Goal: Task Accomplishment & Management: Manage account settings

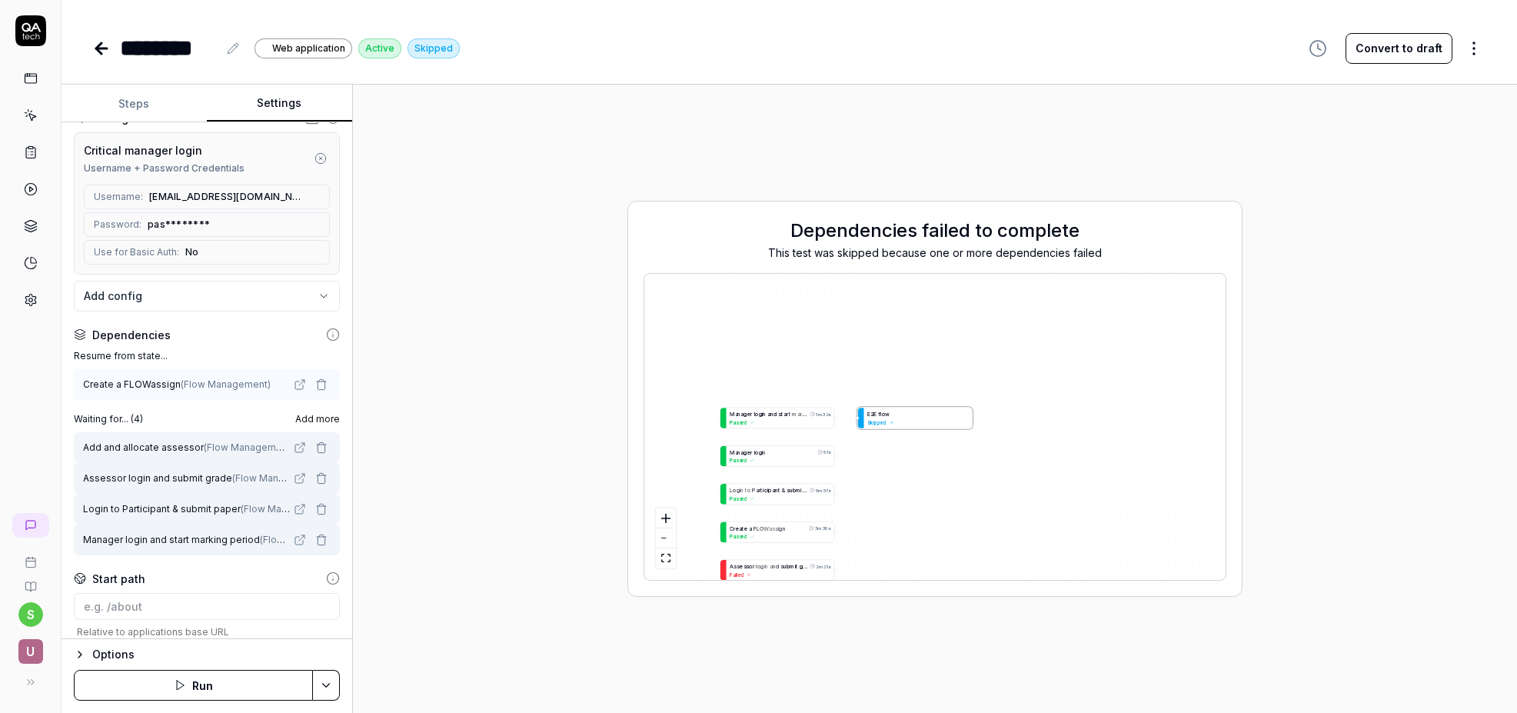
scroll to position [161, 0]
click at [425, 401] on div "Dependencies failed to complete This test was skipped because one or more depen…" at bounding box center [934, 399] width 1139 height 604
click at [790, 566] on div "A s s e s s o r l o g i n a n d s u b m i t g r a d e 2m 21s Failed" at bounding box center [779, 558] width 98 height 18
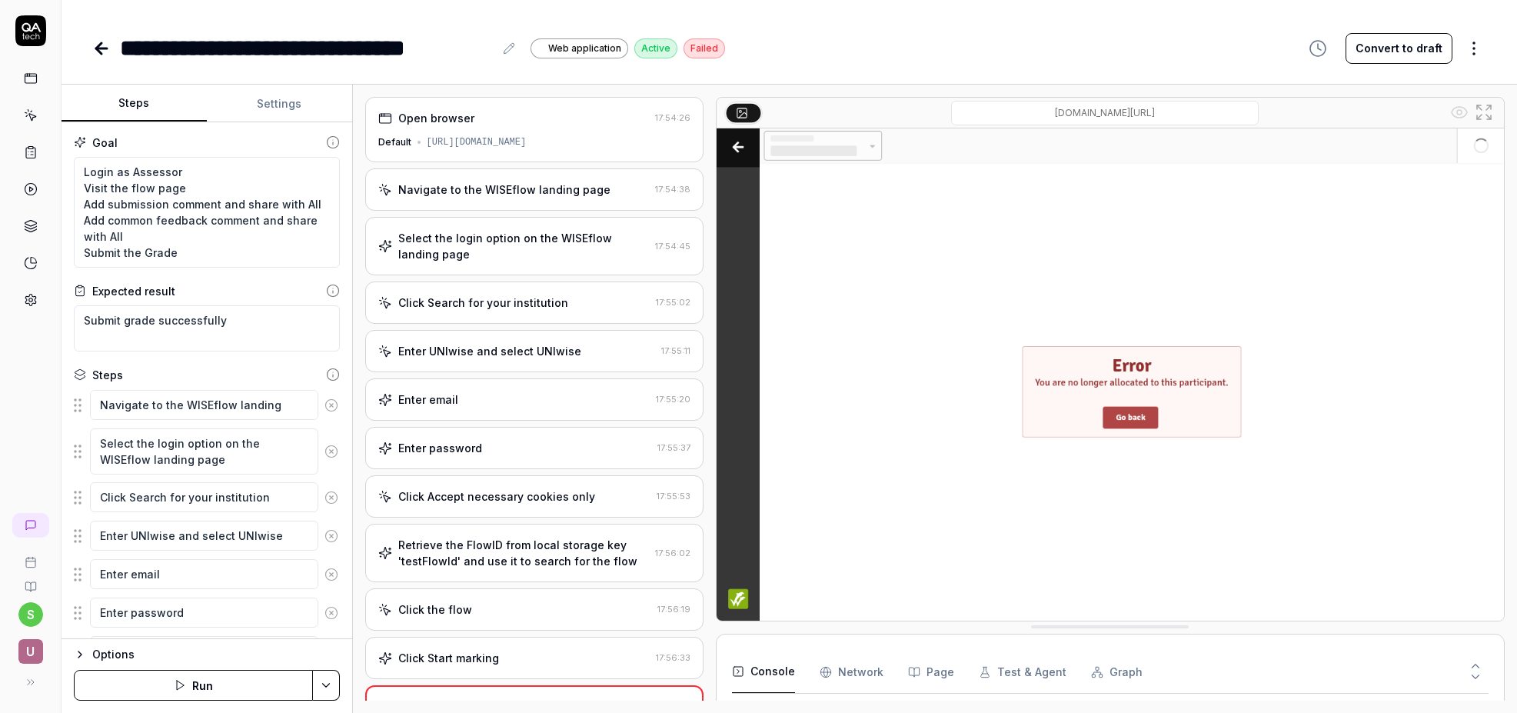
scroll to position [218, 0]
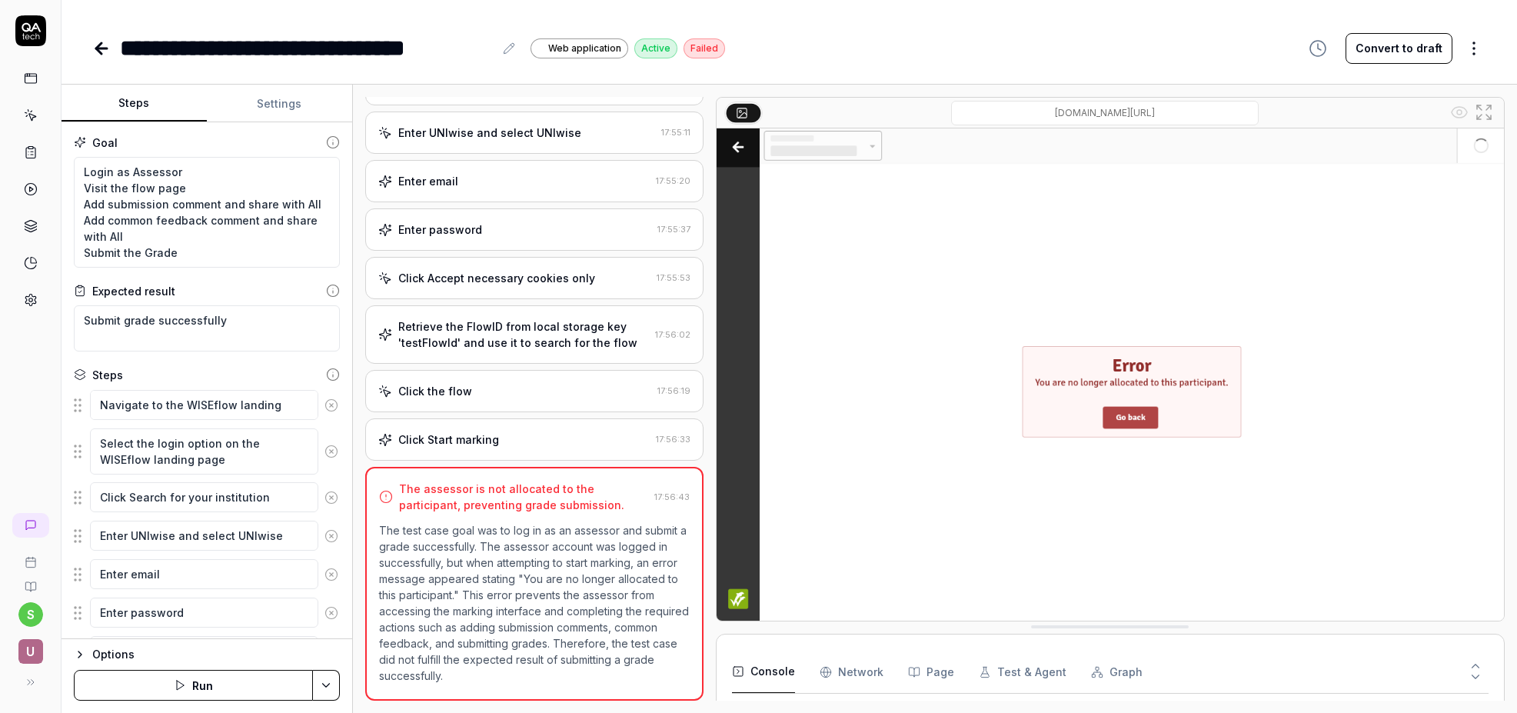
click at [101, 49] on icon at bounding box center [101, 48] width 18 height 18
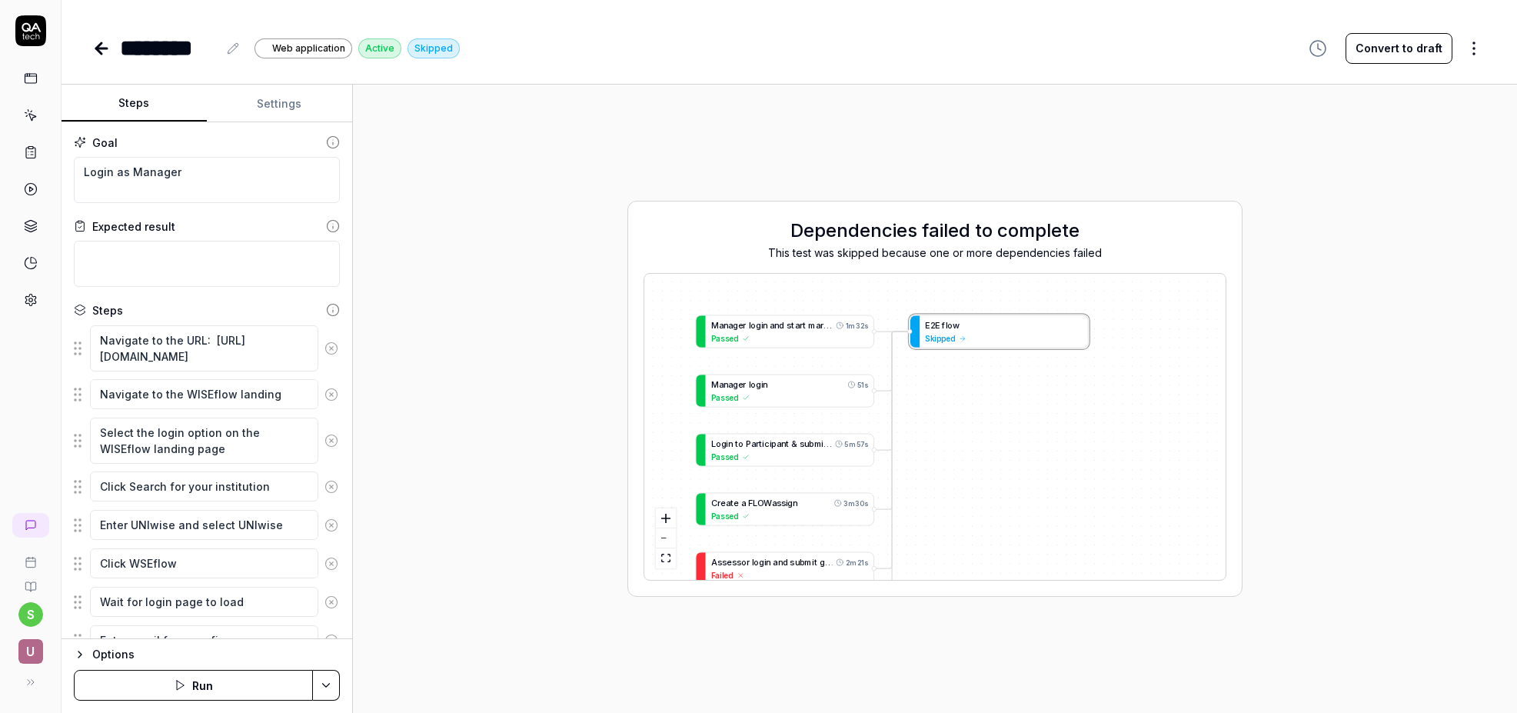
click at [274, 105] on button "Settings" at bounding box center [279, 103] width 145 height 37
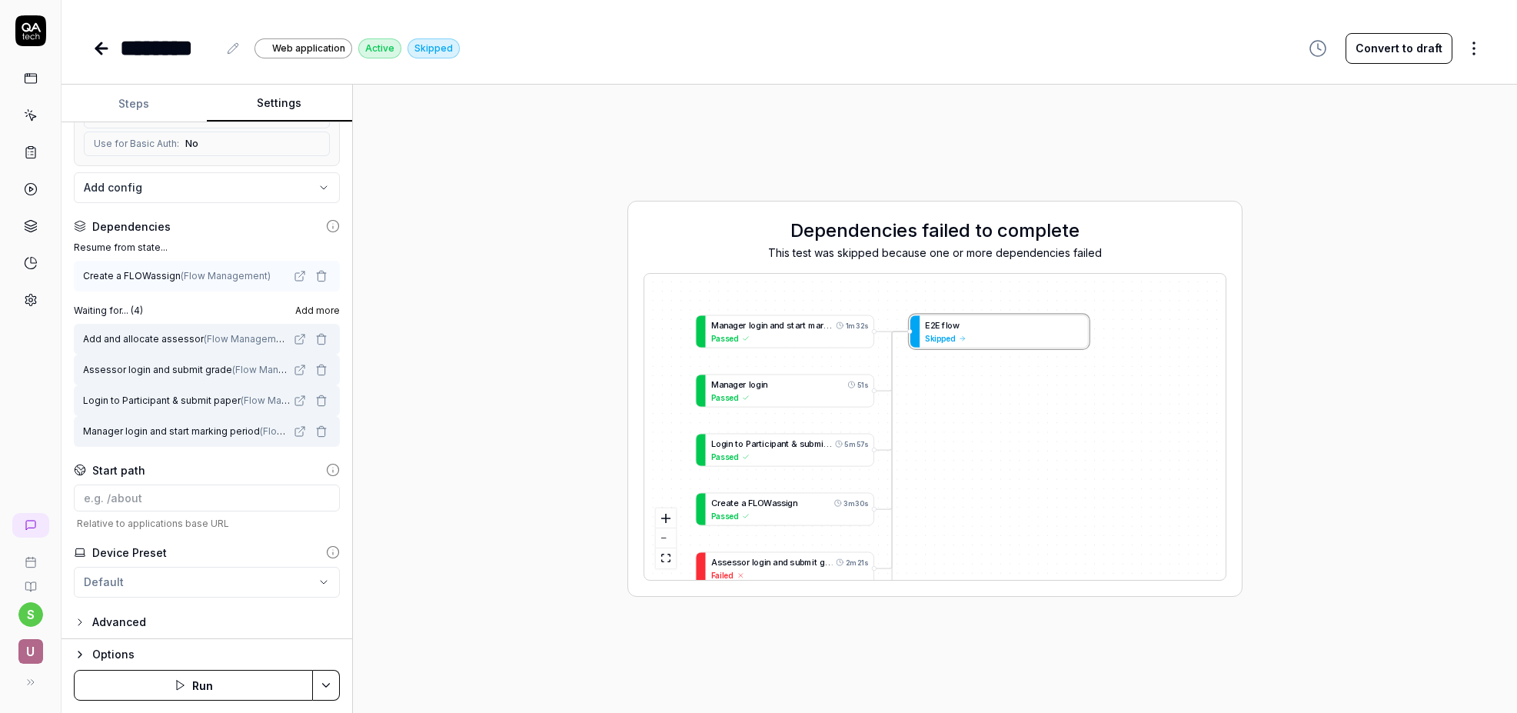
scroll to position [274, 0]
click at [324, 338] on icon "button" at bounding box center [321, 334] width 12 height 12
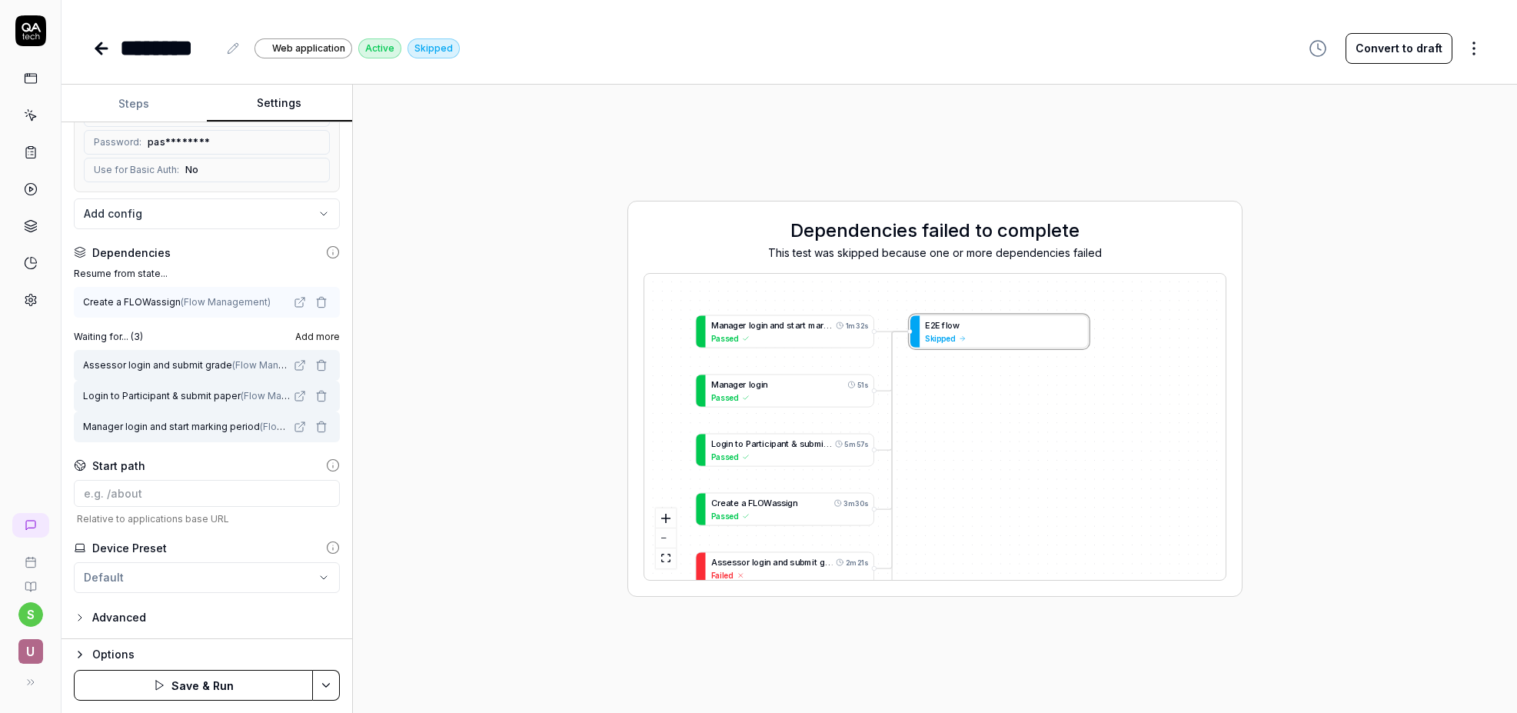
scroll to position [244, 0]
click at [324, 362] on icon "button" at bounding box center [321, 365] width 12 height 12
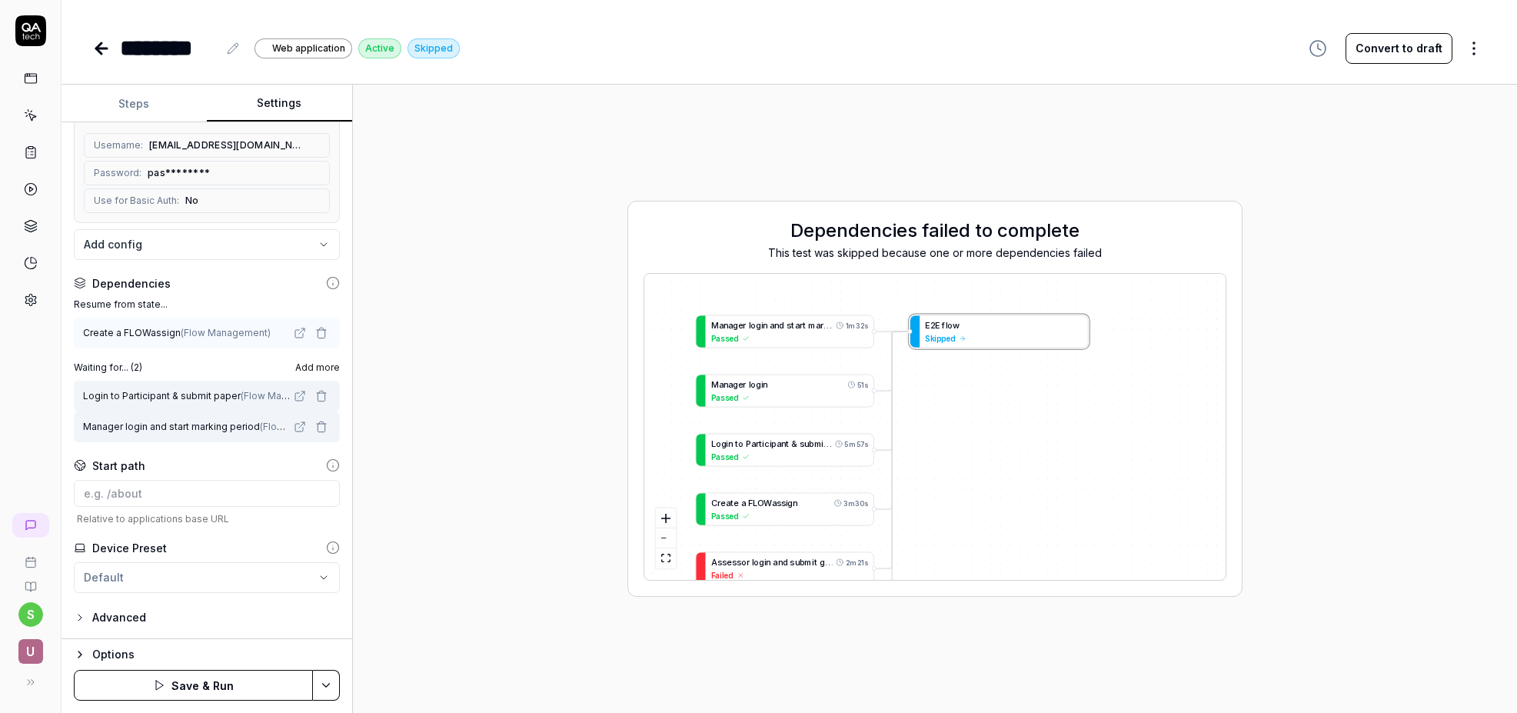
scroll to position [213, 0]
click at [323, 391] on icon "button" at bounding box center [321, 392] width 4 height 2
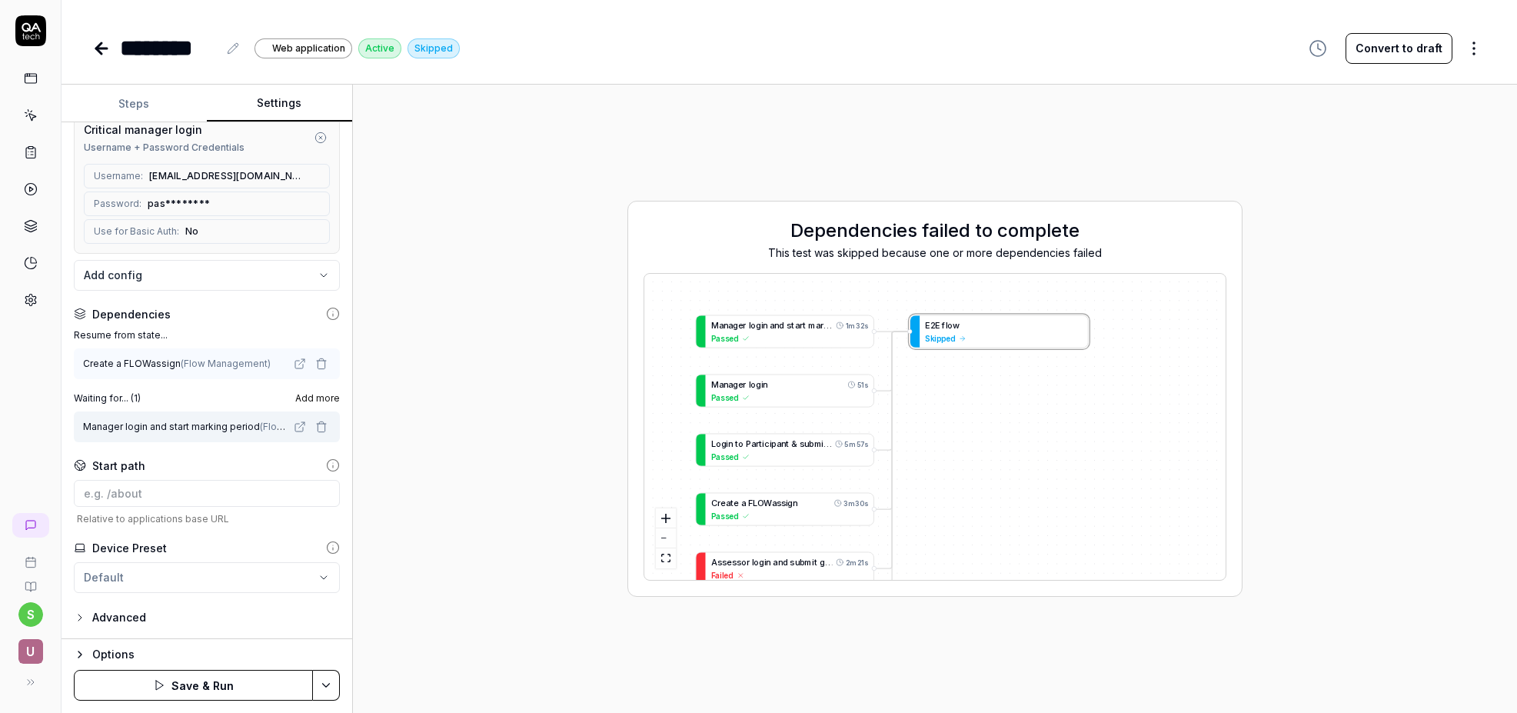
scroll to position [182, 0]
click at [324, 430] on icon "button" at bounding box center [321, 427] width 12 height 12
click at [324, 369] on icon "button" at bounding box center [321, 369] width 7 height 8
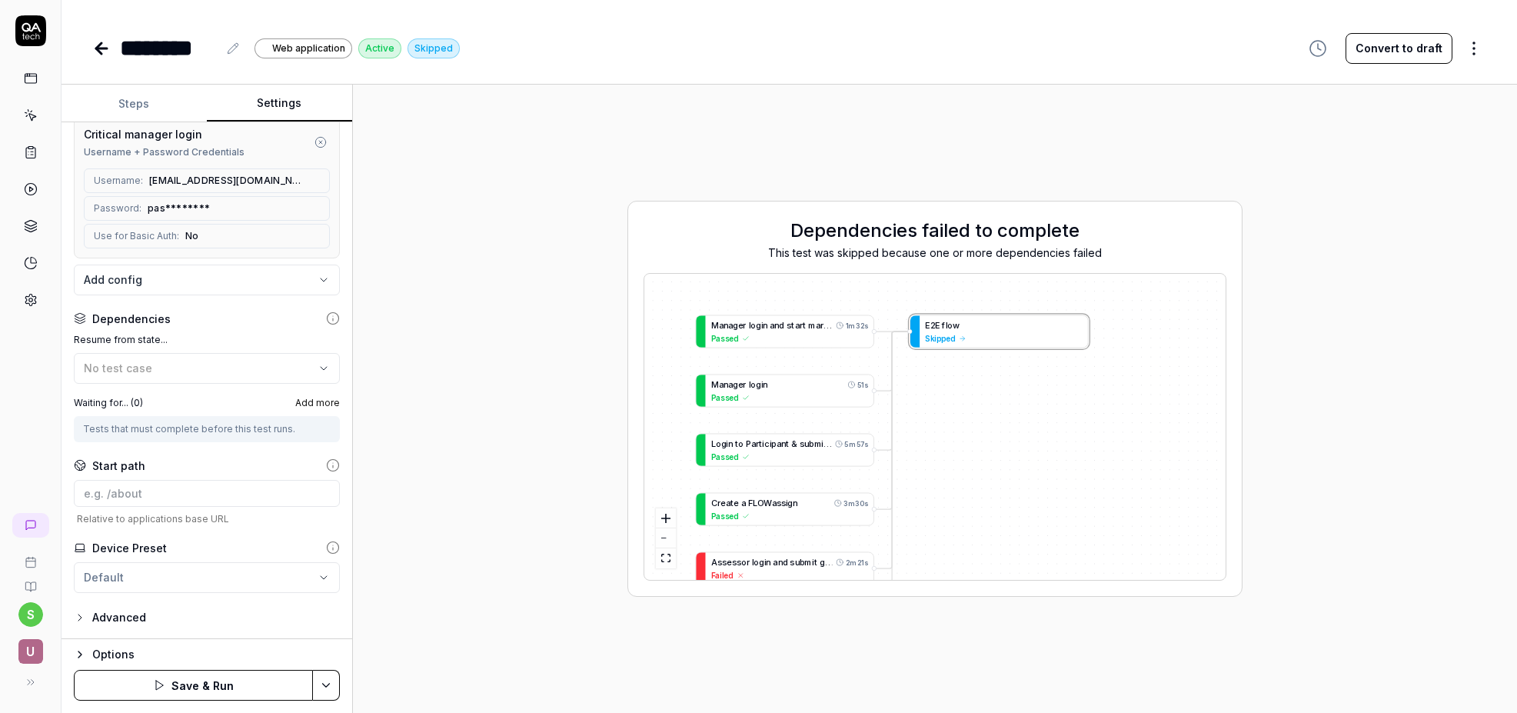
click at [321, 405] on span "Add more" at bounding box center [317, 403] width 45 height 14
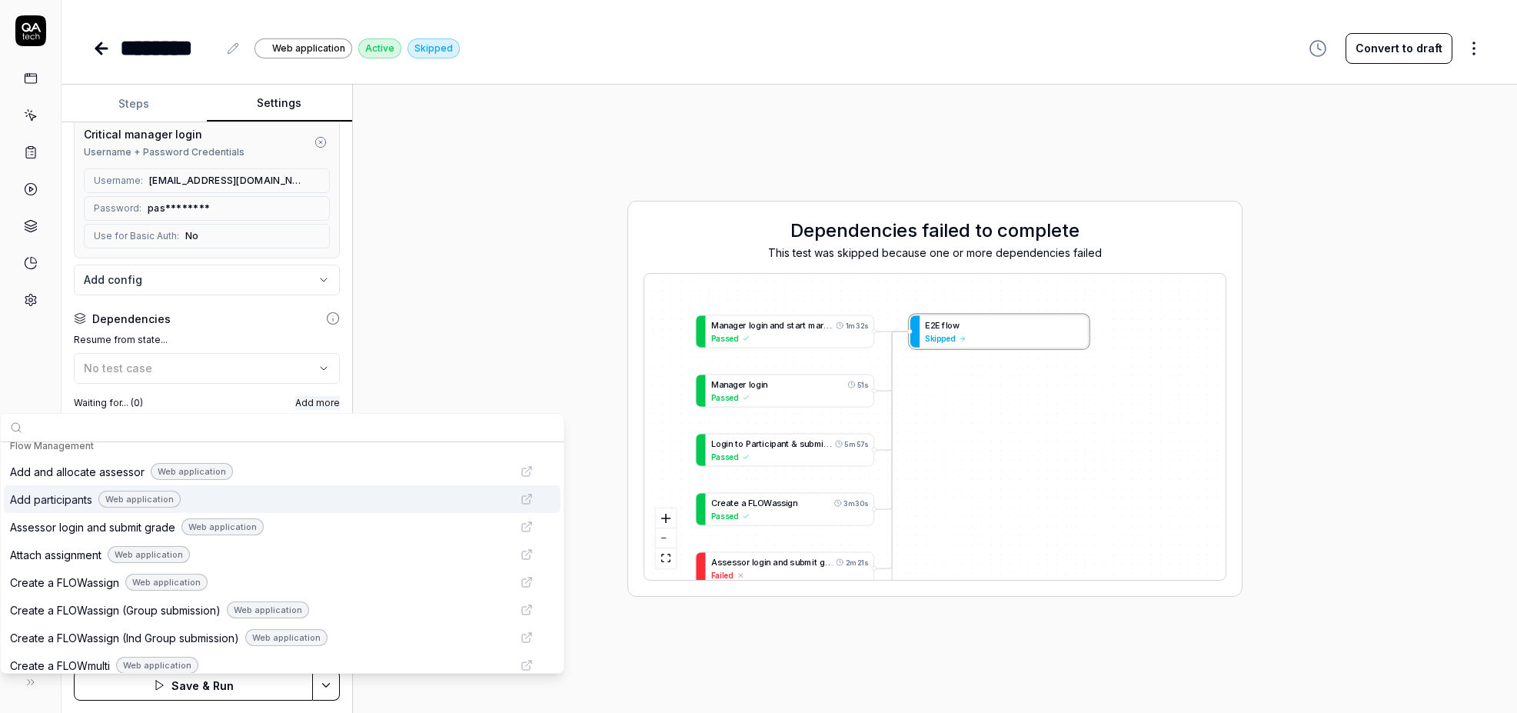
scroll to position [718, 0]
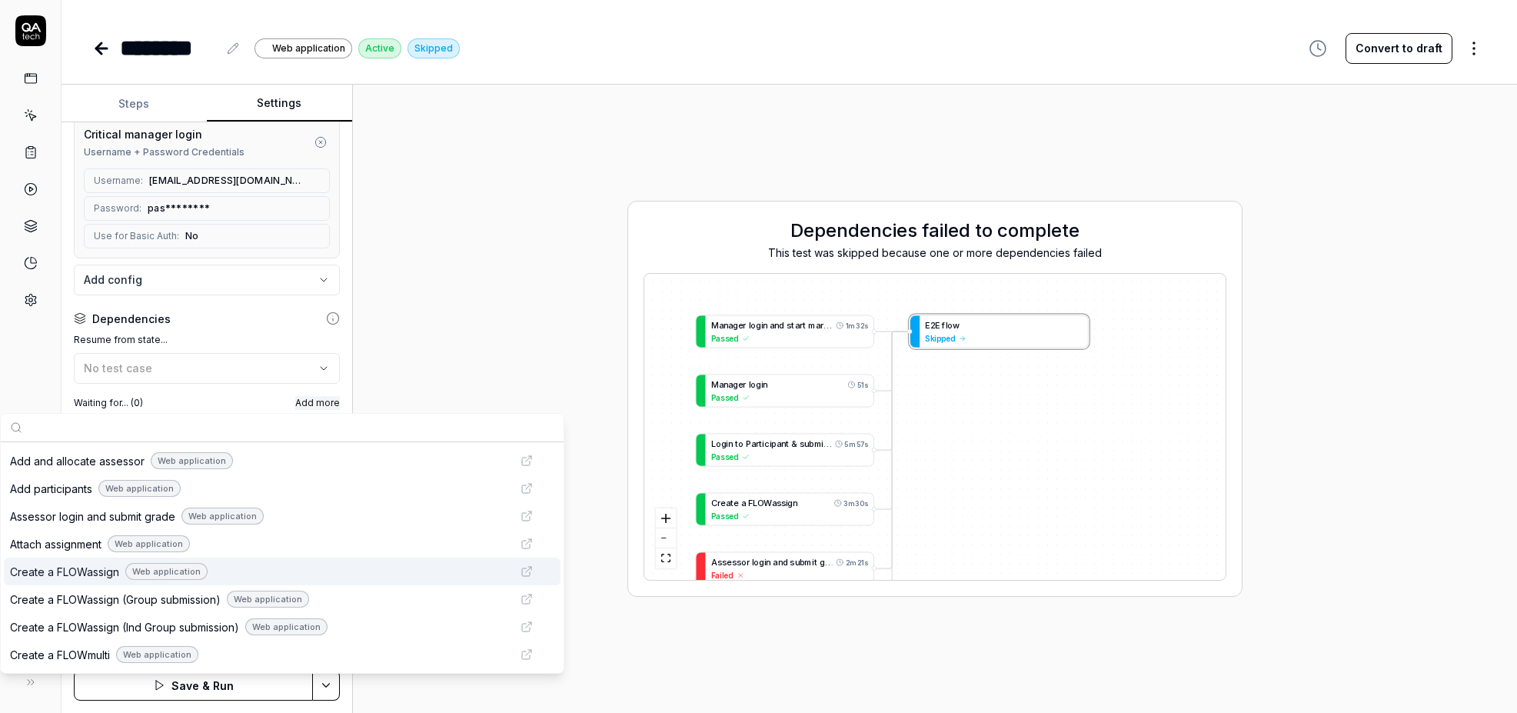
click at [98, 573] on span "Create a FLOWassign" at bounding box center [64, 572] width 109 height 16
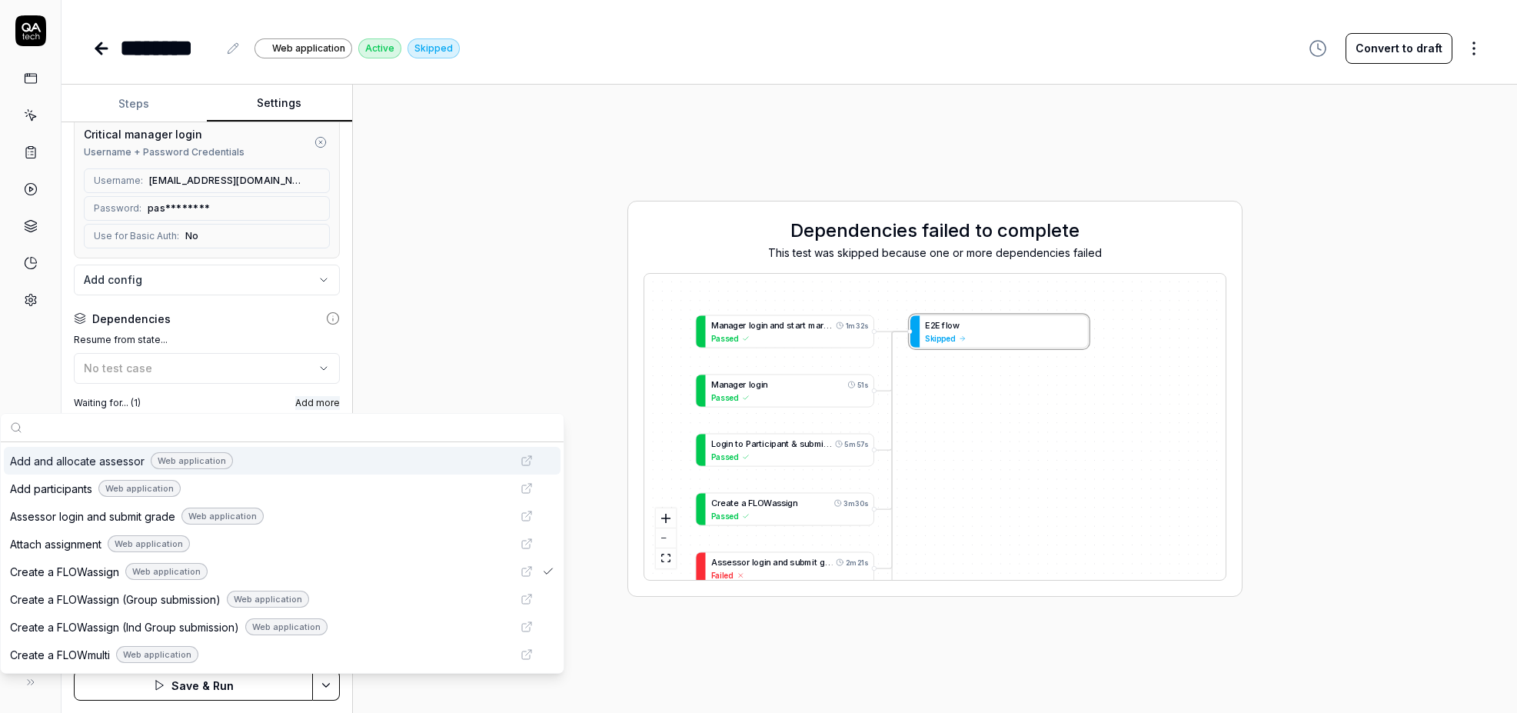
click at [421, 378] on div "Dependencies failed to complete This test was skipped because one or more depen…" at bounding box center [934, 399] width 1139 height 604
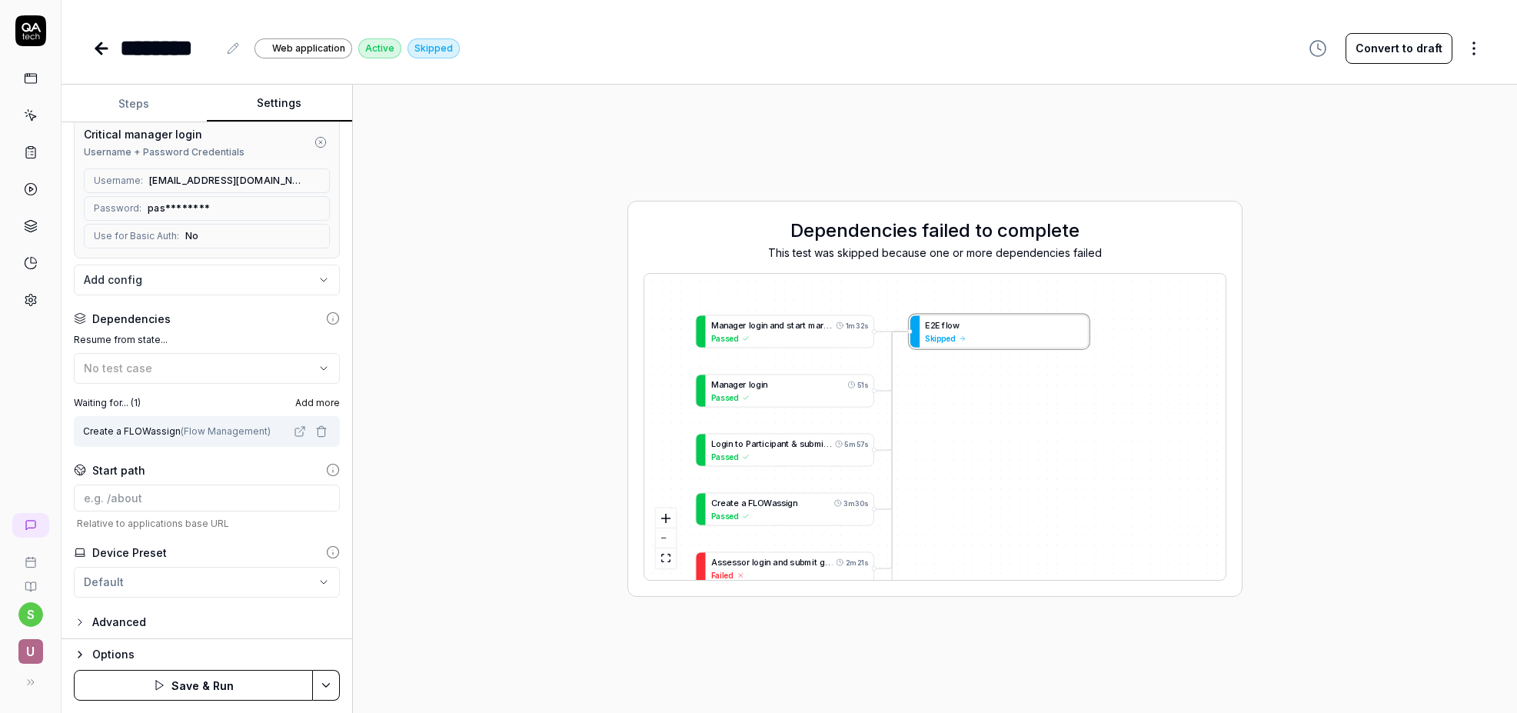
click at [323, 402] on span "Add more" at bounding box center [317, 403] width 45 height 14
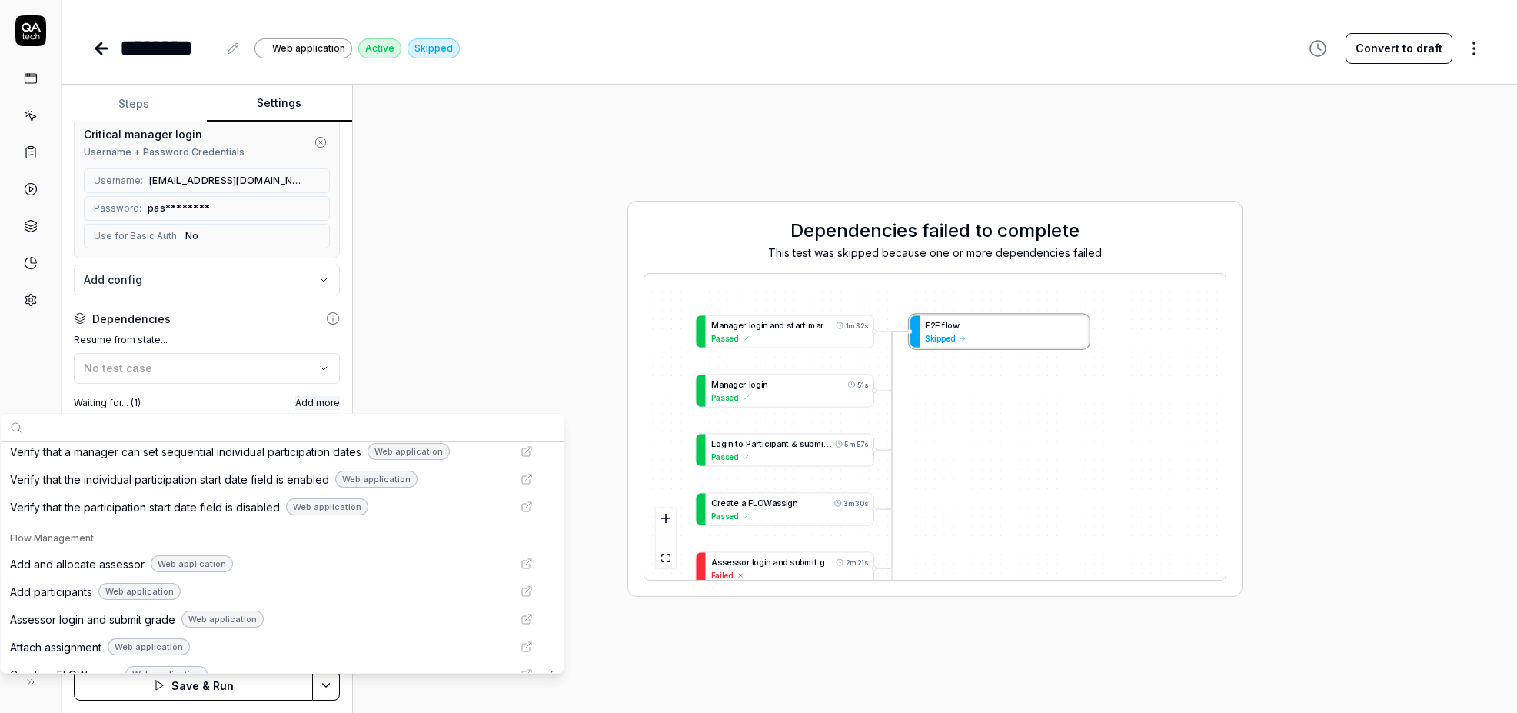
scroll to position [624, 0]
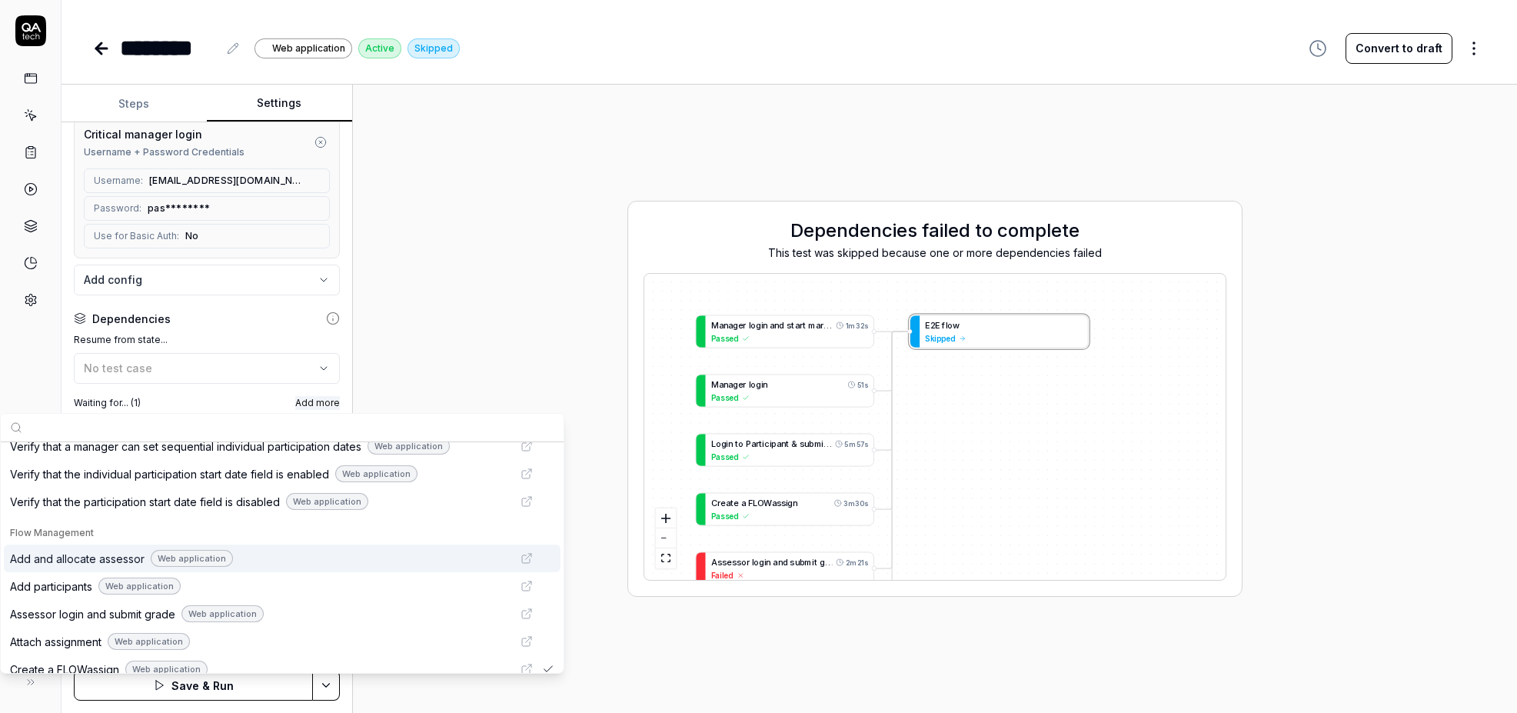
click at [85, 561] on span "Add and allocate assessor" at bounding box center [77, 559] width 135 height 16
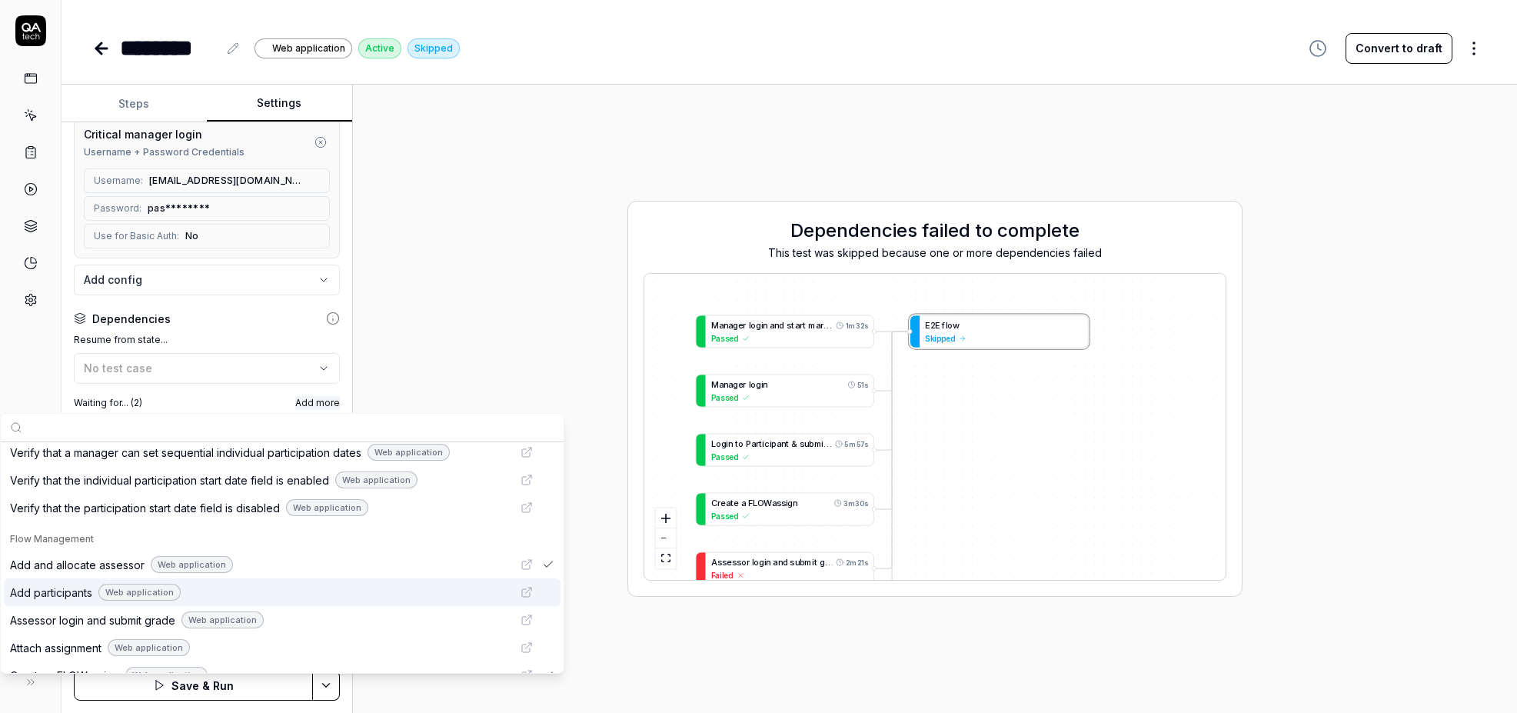
click at [588, 594] on div "Dependencies failed to complete This test was skipped because one or more depen…" at bounding box center [934, 399] width 1139 height 604
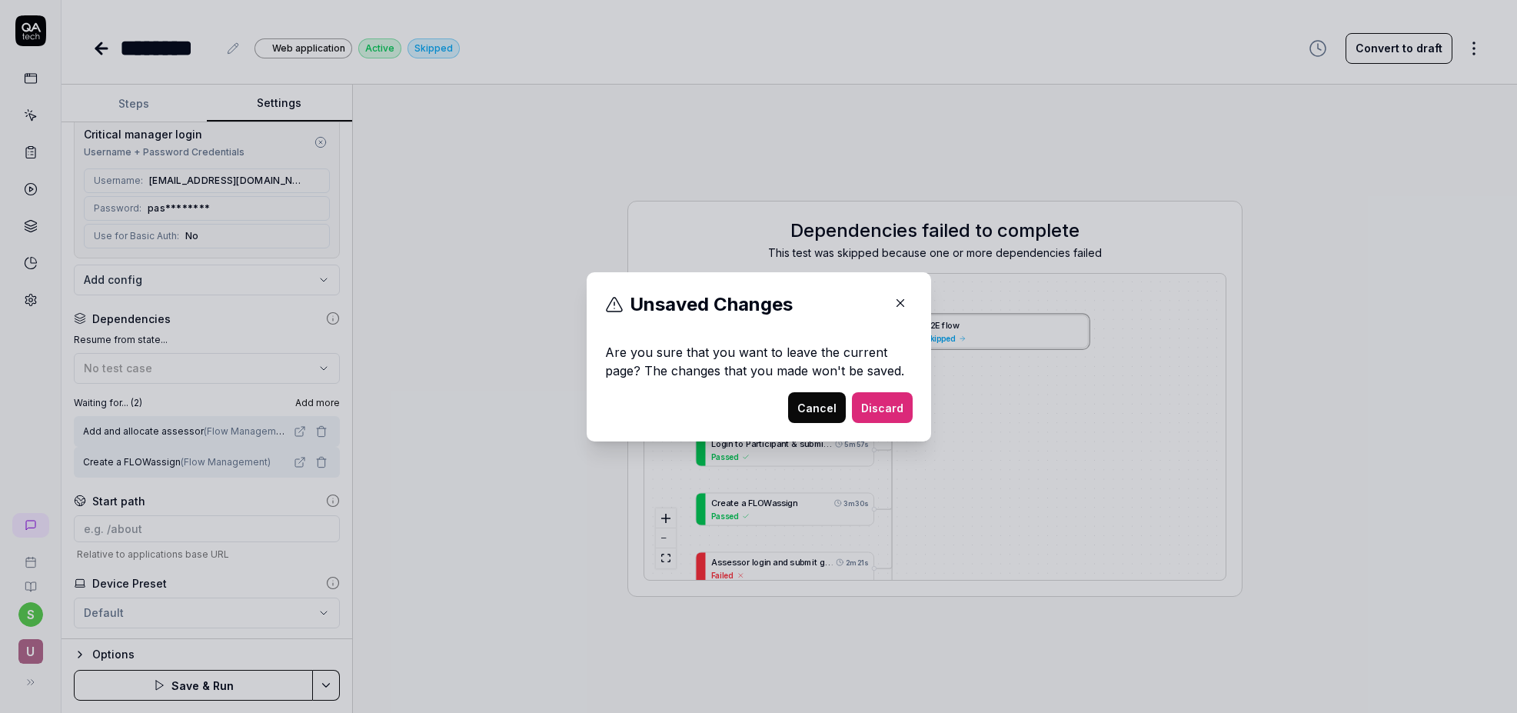
click at [835, 412] on button "Cancel" at bounding box center [817, 407] width 58 height 31
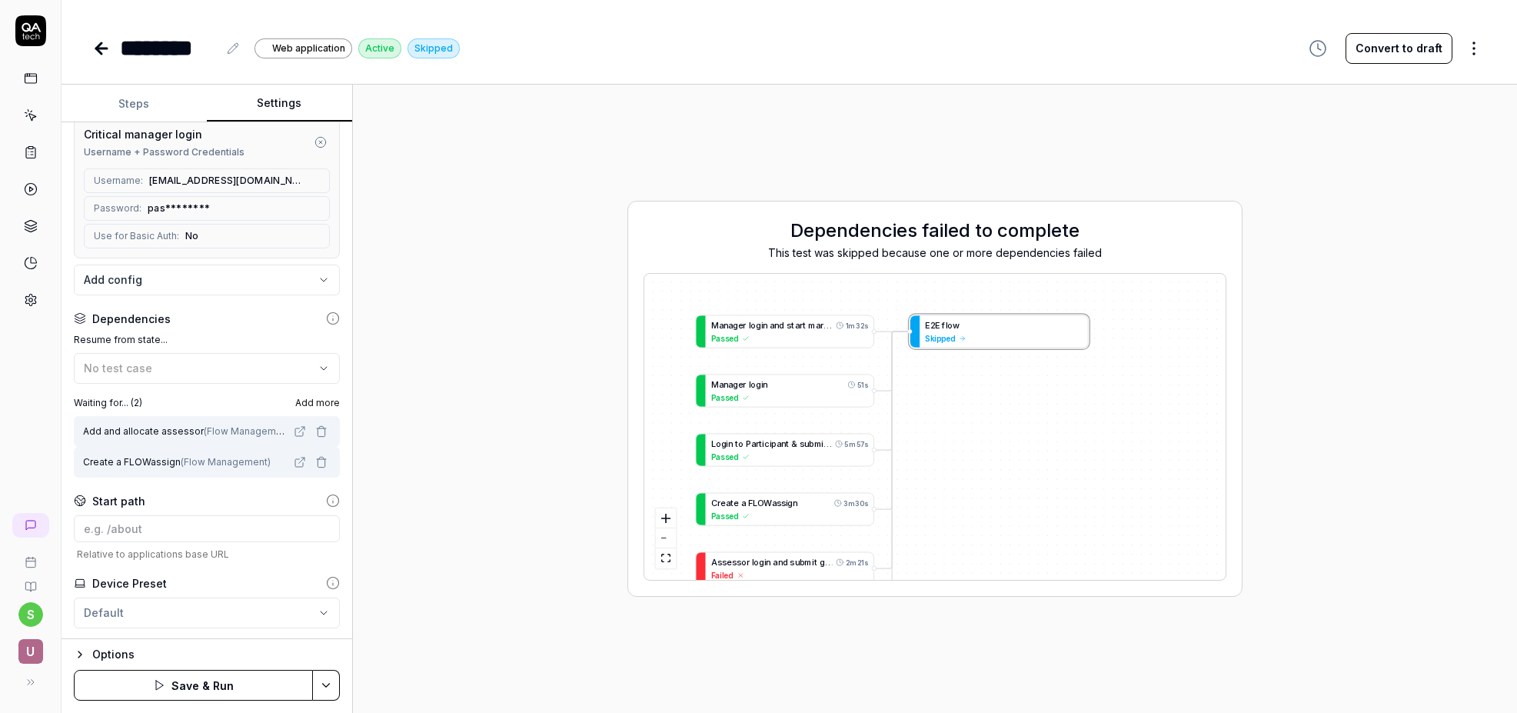
click at [101, 48] on icon at bounding box center [101, 48] width 11 height 0
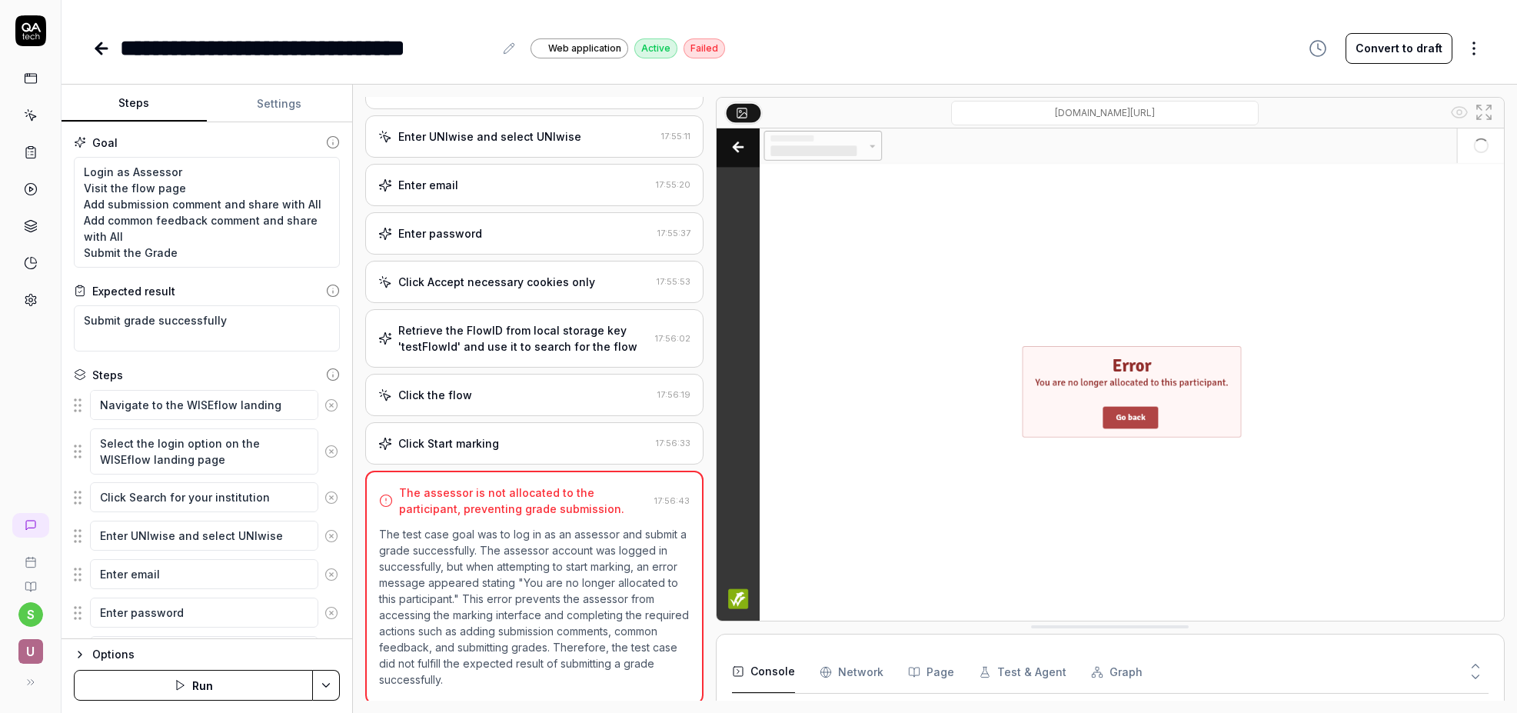
scroll to position [294, 0]
click at [101, 52] on icon at bounding box center [98, 48] width 5 height 11
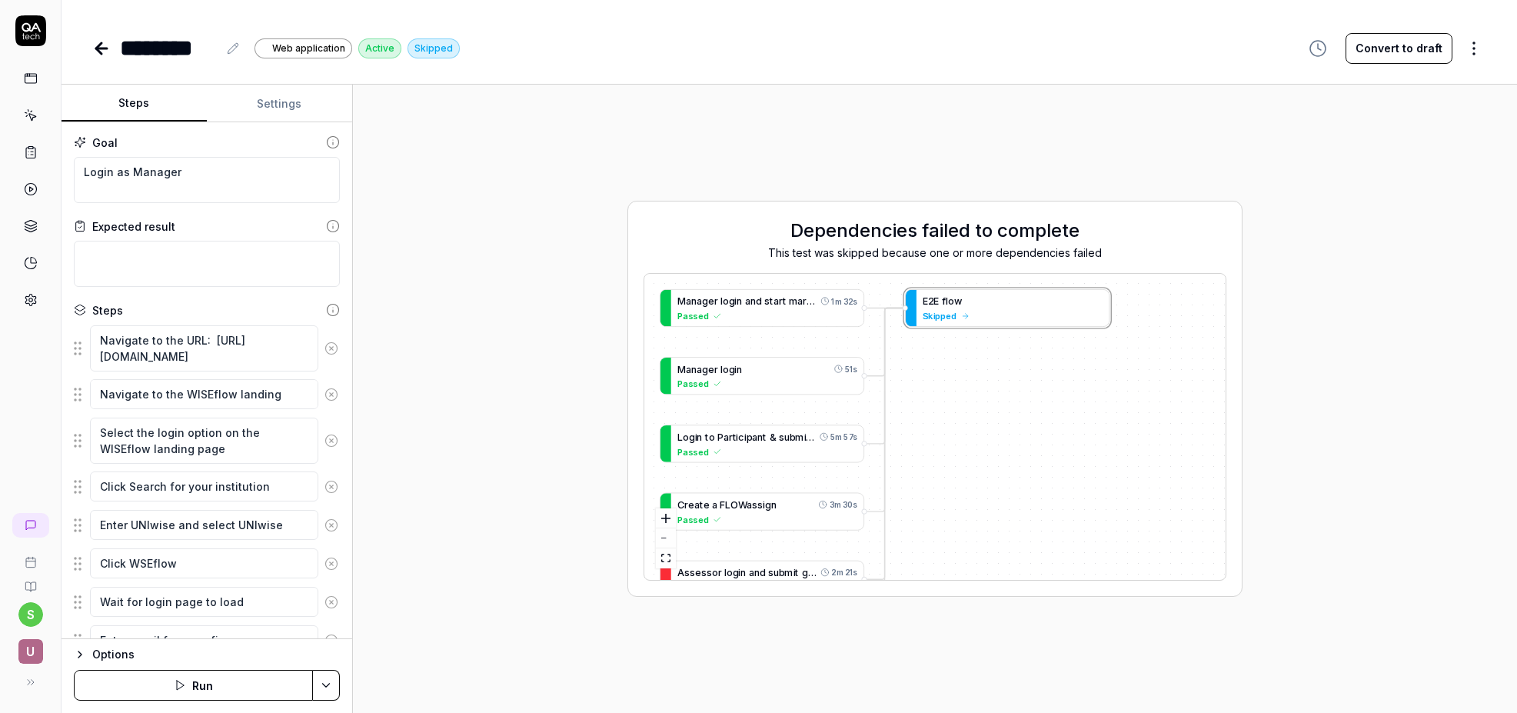
click at [281, 100] on button "Settings" at bounding box center [279, 103] width 145 height 37
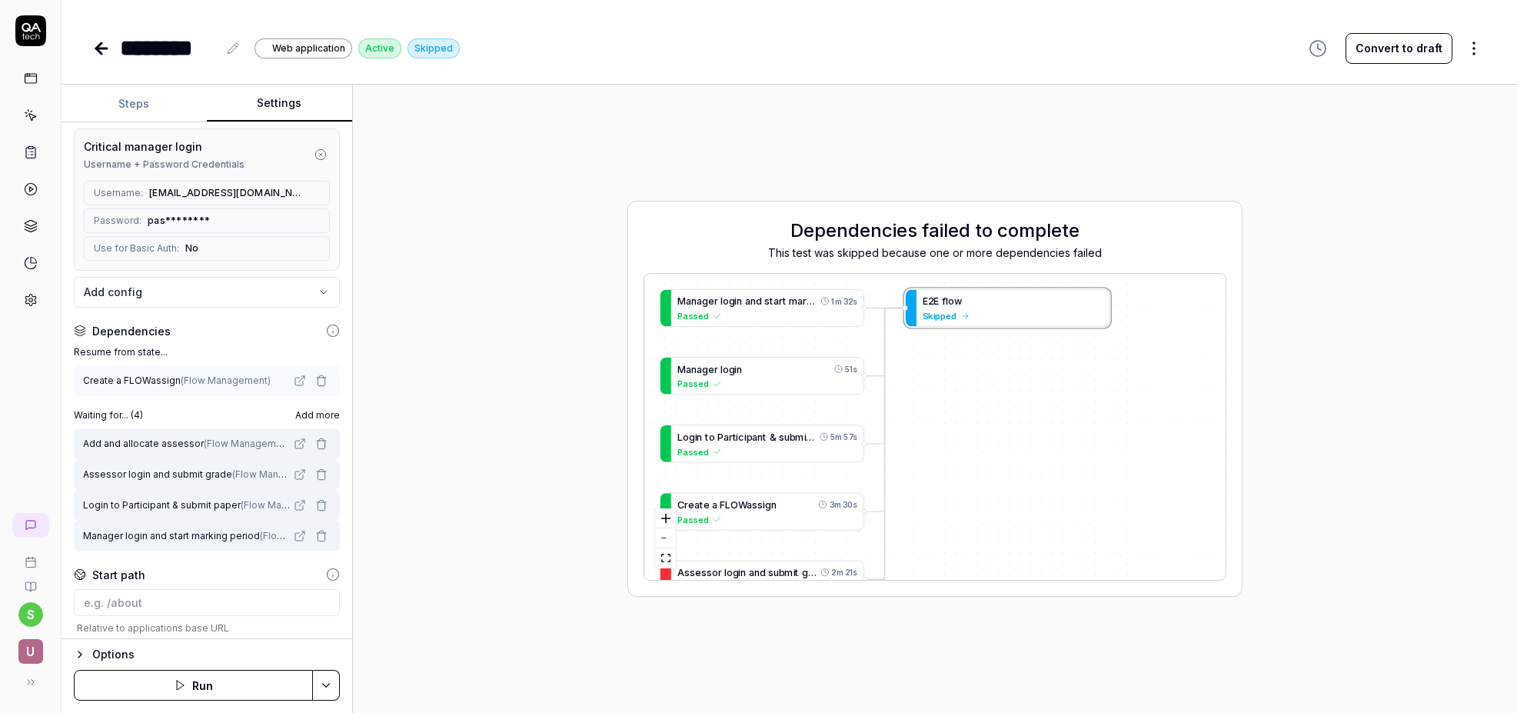
scroll to position [169, 0]
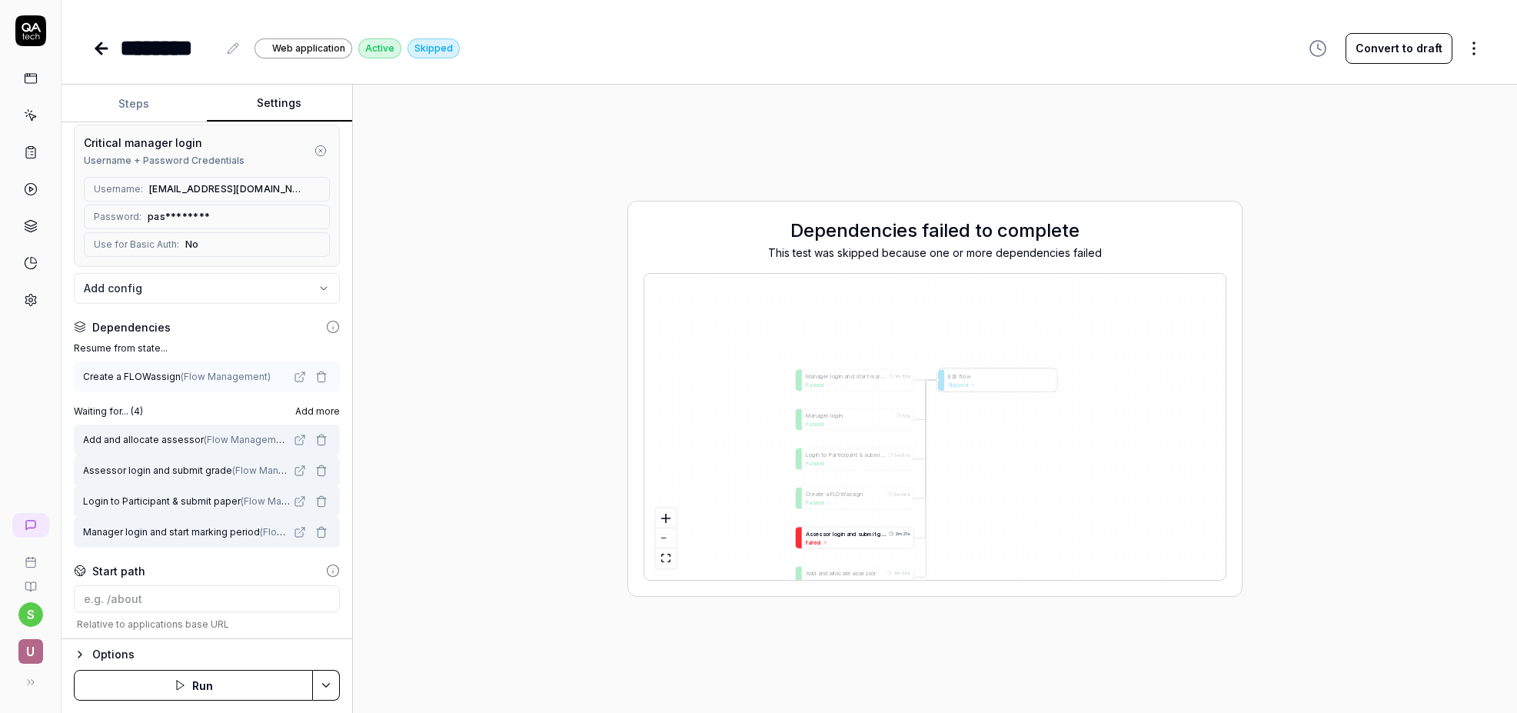
click at [834, 533] on span "o" at bounding box center [834, 534] width 3 height 7
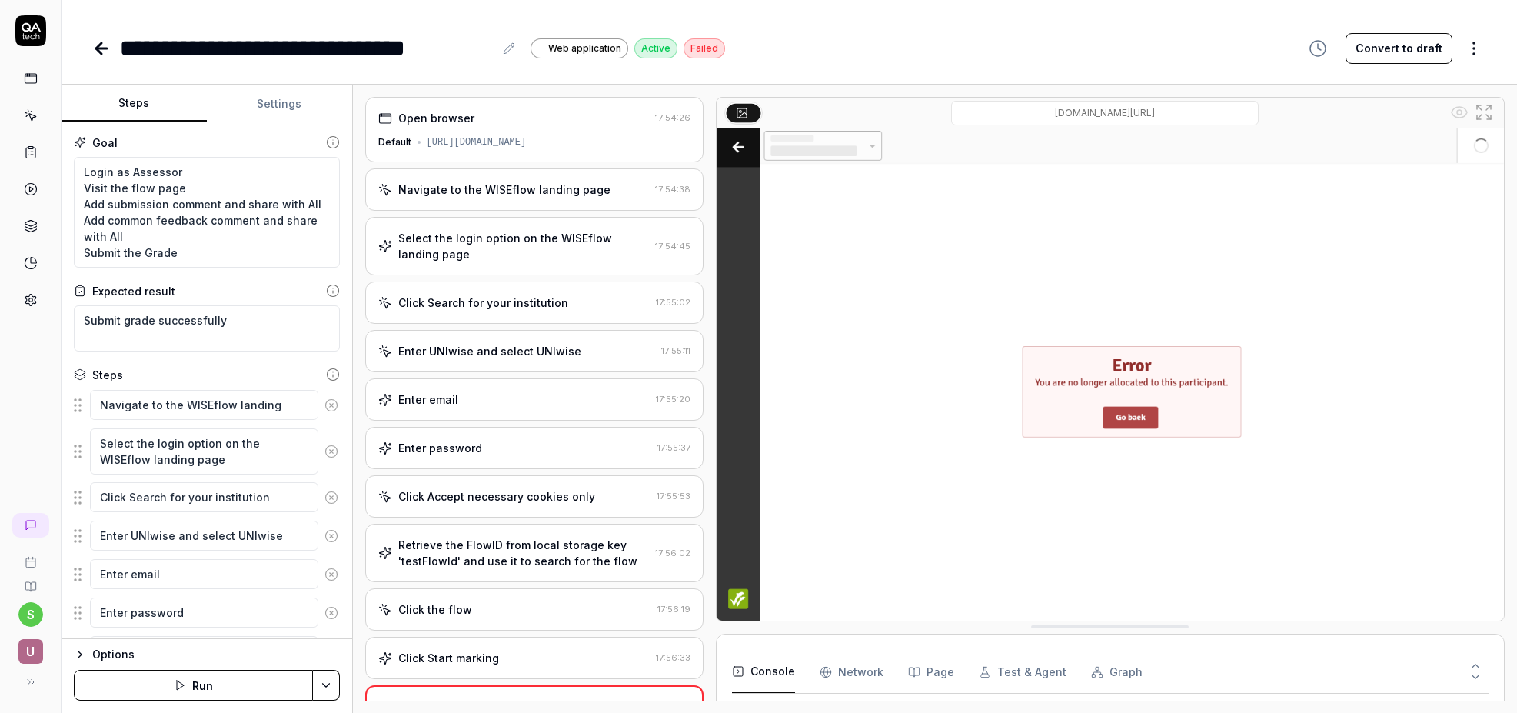
click at [100, 42] on icon at bounding box center [101, 48] width 18 height 18
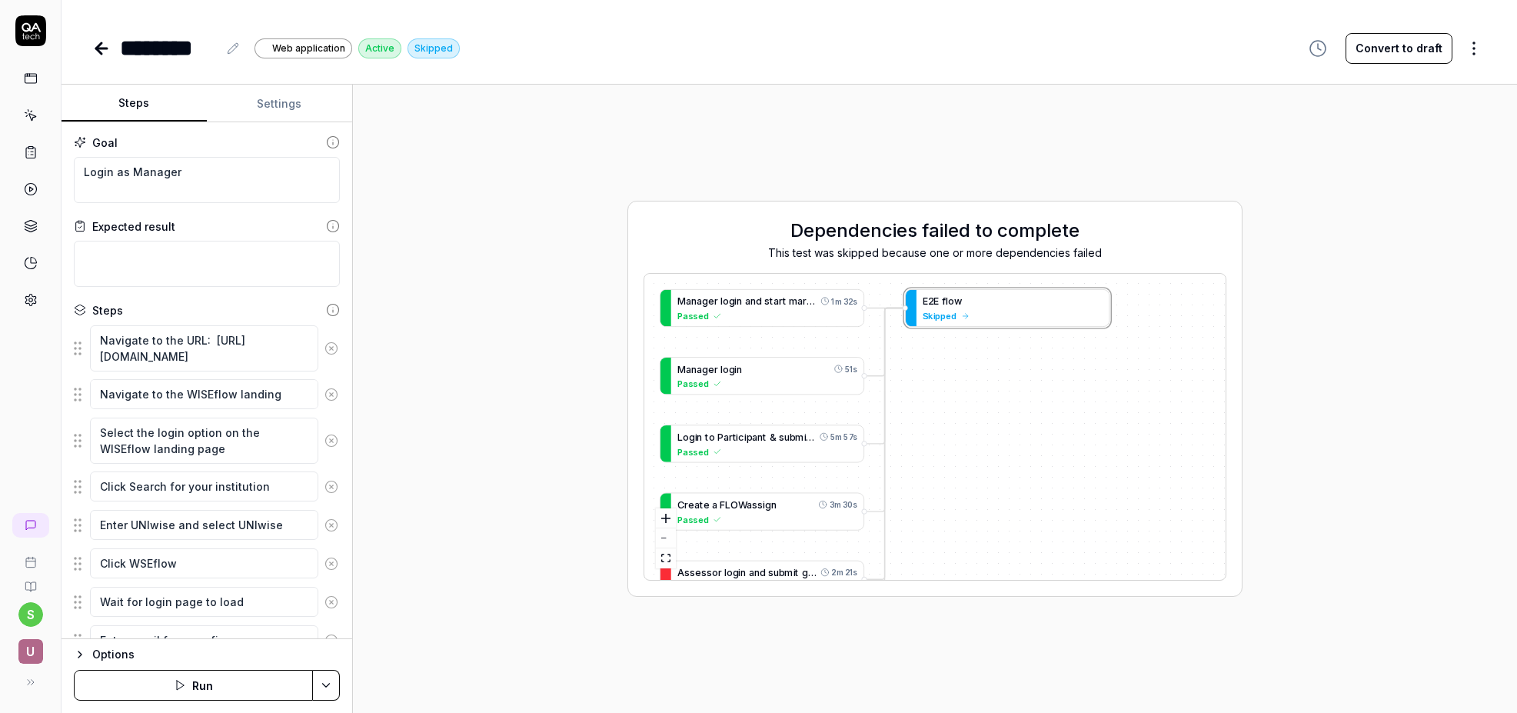
drag, startPoint x: 288, startPoint y: 101, endPoint x: 288, endPoint y: 125, distance: 23.8
click at [288, 101] on button "Settings" at bounding box center [279, 103] width 145 height 37
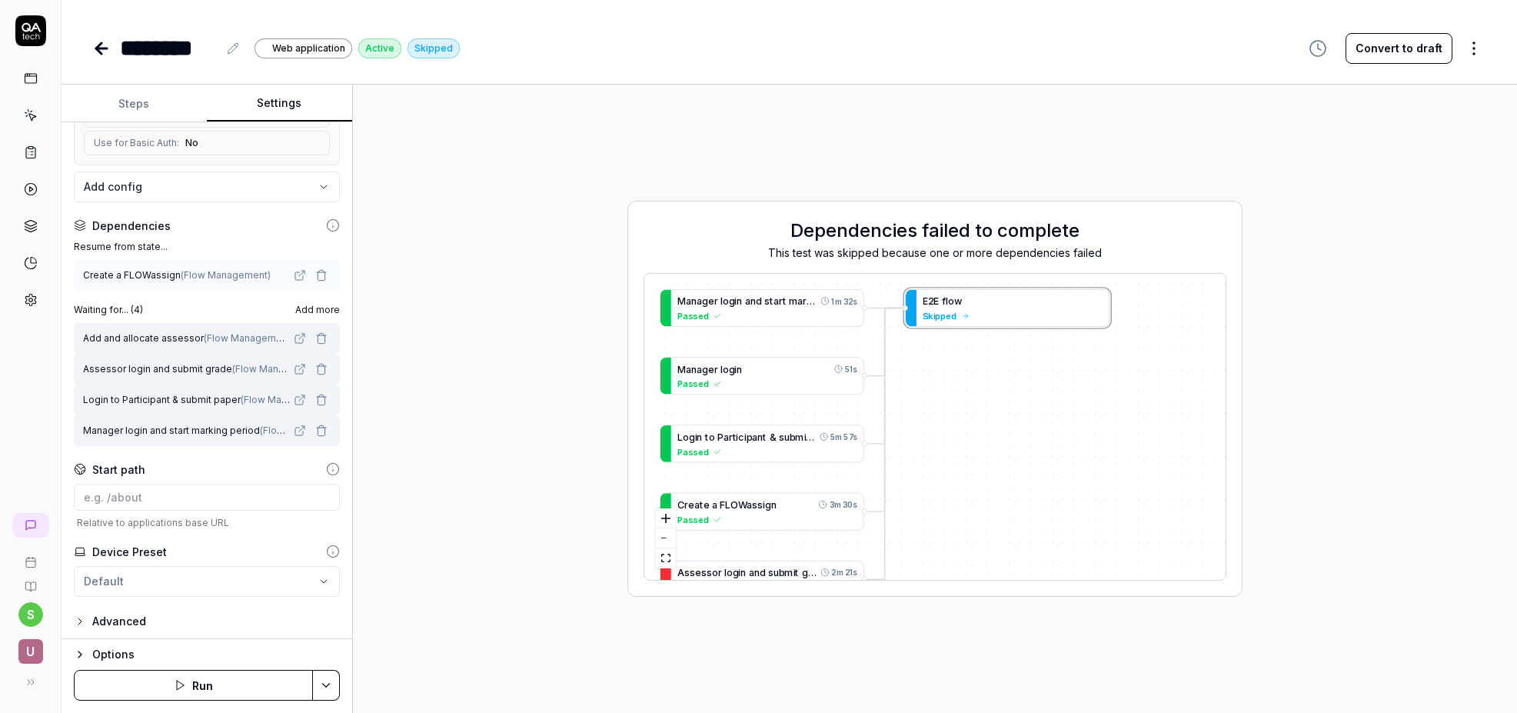
scroll to position [274, 0]
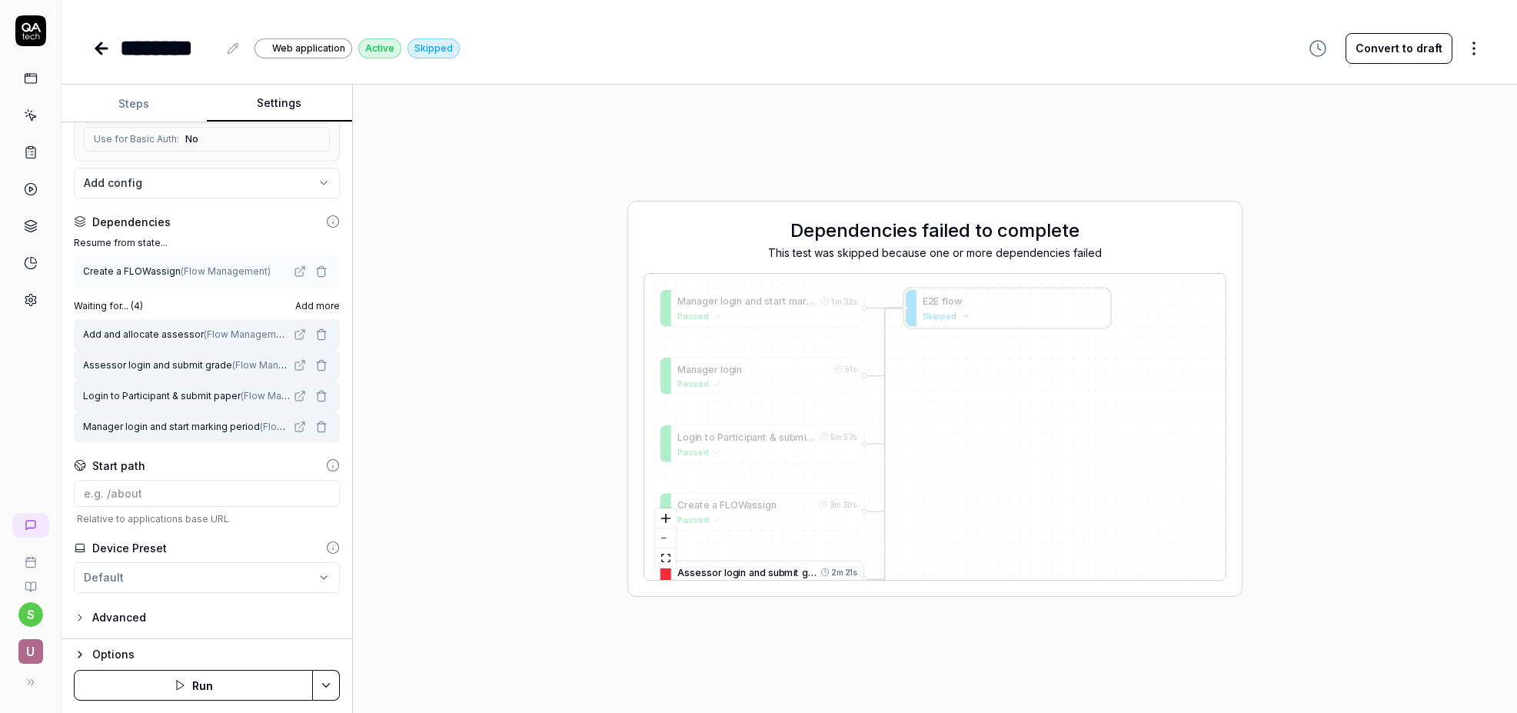
click at [785, 572] on span "m" at bounding box center [788, 573] width 8 height 12
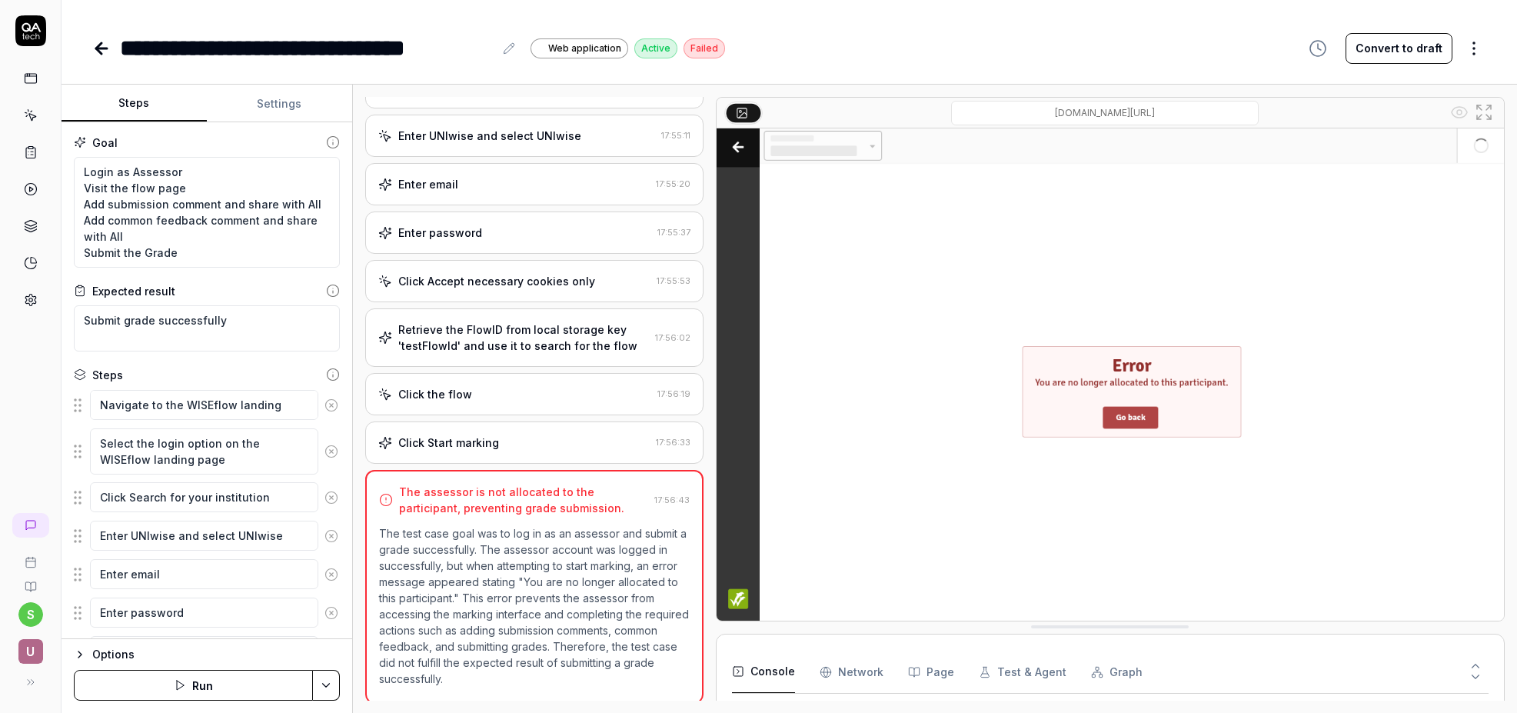
scroll to position [178, 0]
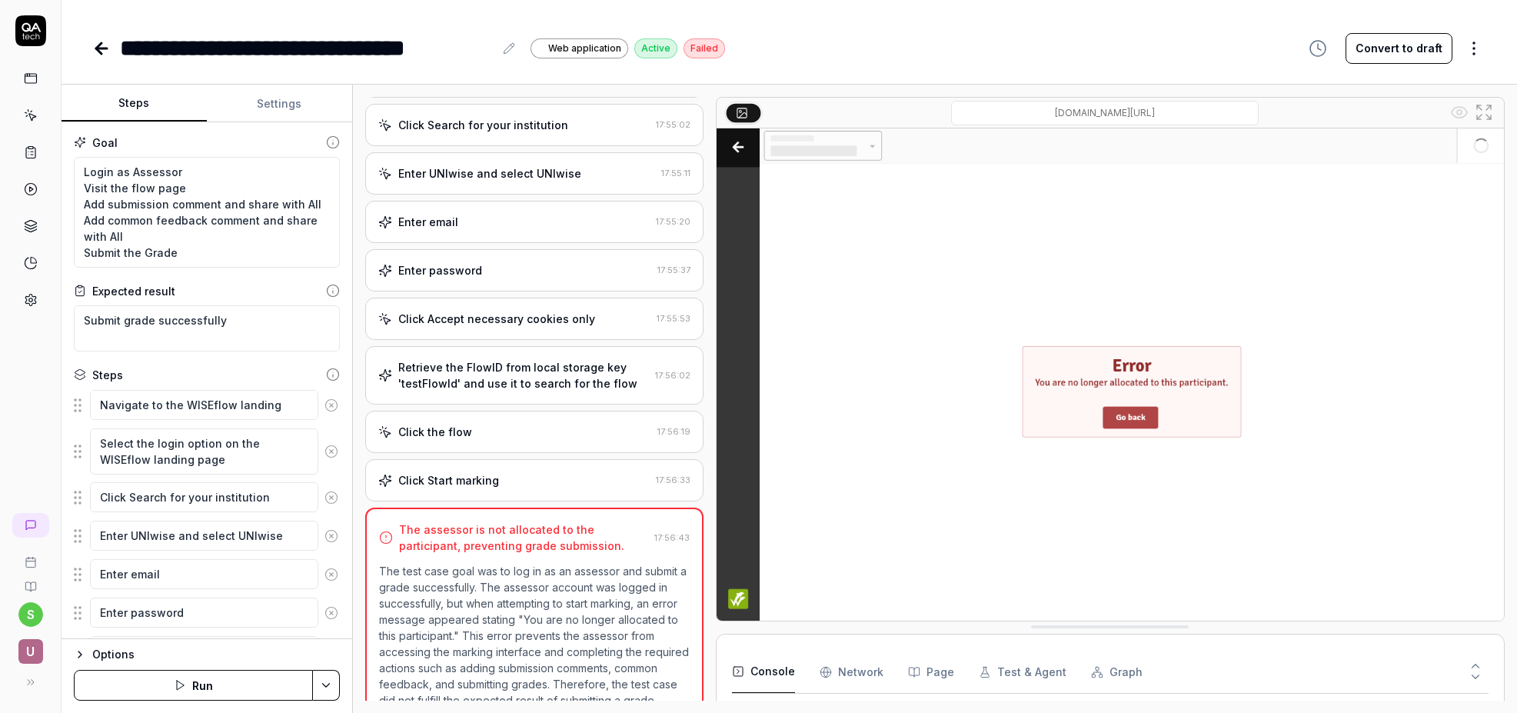
click at [607, 379] on div "Retrieve the FlowID from local storage key 'testFlowId' and use it to search fo…" at bounding box center [523, 375] width 251 height 32
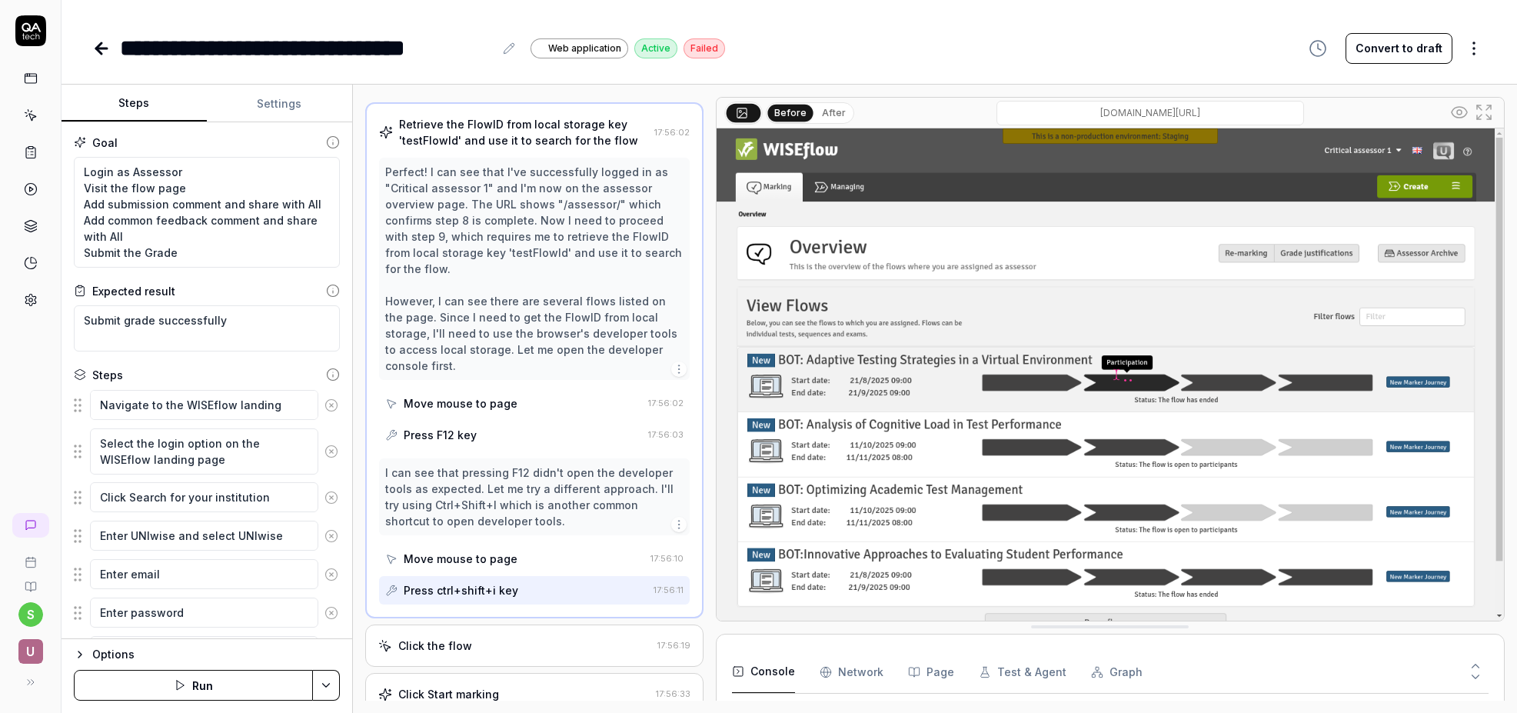
scroll to position [484, 0]
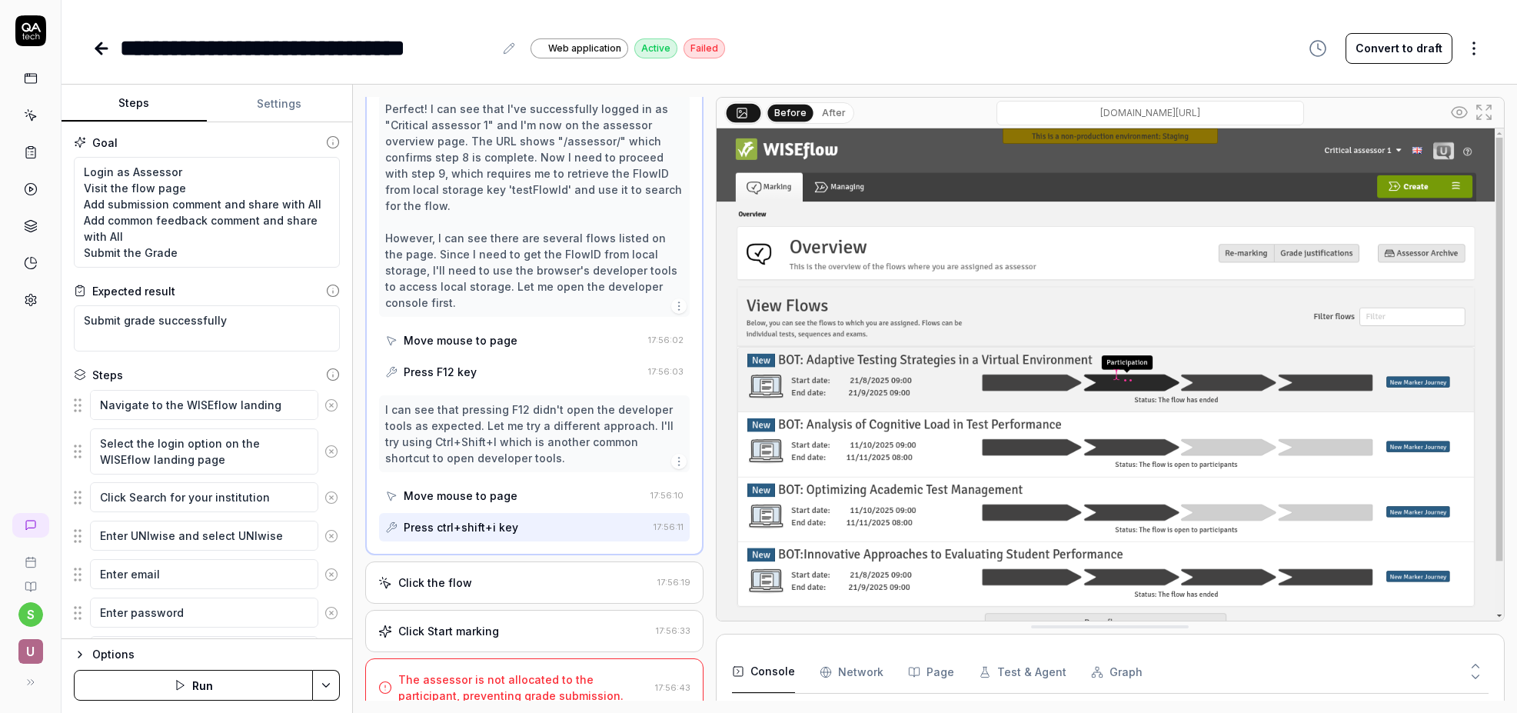
click at [581, 574] on div "Click the flow" at bounding box center [514, 582] width 273 height 16
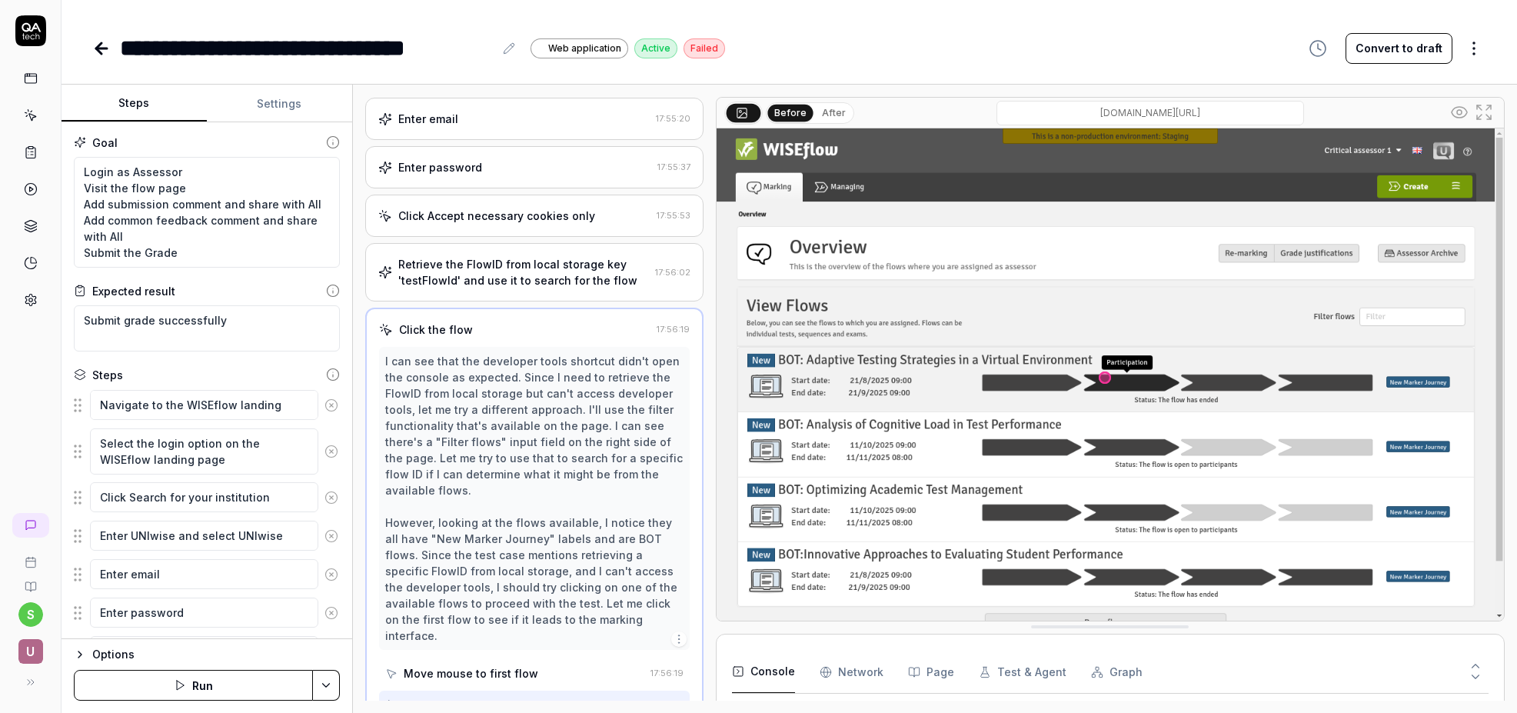
scroll to position [394, 0]
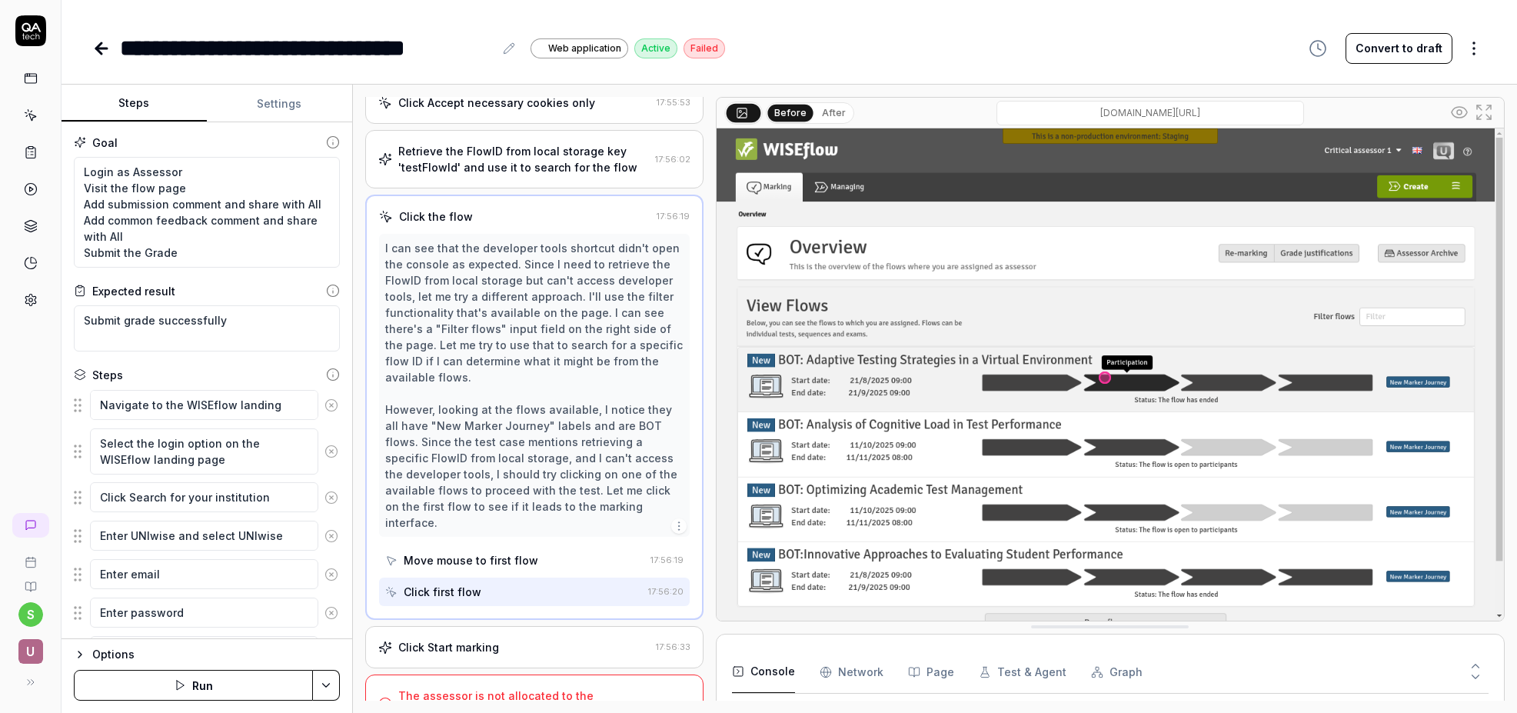
click at [105, 52] on icon at bounding box center [101, 48] width 18 height 18
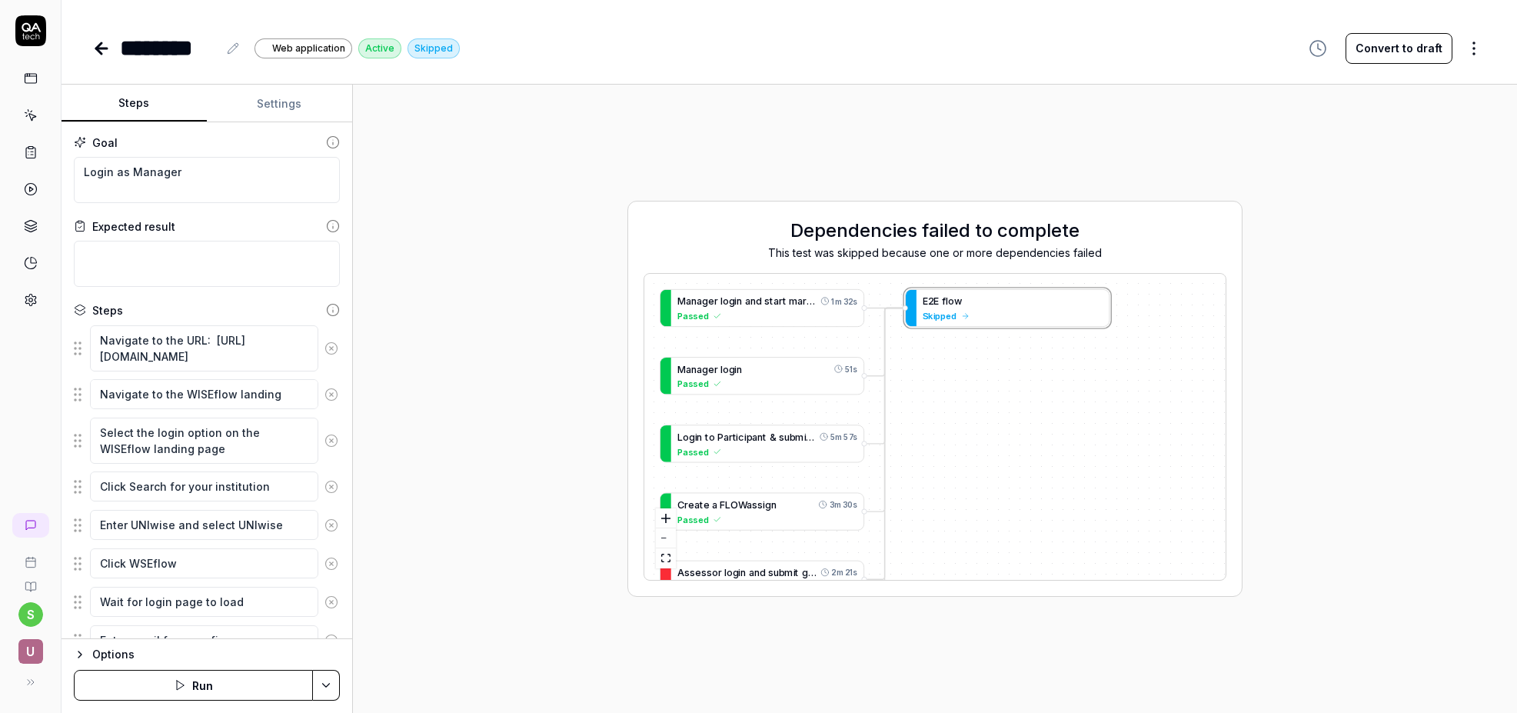
click at [329, 686] on html "s U ******** Web application Active Skipped Convert to draft Steps Settings Goa…" at bounding box center [758, 356] width 1517 height 713
click at [278, 614] on div "Run w. Dependencies" at bounding box center [266, 612] width 155 height 34
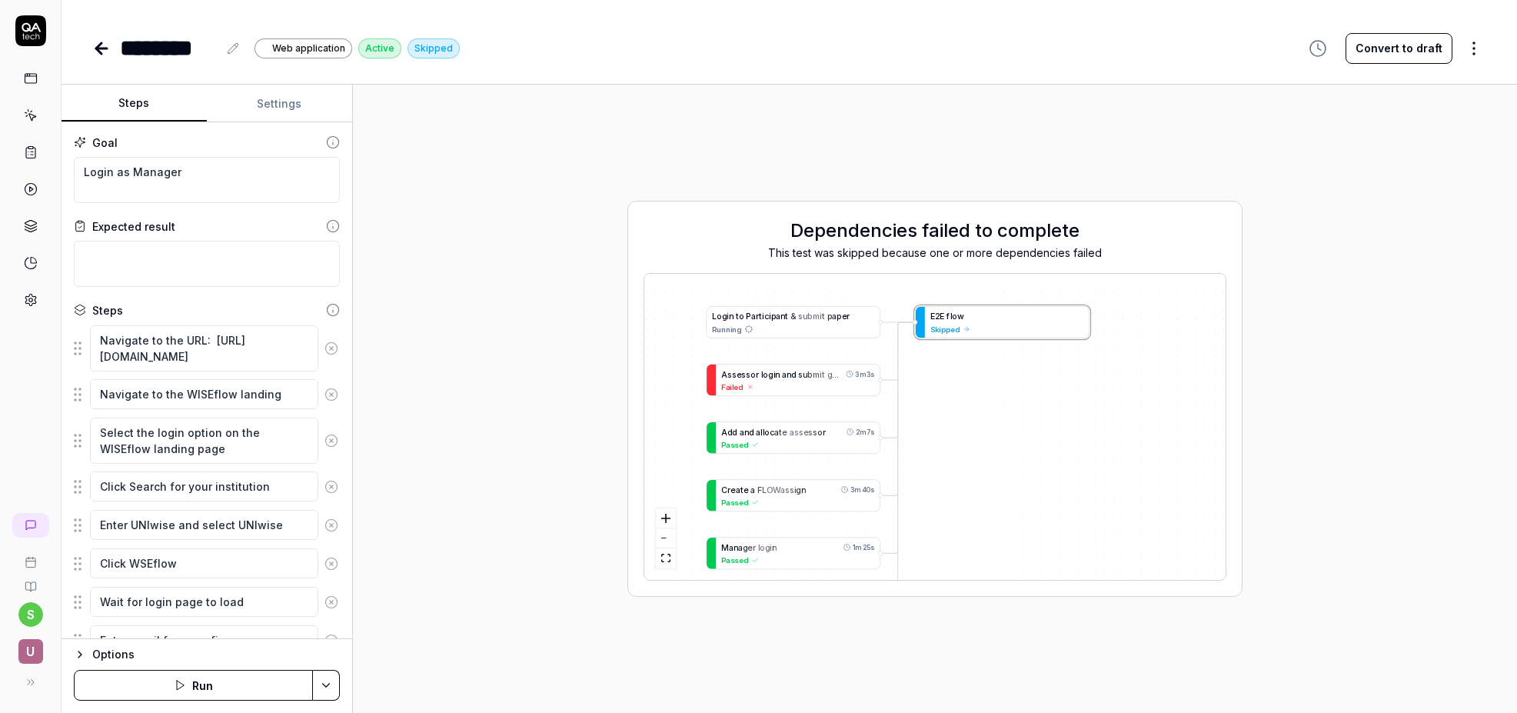
click at [284, 107] on button "Settings" at bounding box center [279, 103] width 145 height 37
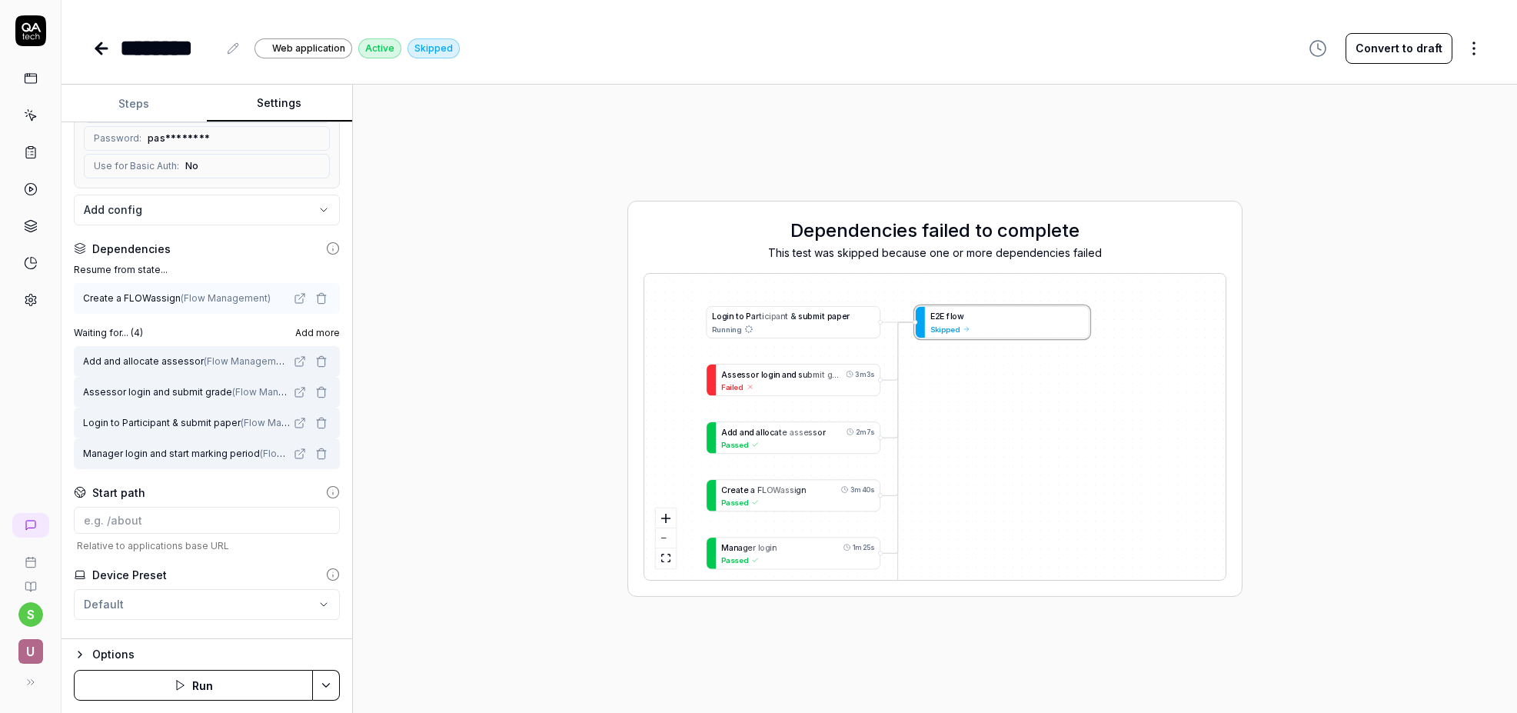
scroll to position [248, 0]
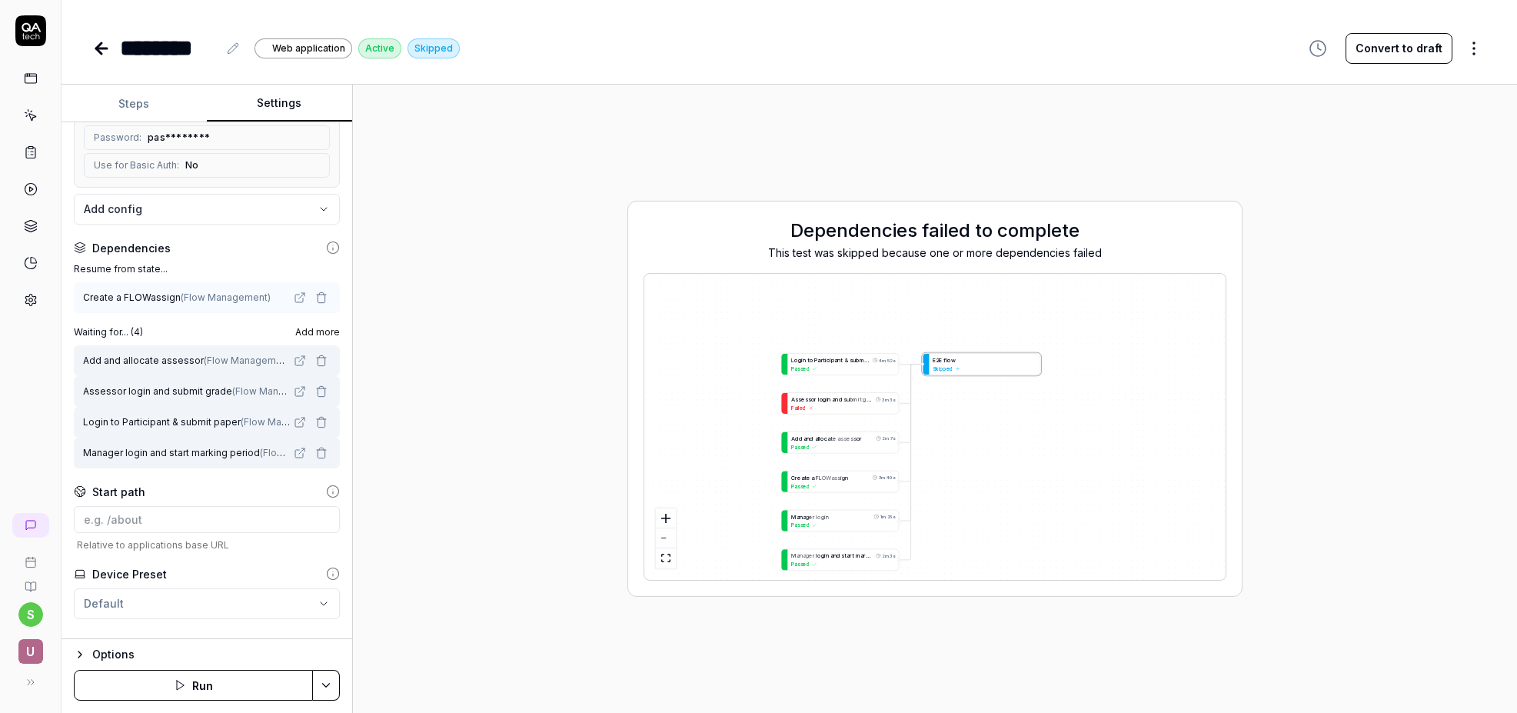
click at [321, 392] on icon "button" at bounding box center [321, 391] width 12 height 12
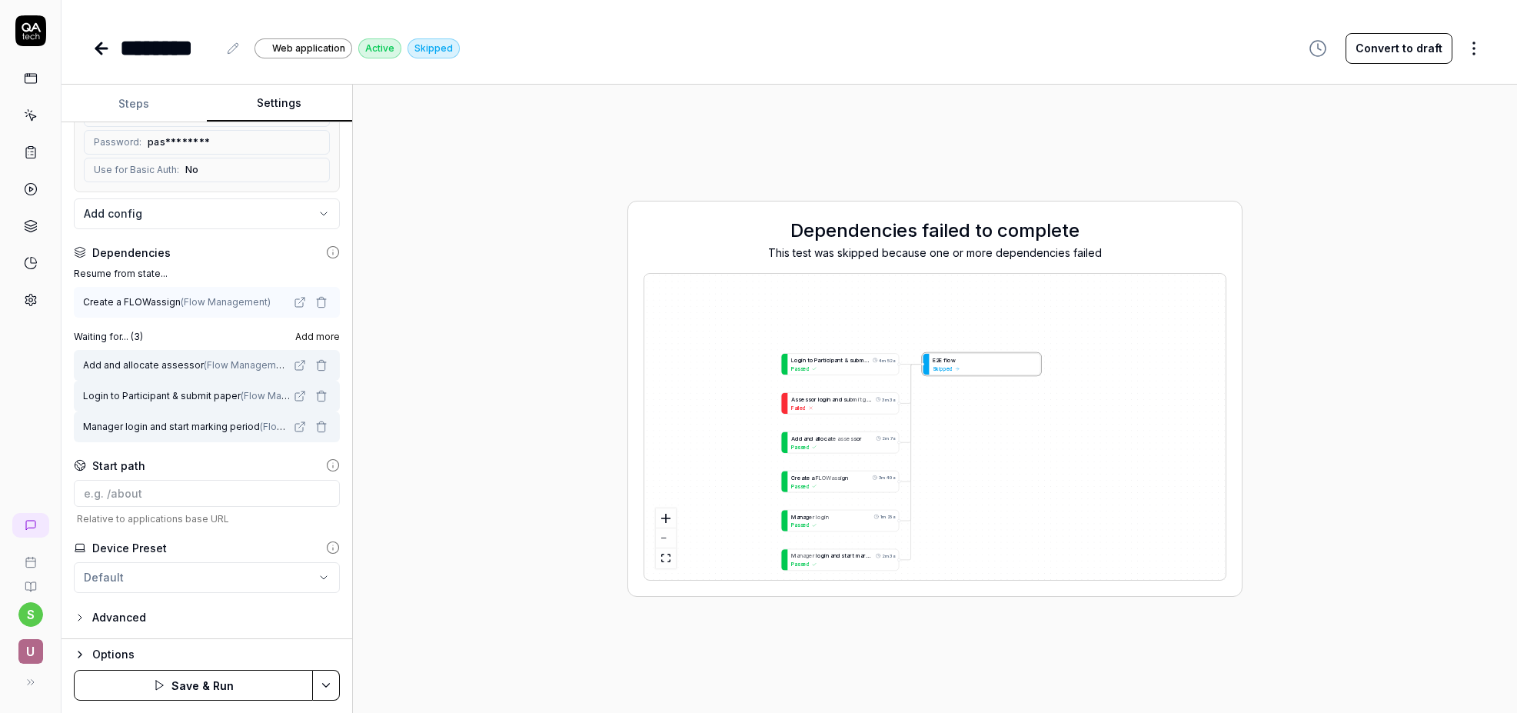
scroll to position [244, 0]
click at [322, 427] on icon "button" at bounding box center [321, 427] width 12 height 12
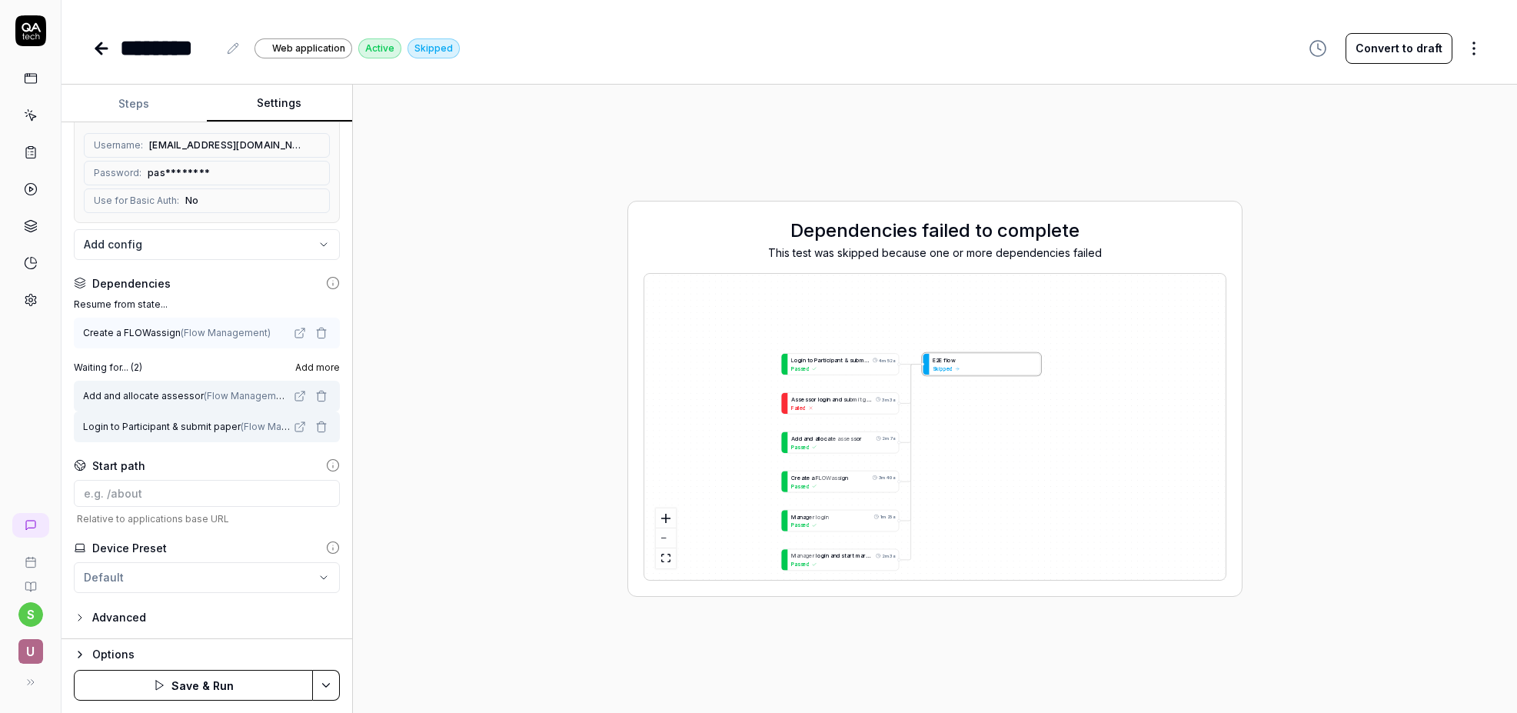
click at [323, 366] on span "Add more" at bounding box center [317, 368] width 45 height 14
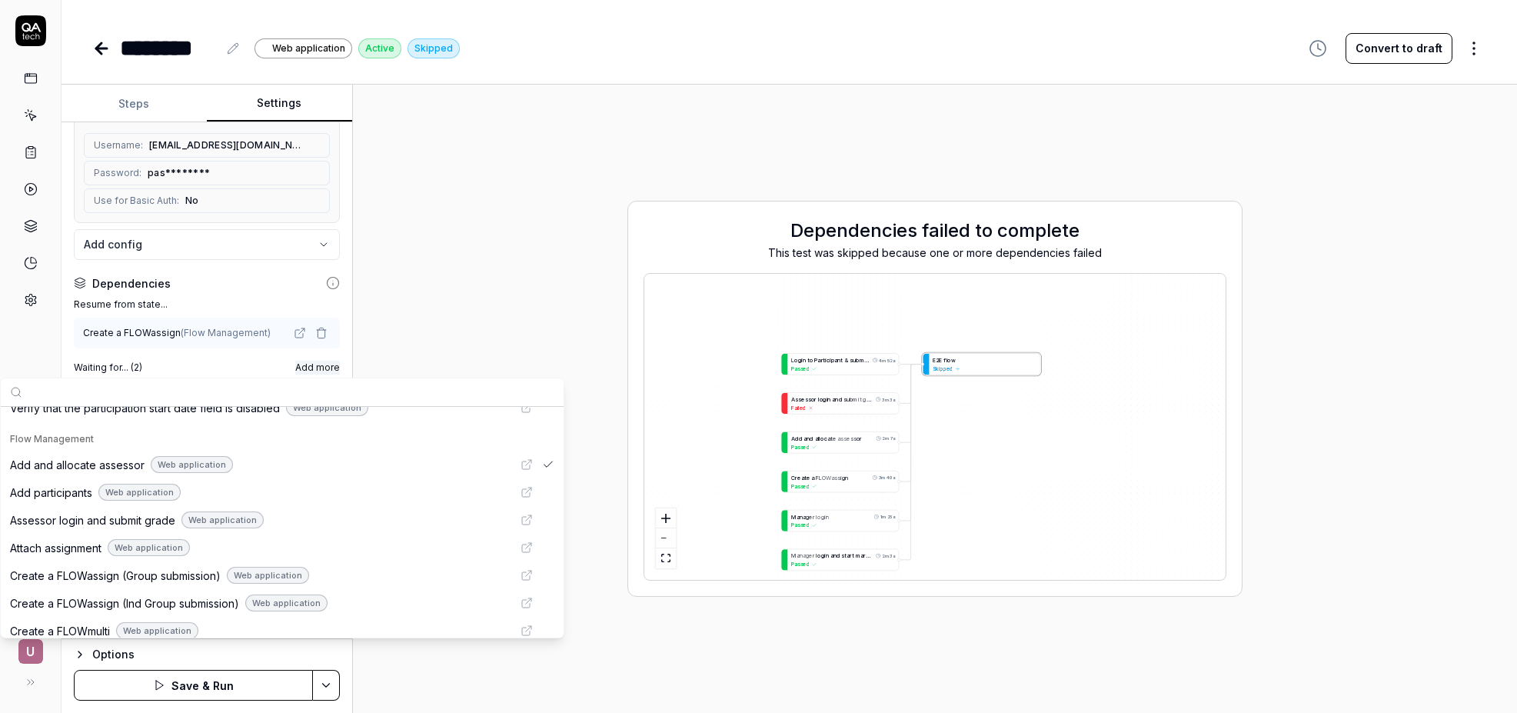
scroll to position [680, 0]
click at [110, 466] on span "Add and allocate assessor" at bounding box center [77, 463] width 135 height 16
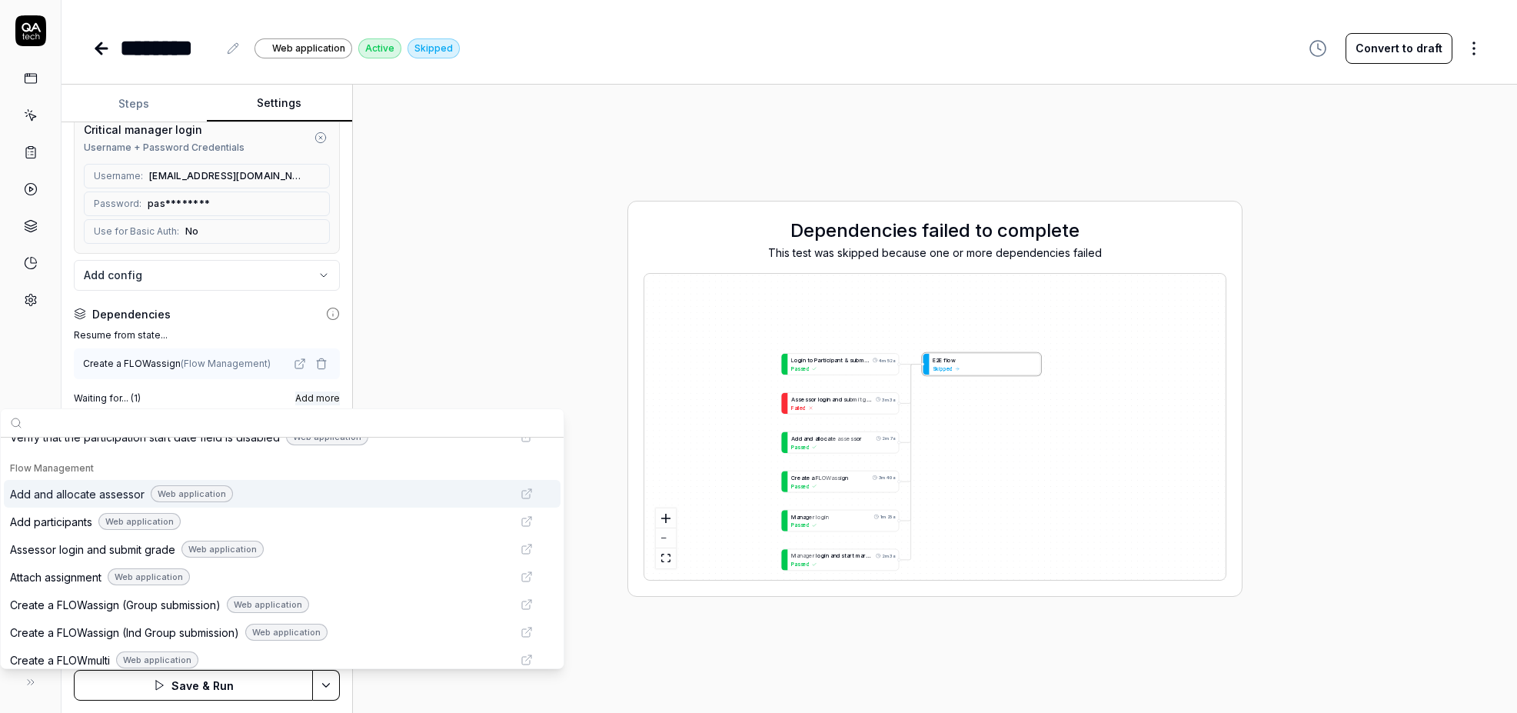
scroll to position [182, 0]
click at [514, 363] on div "Dependencies failed to complete This test was skipped because one or more depen…" at bounding box center [934, 399] width 1139 height 604
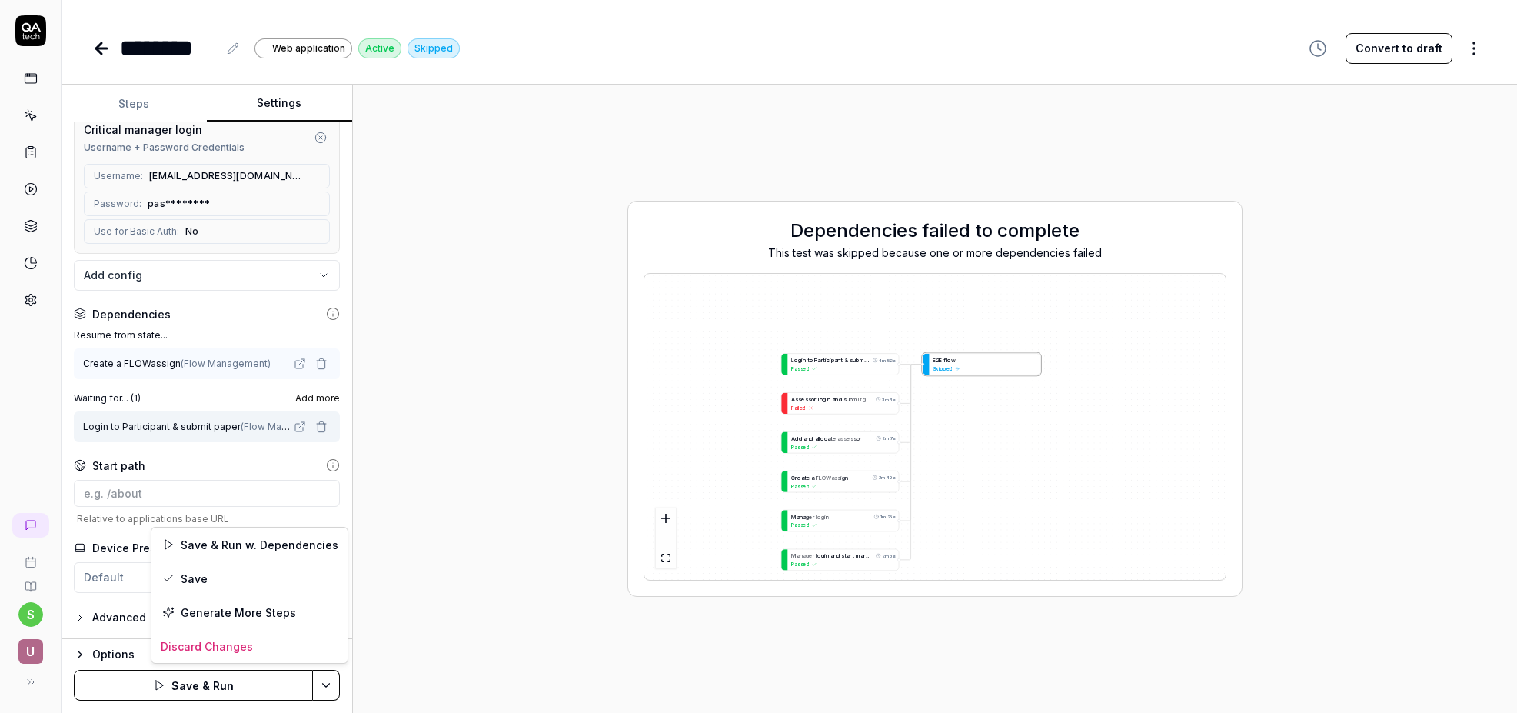
click at [323, 687] on html "**********" at bounding box center [758, 356] width 1517 height 713
click at [234, 587] on div "Save" at bounding box center [249, 578] width 196 height 34
click at [323, 427] on icon "button" at bounding box center [321, 427] width 12 height 12
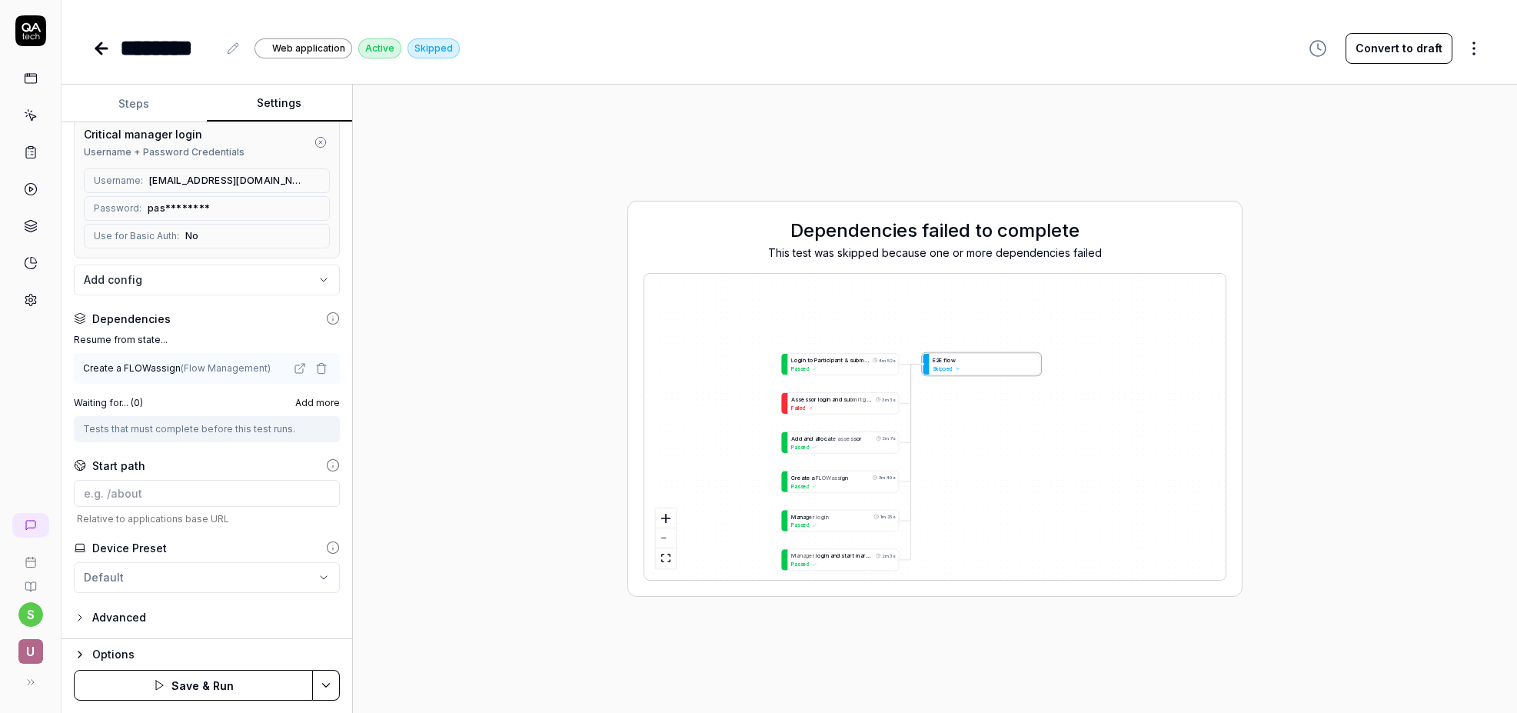
scroll to position [178, 0]
click at [396, 434] on div "Dependencies failed to complete This test was skipped because one or more depen…" at bounding box center [934, 399] width 1139 height 604
click at [330, 691] on html "**********" at bounding box center [758, 356] width 1517 height 713
click at [188, 580] on div "Save" at bounding box center [249, 578] width 196 height 34
click at [134, 103] on button "Steps" at bounding box center [134, 103] width 145 height 37
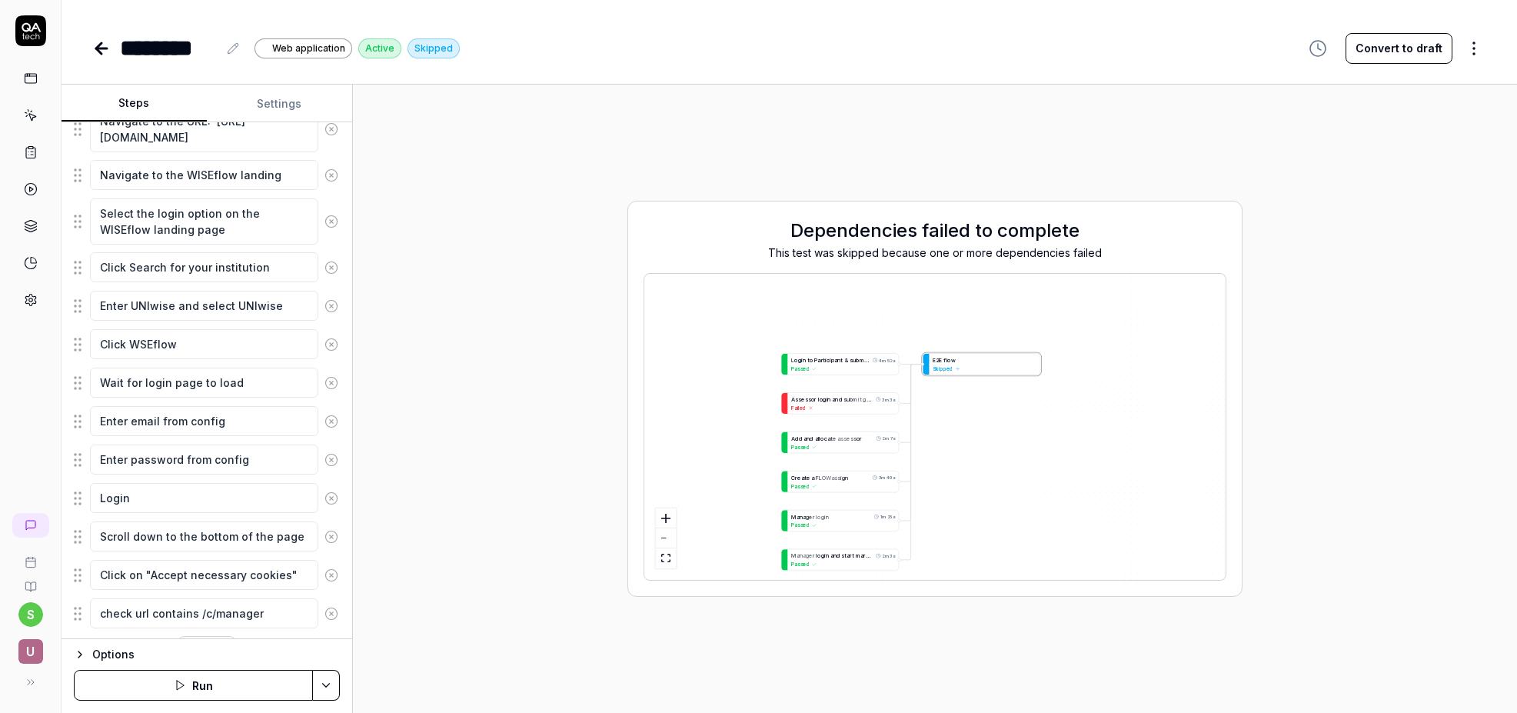
scroll to position [258, 0]
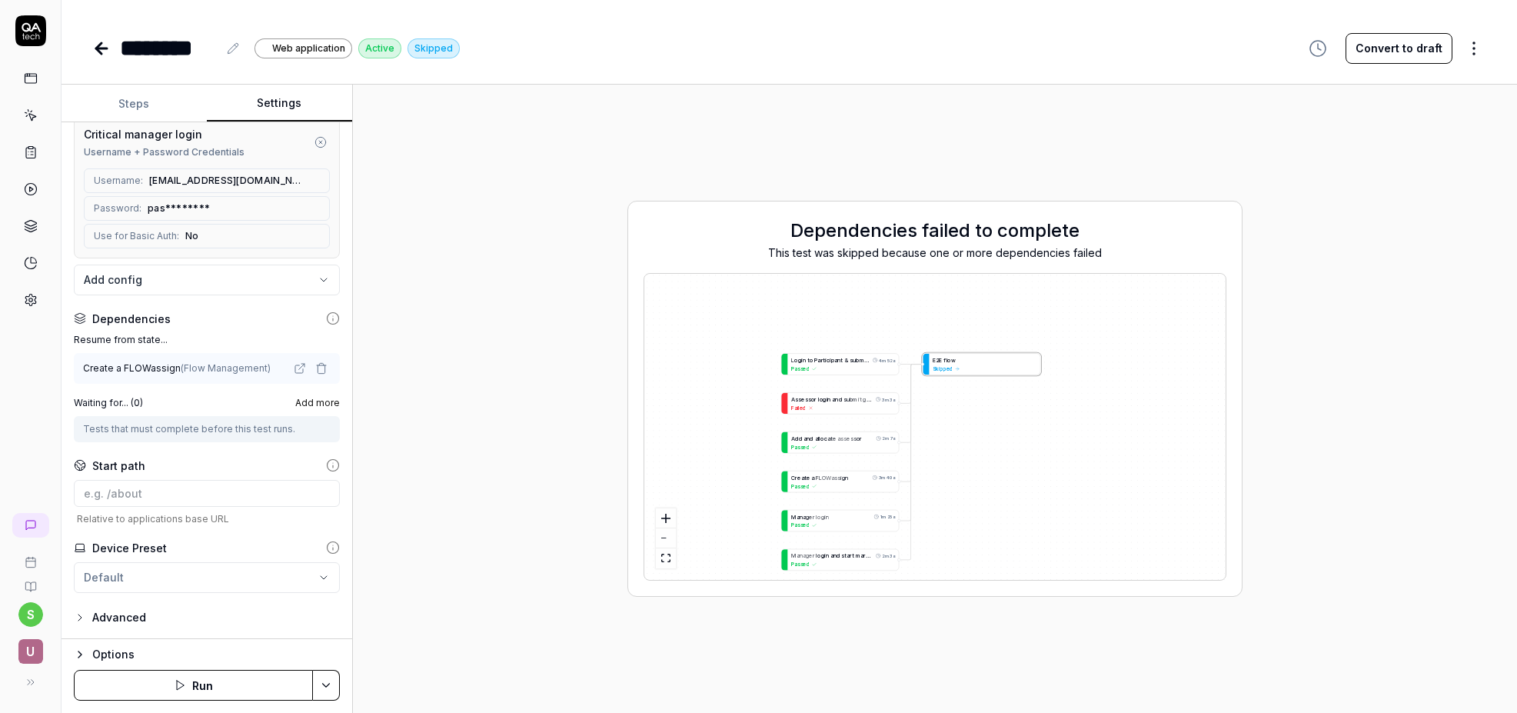
click at [278, 101] on button "Settings" at bounding box center [279, 103] width 145 height 37
click at [317, 404] on span "Add more" at bounding box center [317, 403] width 45 height 14
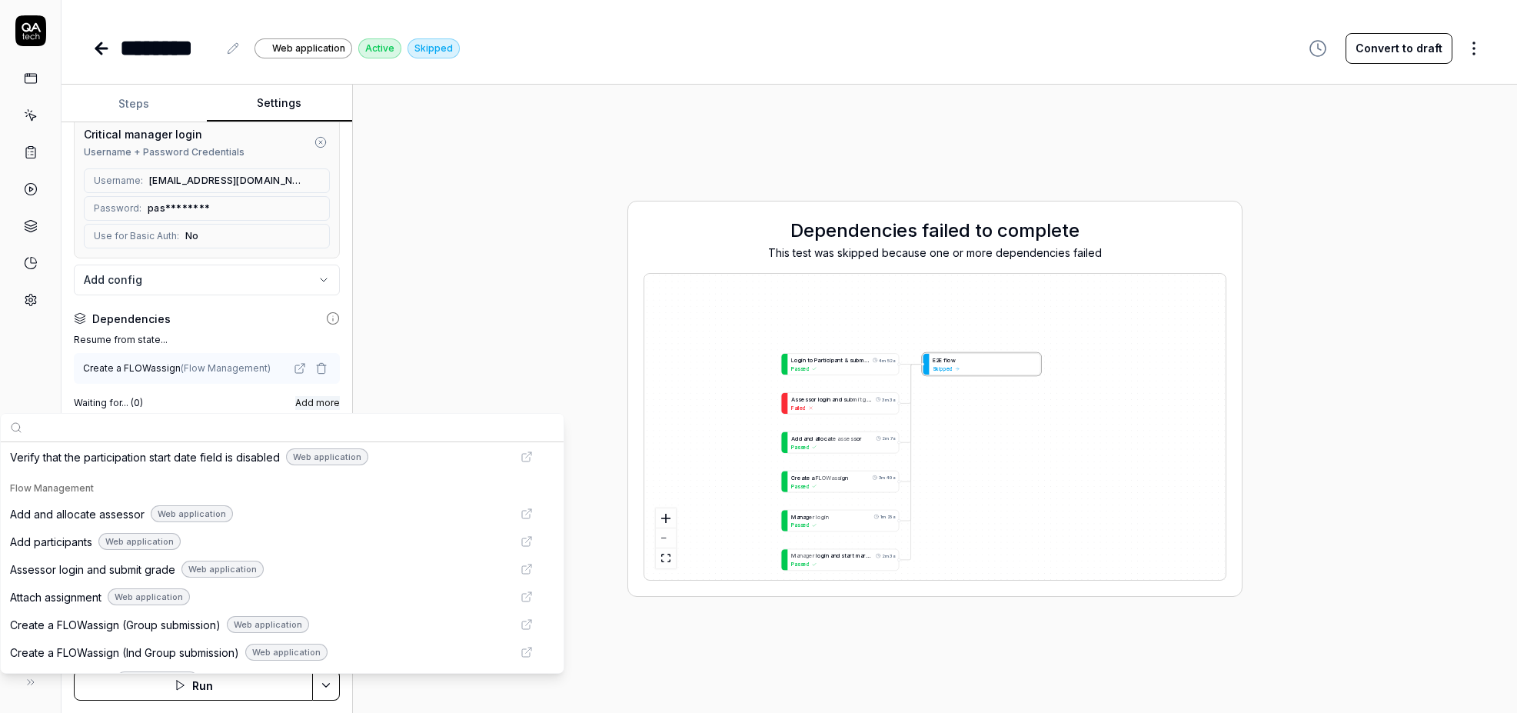
scroll to position [666, 0]
click at [101, 512] on span "Add and allocate assessor" at bounding box center [77, 513] width 135 height 16
click at [456, 327] on div "Dependencies failed to complete This test was skipped because one or more depen…" at bounding box center [934, 399] width 1139 height 604
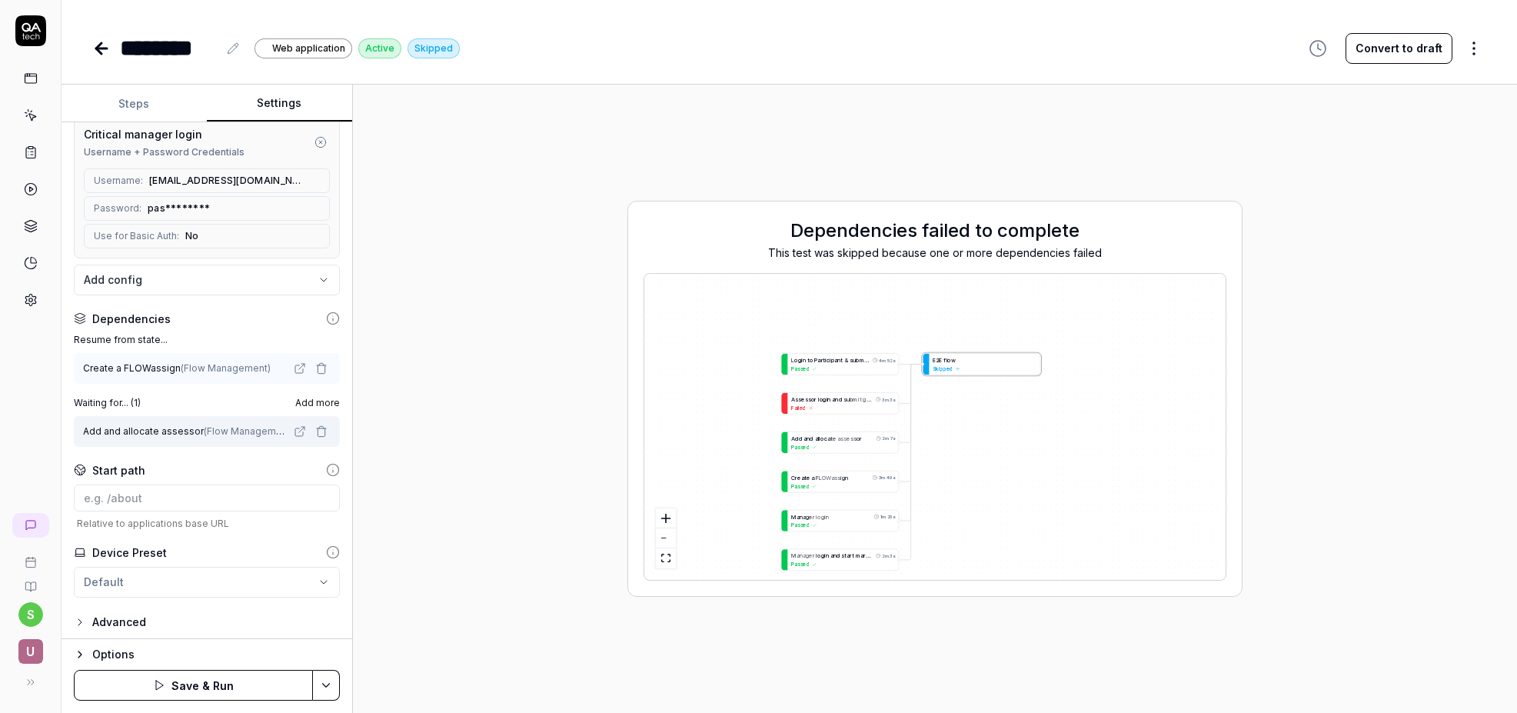
click at [329, 690] on html "**********" at bounding box center [758, 356] width 1517 height 713
click at [198, 579] on div "Save" at bounding box center [249, 578] width 196 height 34
click at [324, 401] on span "Add more" at bounding box center [317, 403] width 45 height 14
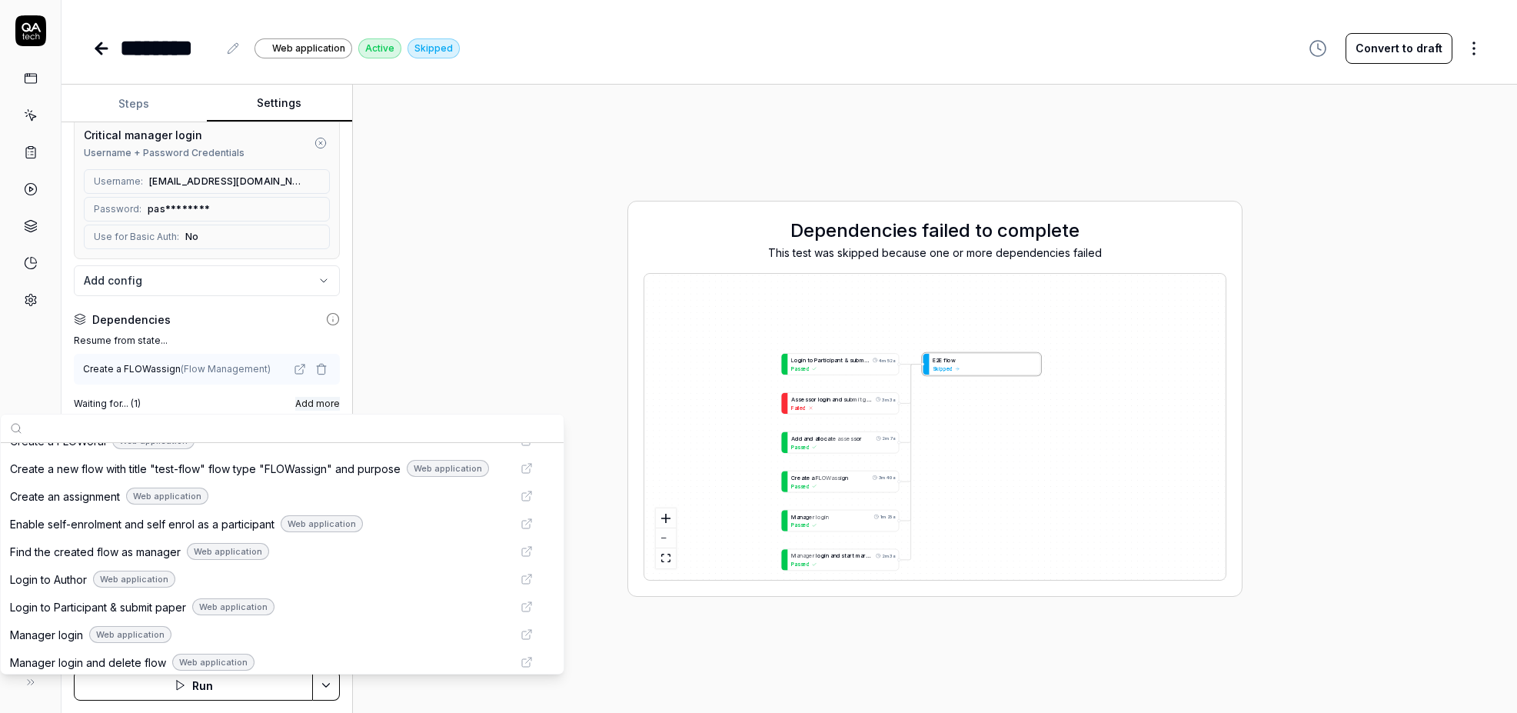
scroll to position [933, 0]
click at [106, 606] on span "Login to Participant & submit paper" at bounding box center [98, 606] width 176 height 16
click at [401, 364] on div "Dependencies failed to complete This test was skipped because one or more depen…" at bounding box center [934, 399] width 1139 height 604
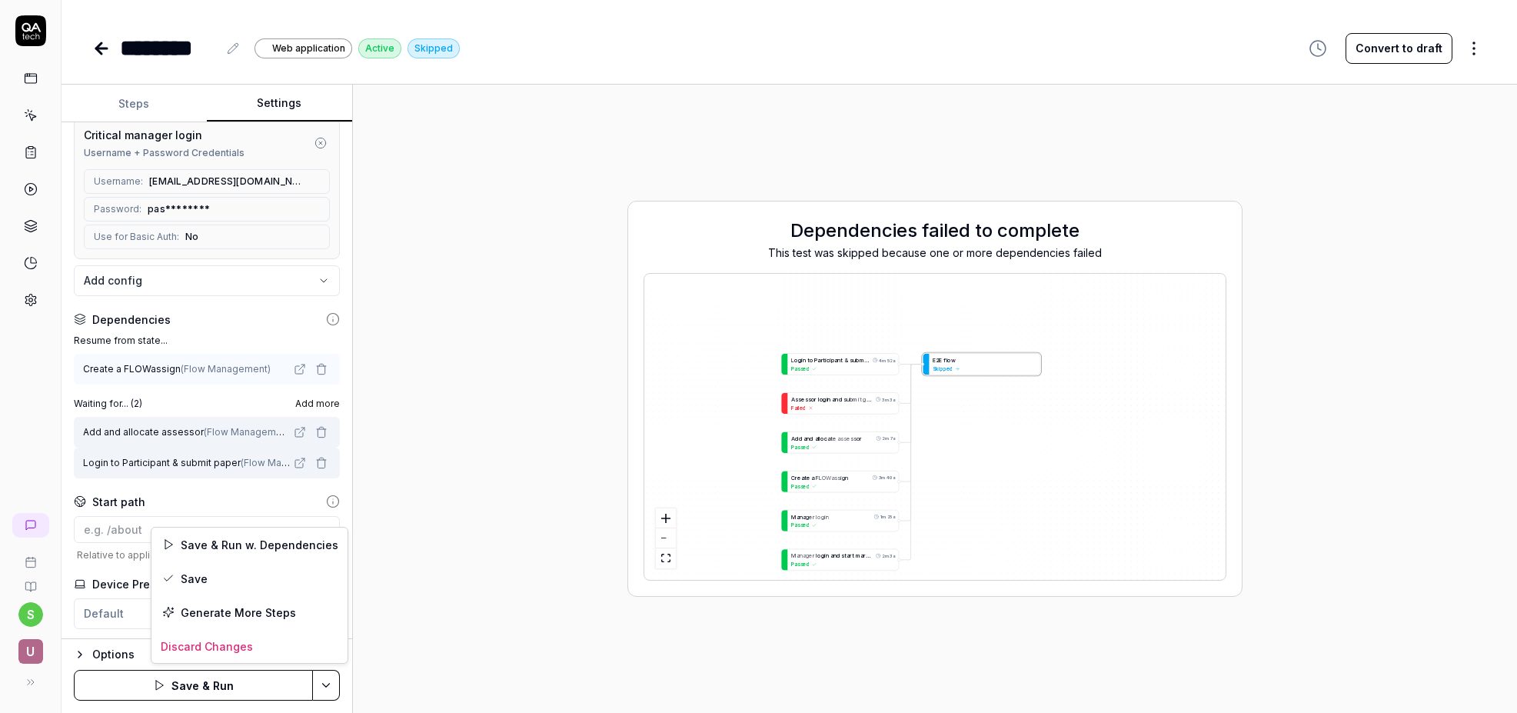
click at [325, 684] on html "**********" at bounding box center [758, 356] width 1517 height 713
click at [216, 574] on div "Save" at bounding box center [249, 578] width 196 height 34
click at [321, 402] on span "Add more" at bounding box center [317, 404] width 45 height 14
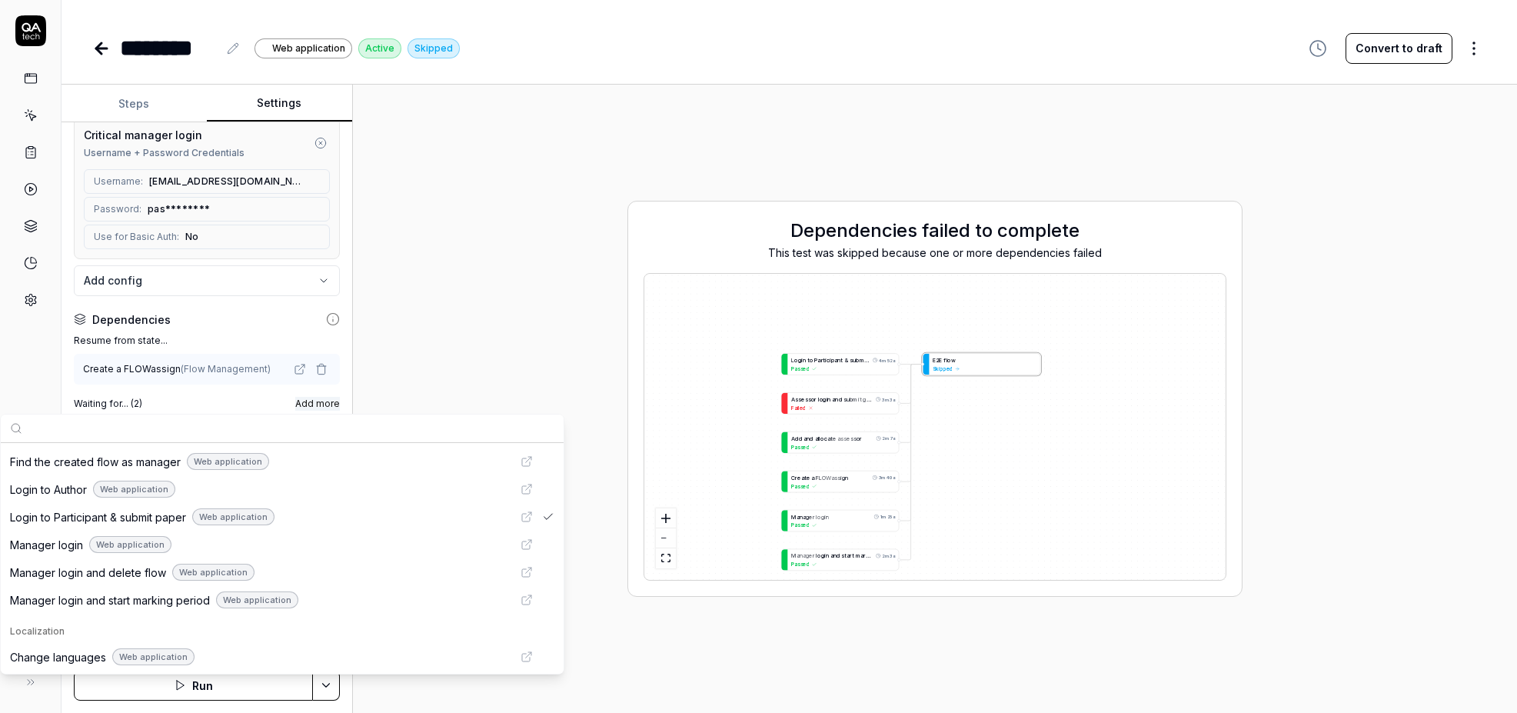
scroll to position [1034, 0]
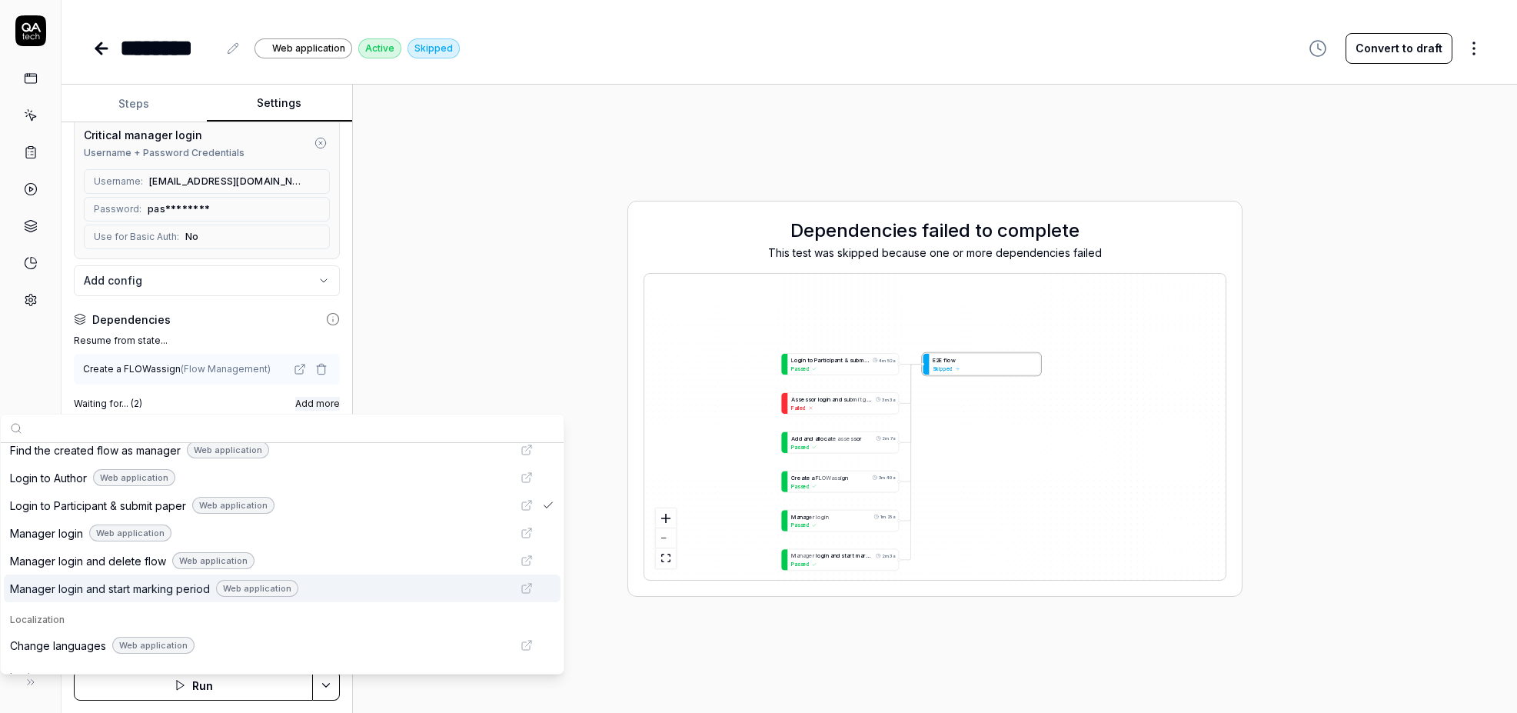
click at [169, 589] on span "Manager login and start marking period" at bounding box center [110, 589] width 200 height 16
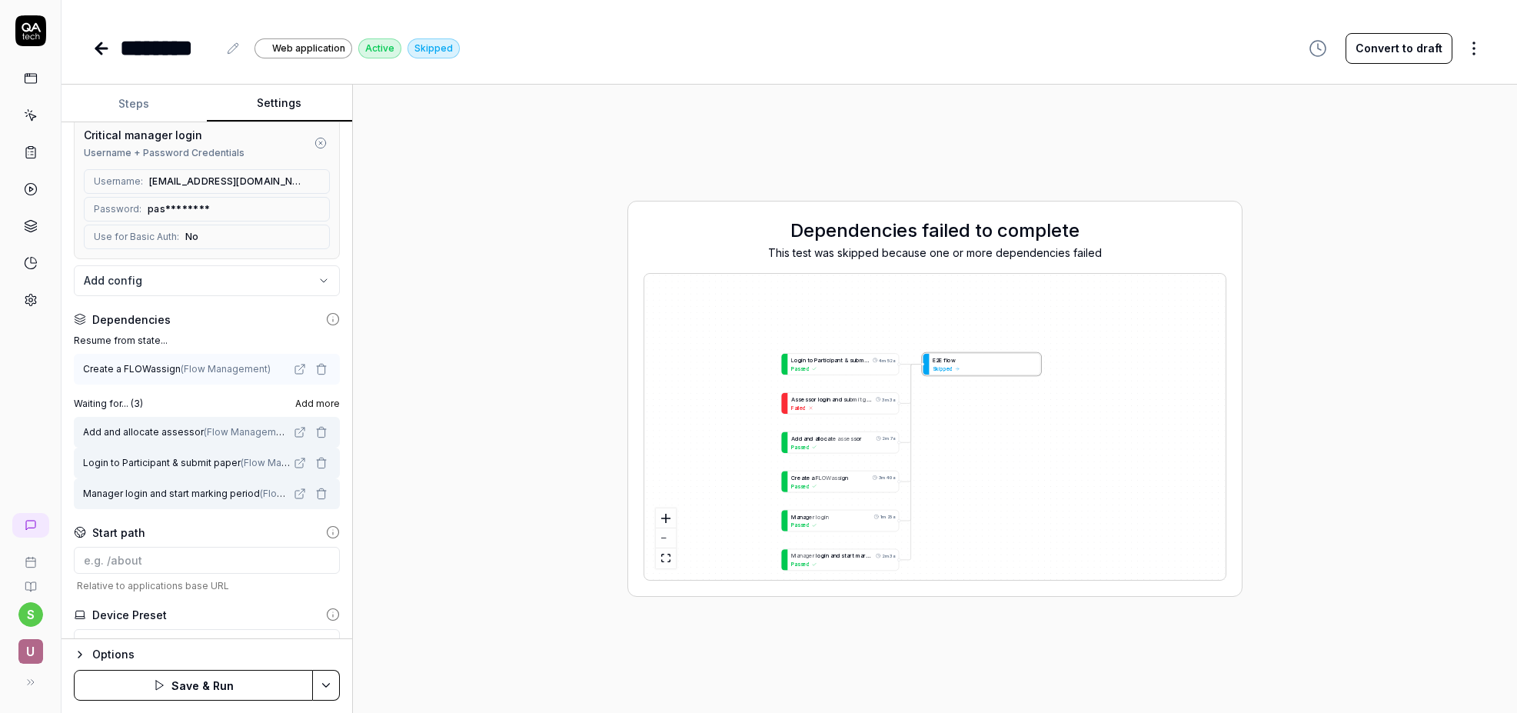
click at [588, 627] on div "Dependencies failed to complete This test was skipped because one or more depen…" at bounding box center [934, 399] width 1139 height 604
click at [326, 687] on html "**********" at bounding box center [758, 356] width 1517 height 713
click at [195, 574] on div "Save" at bounding box center [249, 578] width 196 height 34
click at [321, 403] on span "Add more" at bounding box center [317, 404] width 45 height 14
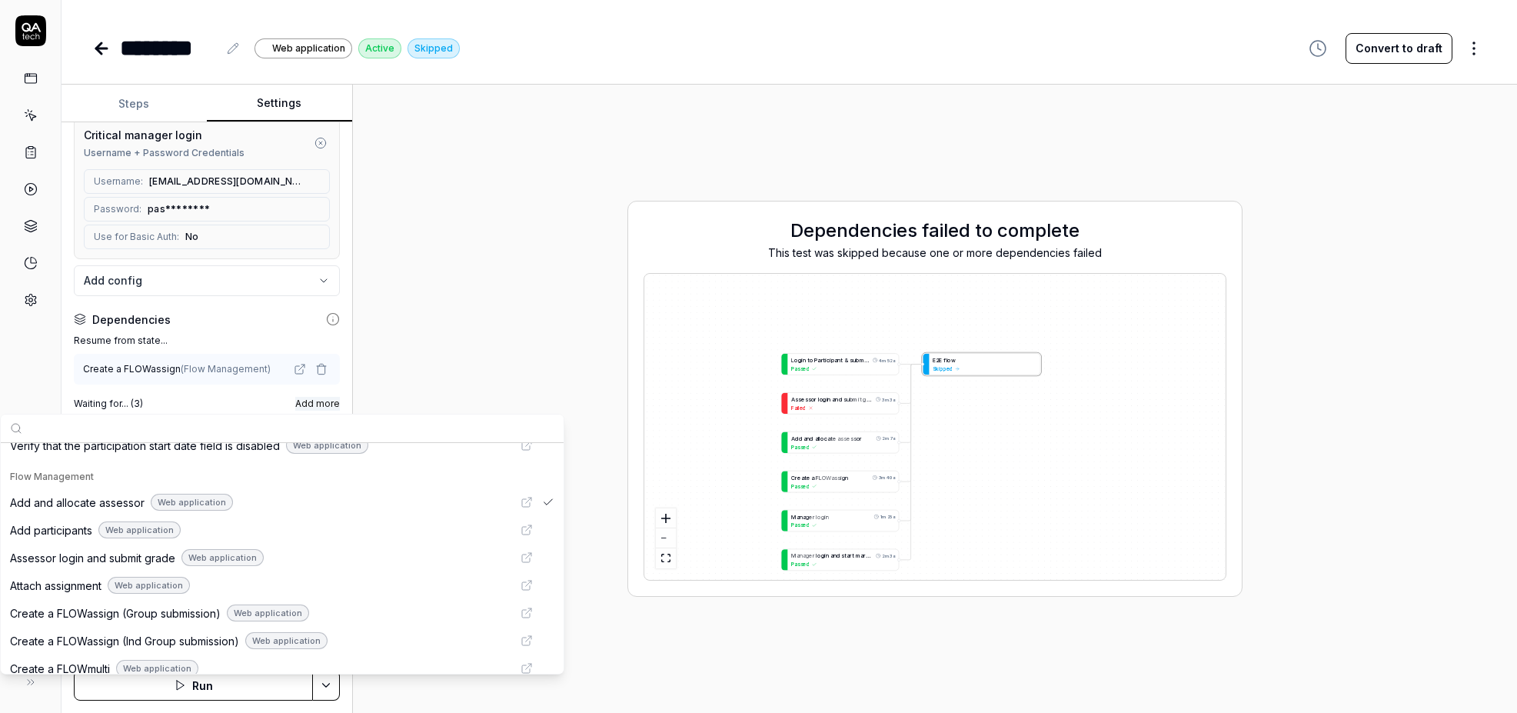
scroll to position [676, 0]
click at [133, 556] on span "Assessor login and submit grade" at bounding box center [92, 559] width 165 height 16
drag, startPoint x: 444, startPoint y: 691, endPoint x: 417, endPoint y: 688, distance: 27.1
click at [444, 691] on div "Dependencies failed to complete This test was skipped because one or more depen…" at bounding box center [934, 399] width 1139 height 604
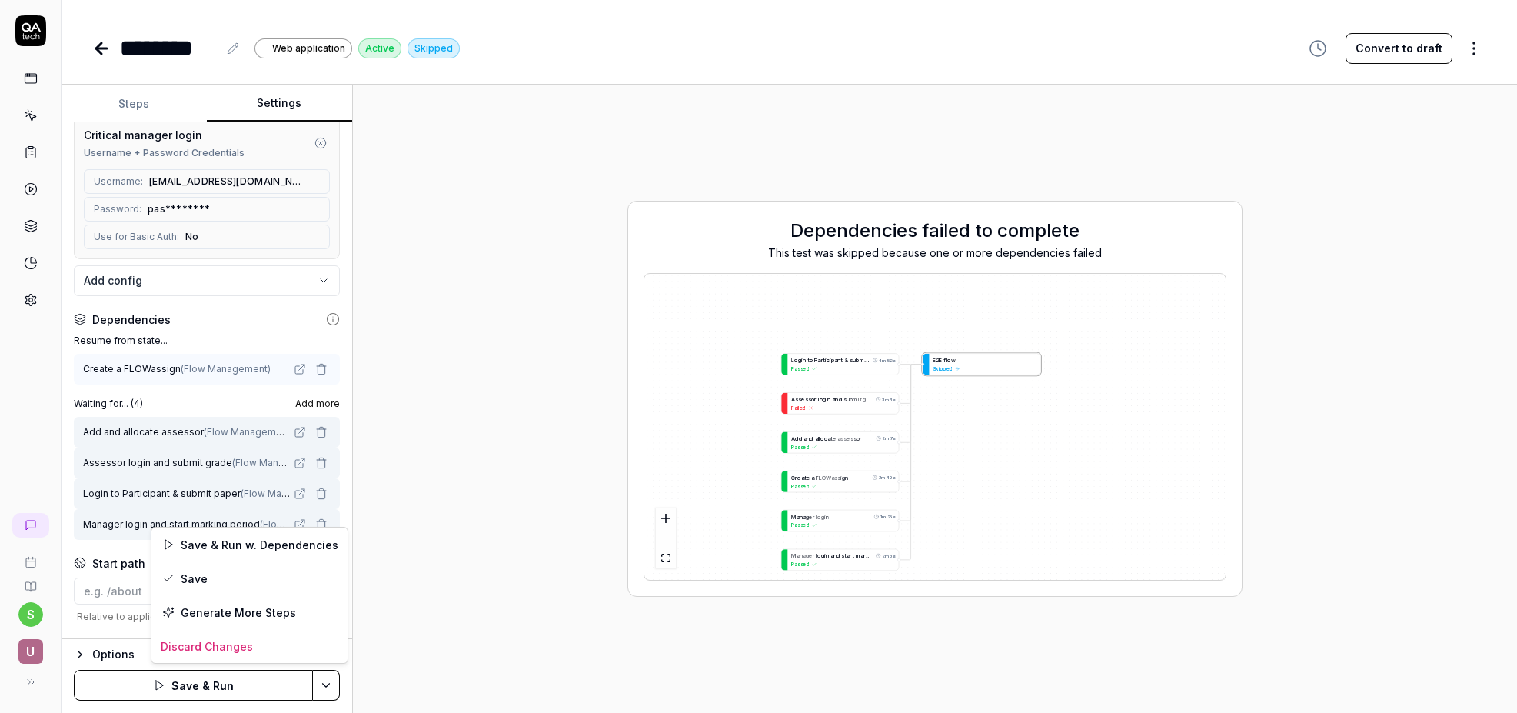
click at [327, 687] on html "**********" at bounding box center [758, 356] width 1517 height 713
click at [211, 584] on div "Save" at bounding box center [249, 578] width 196 height 34
type textarea "*"
click at [134, 107] on button "Steps" at bounding box center [134, 103] width 145 height 37
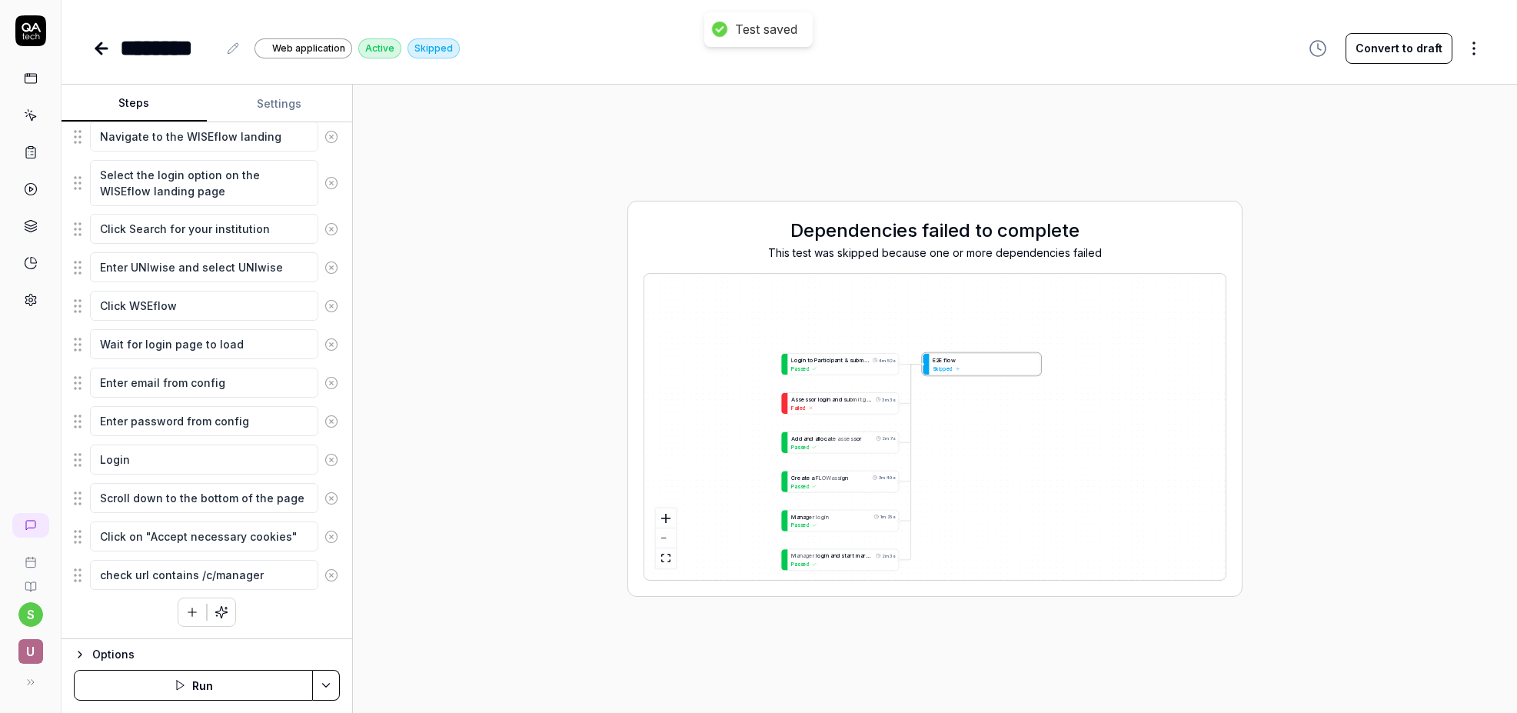
scroll to position [235, 0]
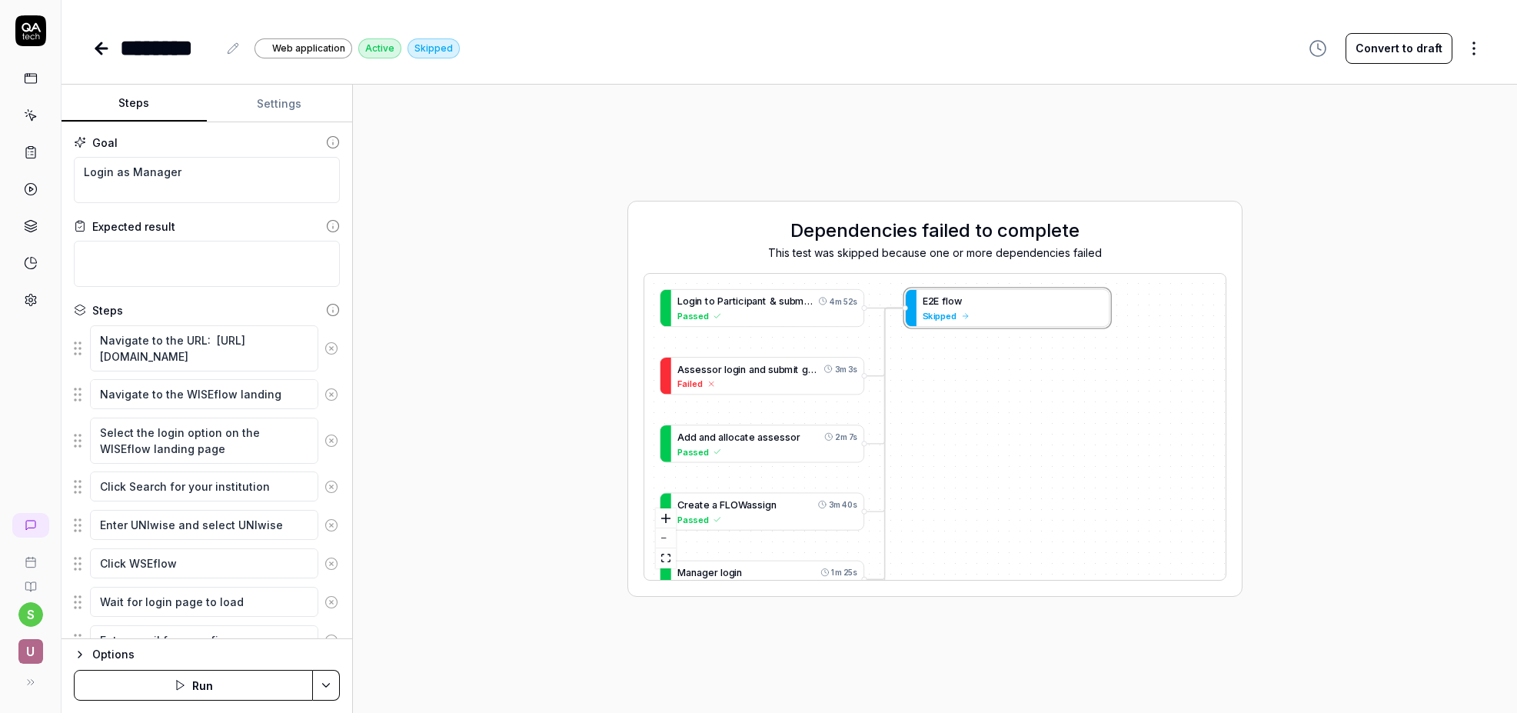
click at [272, 102] on button "Settings" at bounding box center [279, 103] width 145 height 37
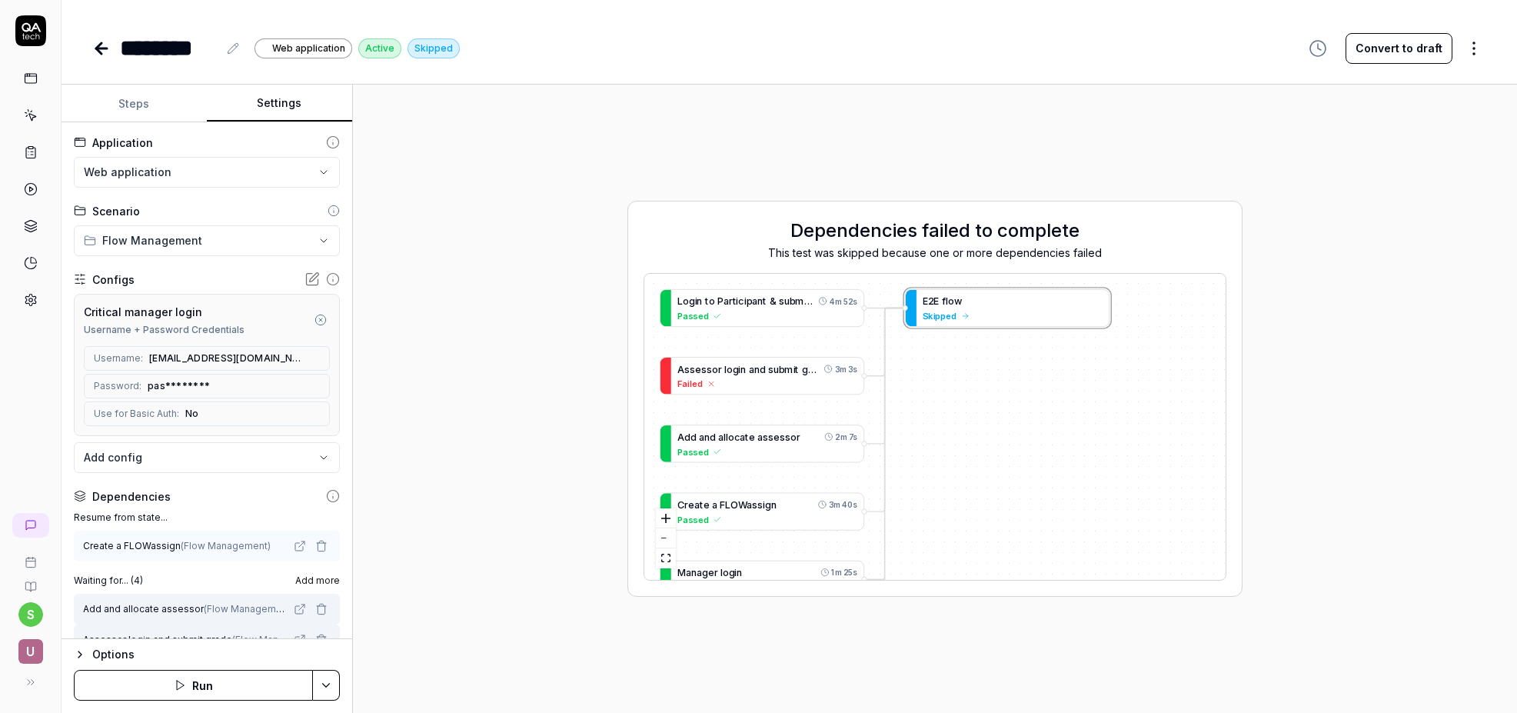
scroll to position [274, 0]
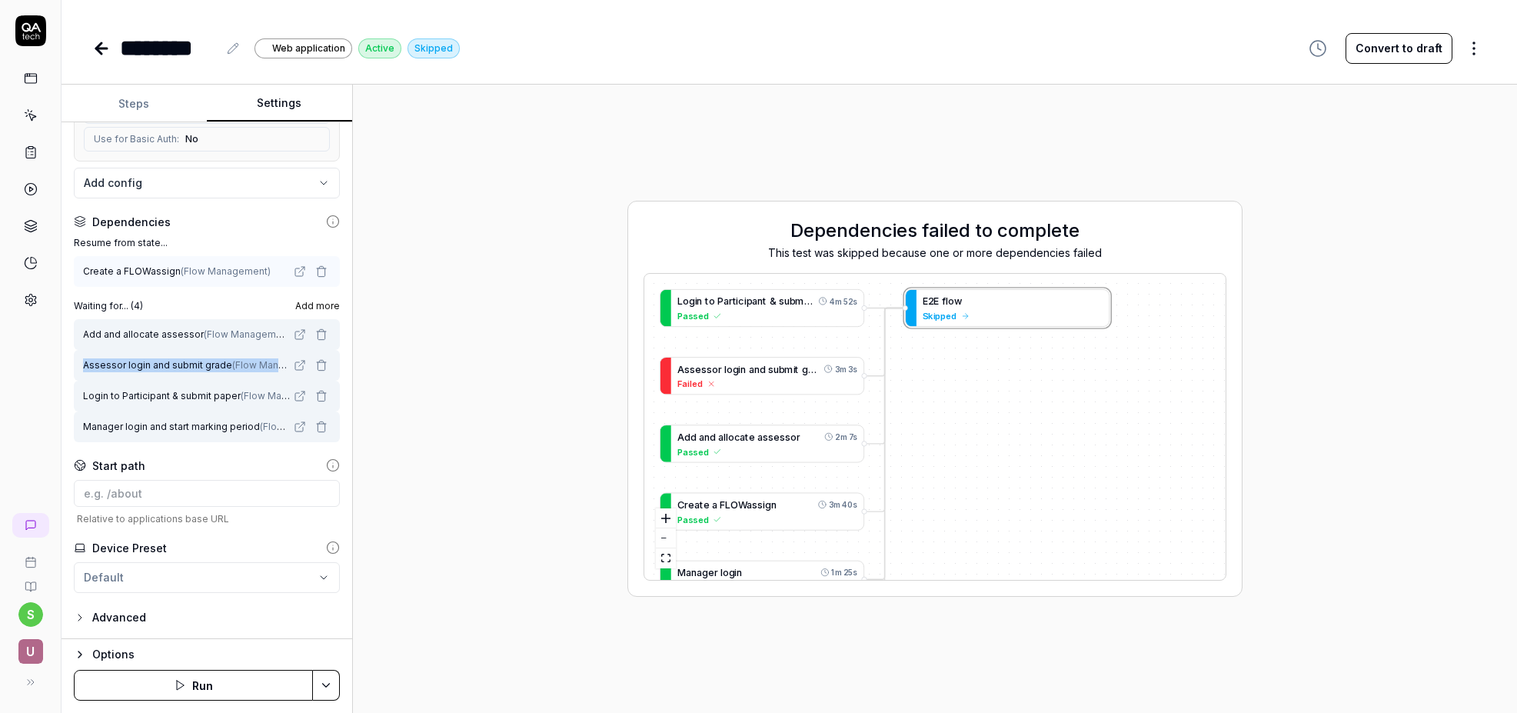
drag, startPoint x: 78, startPoint y: 401, endPoint x: 84, endPoint y: 365, distance: 35.8
click at [84, 365] on div "Add and allocate assessor ( Flow Management ) Assessor login and submit grade (…" at bounding box center [207, 380] width 266 height 123
click at [79, 402] on div "Login to Participant & submit paper ( Flow Management )" at bounding box center [207, 396] width 266 height 31
drag, startPoint x: 79, startPoint y: 402, endPoint x: 80, endPoint y: 374, distance: 27.7
click at [80, 374] on div "Add and allocate assessor ( Flow Management ) Assessor login and submit grade (…" at bounding box center [207, 380] width 266 height 123
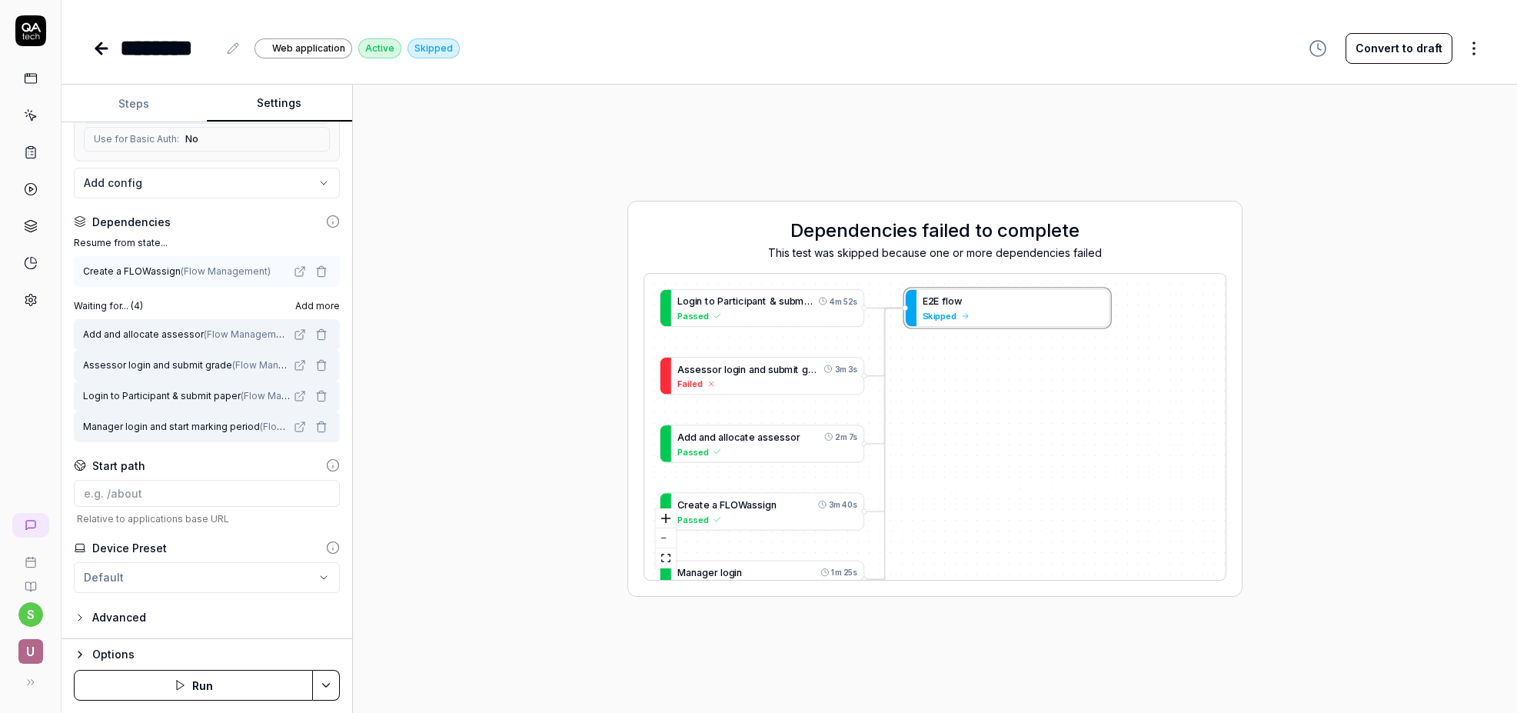
click at [30, 113] on icon at bounding box center [31, 115] width 14 height 14
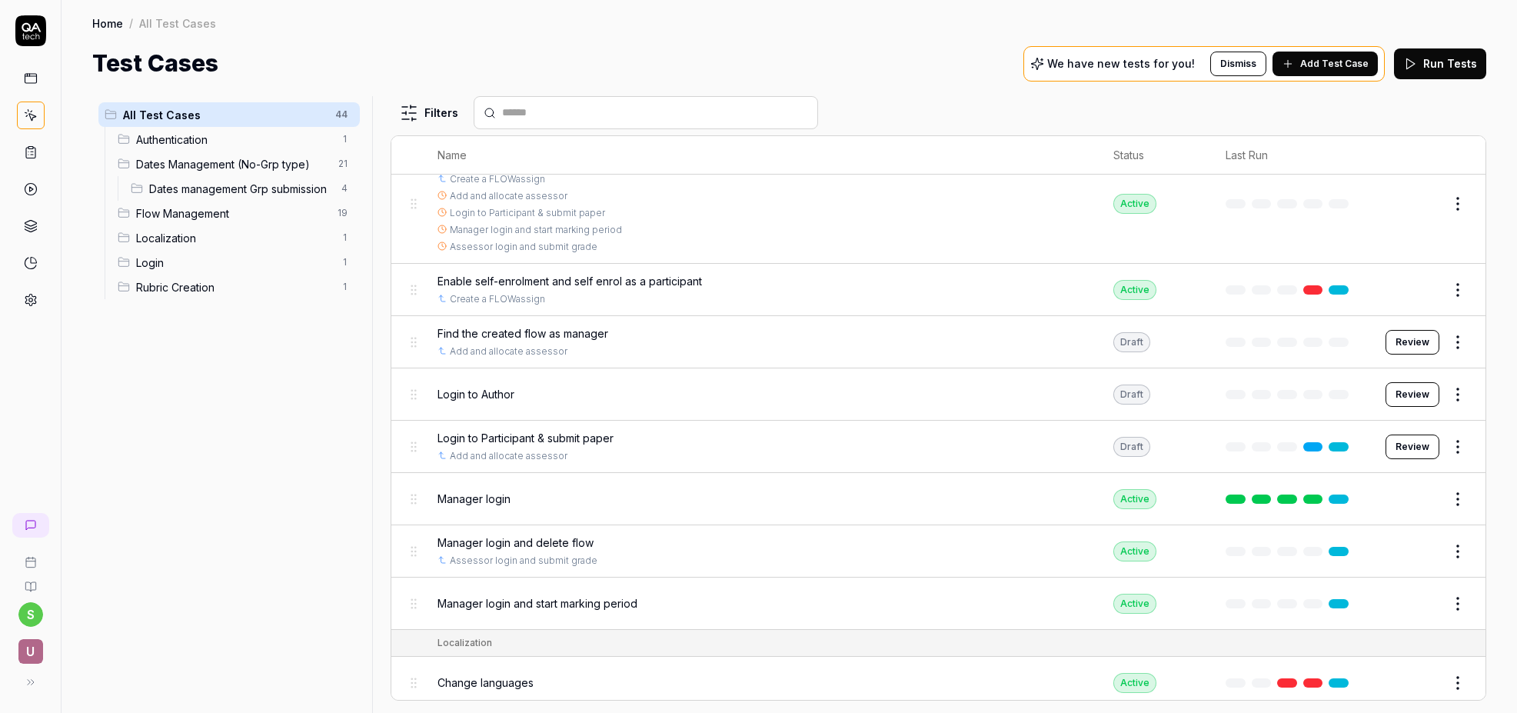
scroll to position [1621, 0]
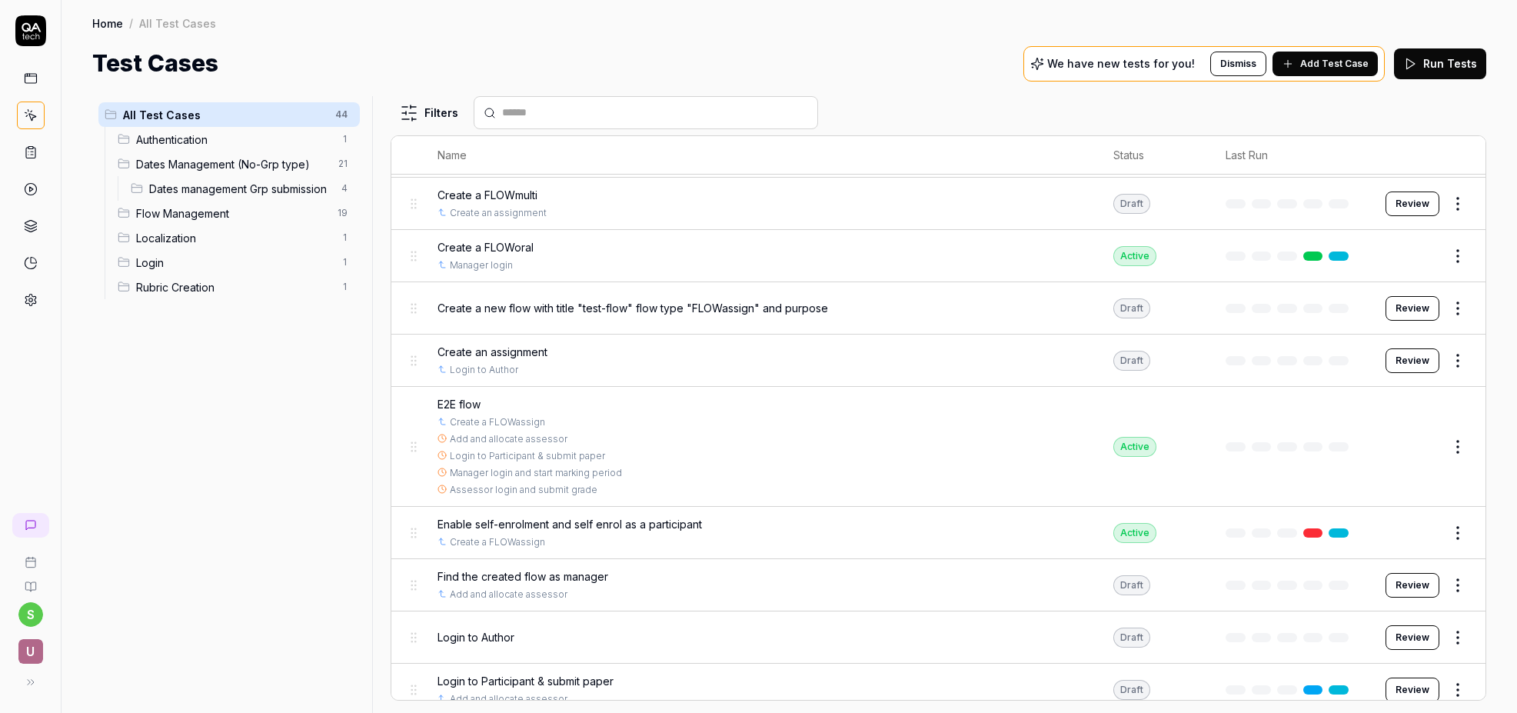
click at [1423, 441] on button "Edit" at bounding box center [1420, 446] width 37 height 25
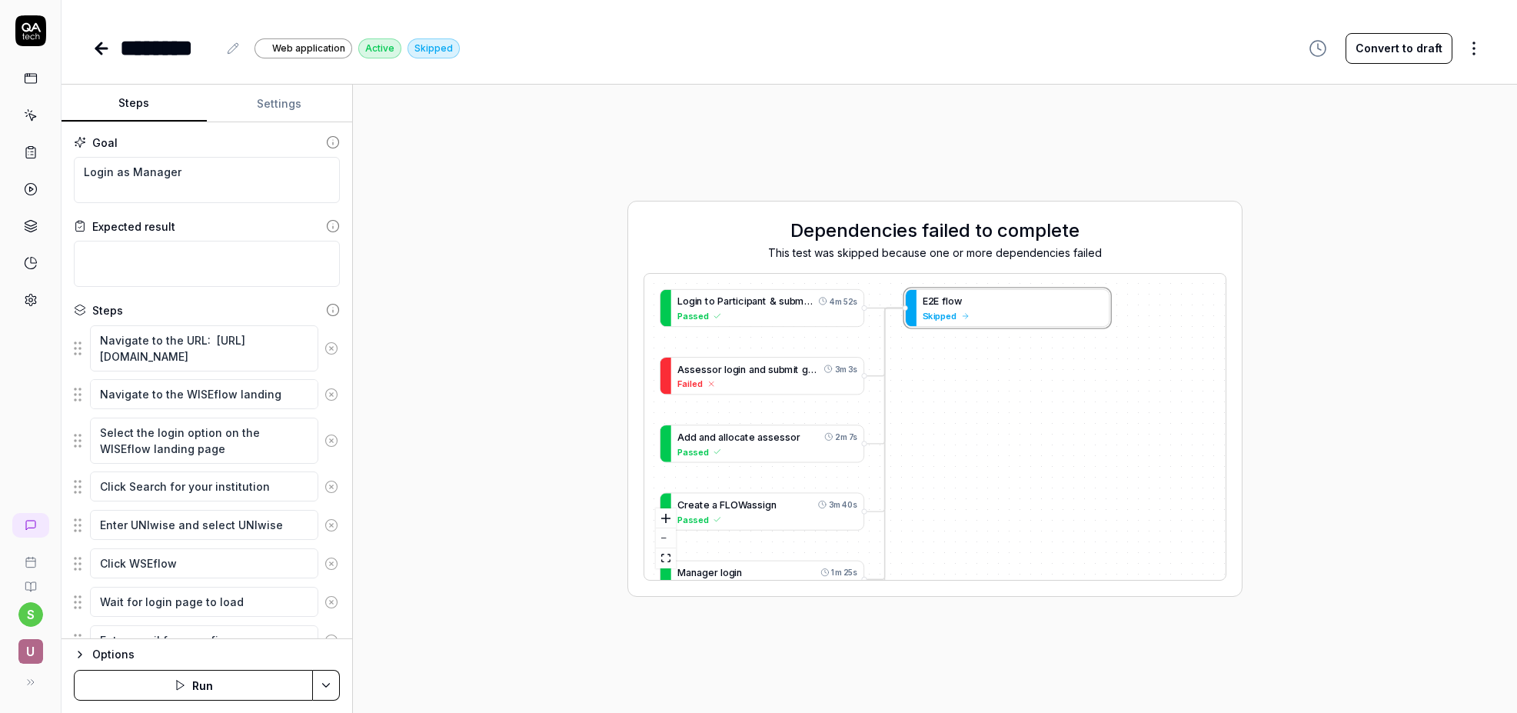
click at [321, 682] on html "s U ******** Web application Active Skipped Convert to draft Steps Settings Goa…" at bounding box center [758, 356] width 1517 height 713
click at [308, 617] on div "Run w. Dependencies" at bounding box center [266, 612] width 155 height 34
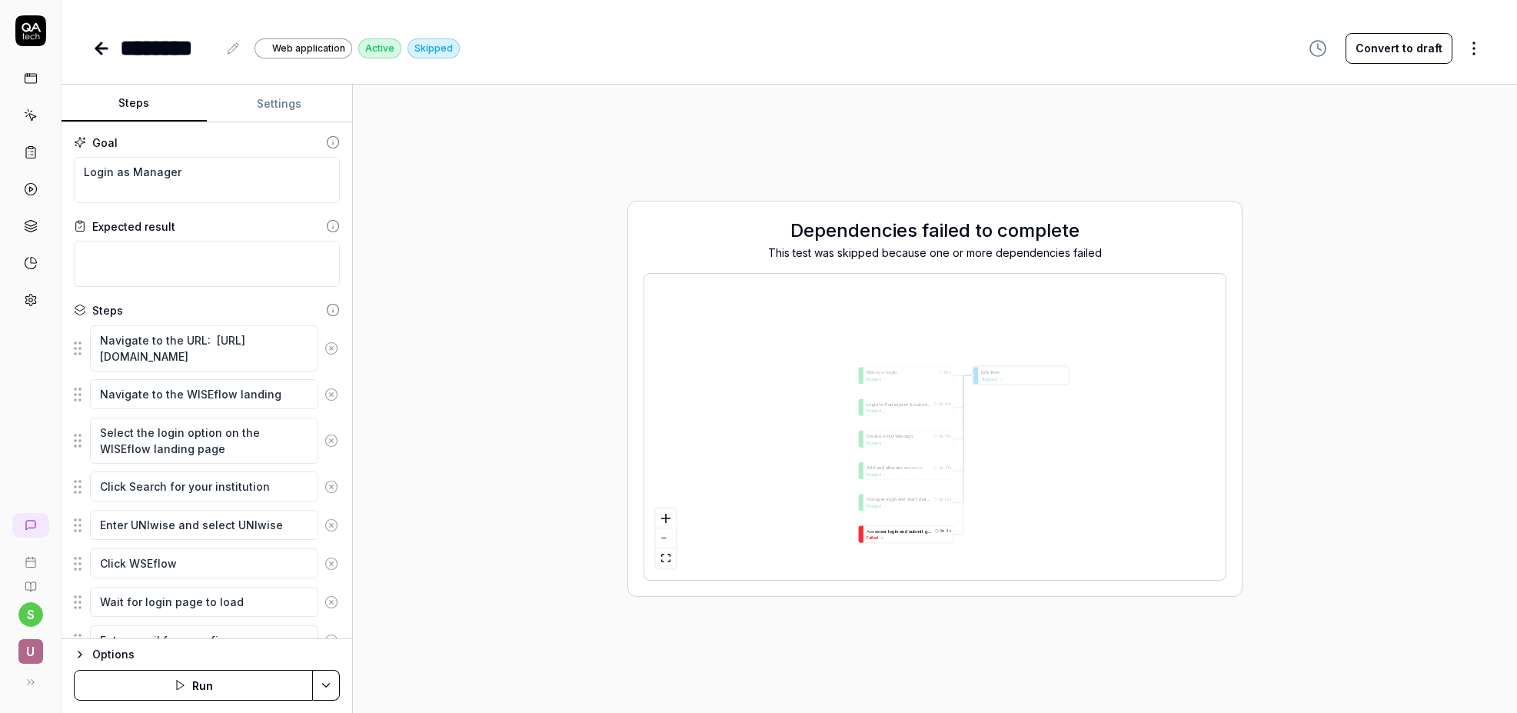
click at [898, 531] on span at bounding box center [899, 530] width 2 height 5
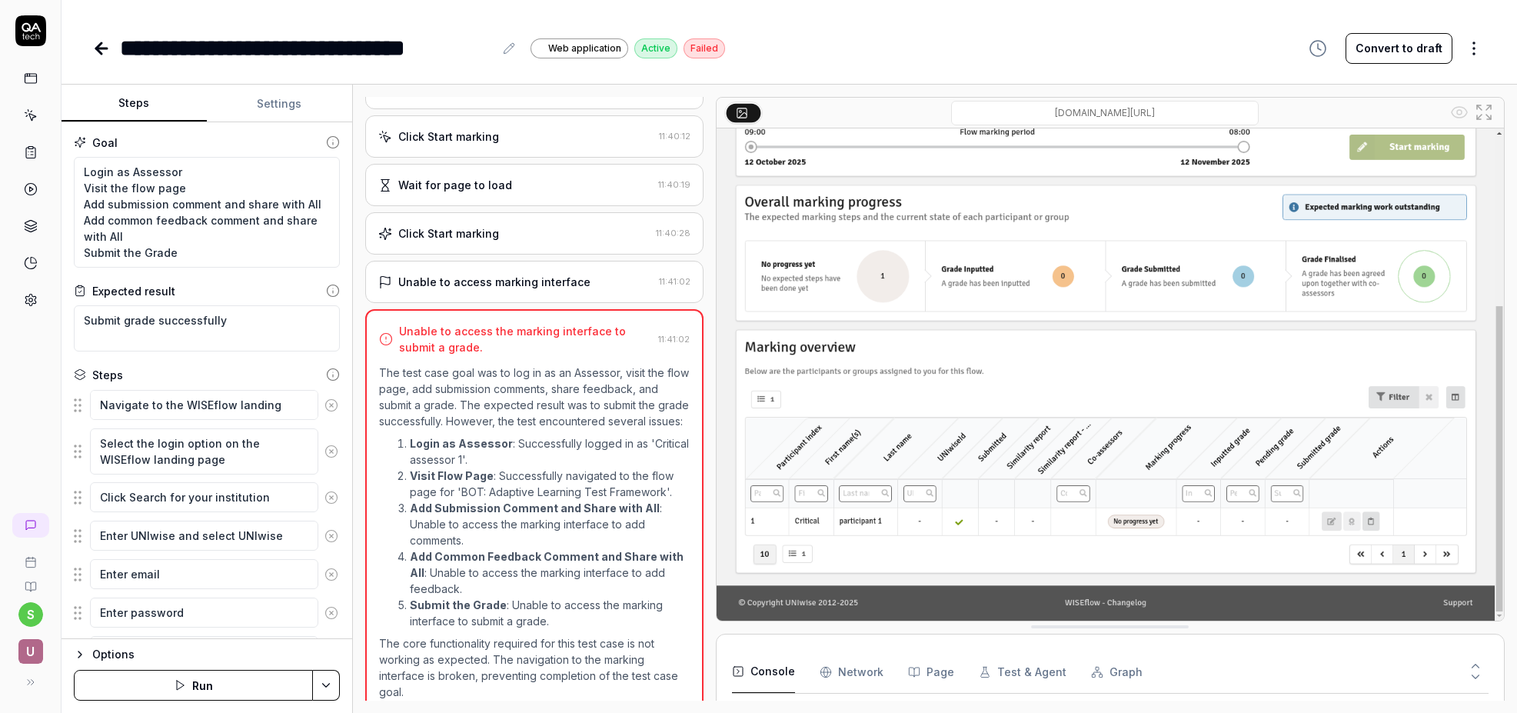
scroll to position [251, 0]
click at [101, 43] on icon at bounding box center [98, 48] width 5 height 11
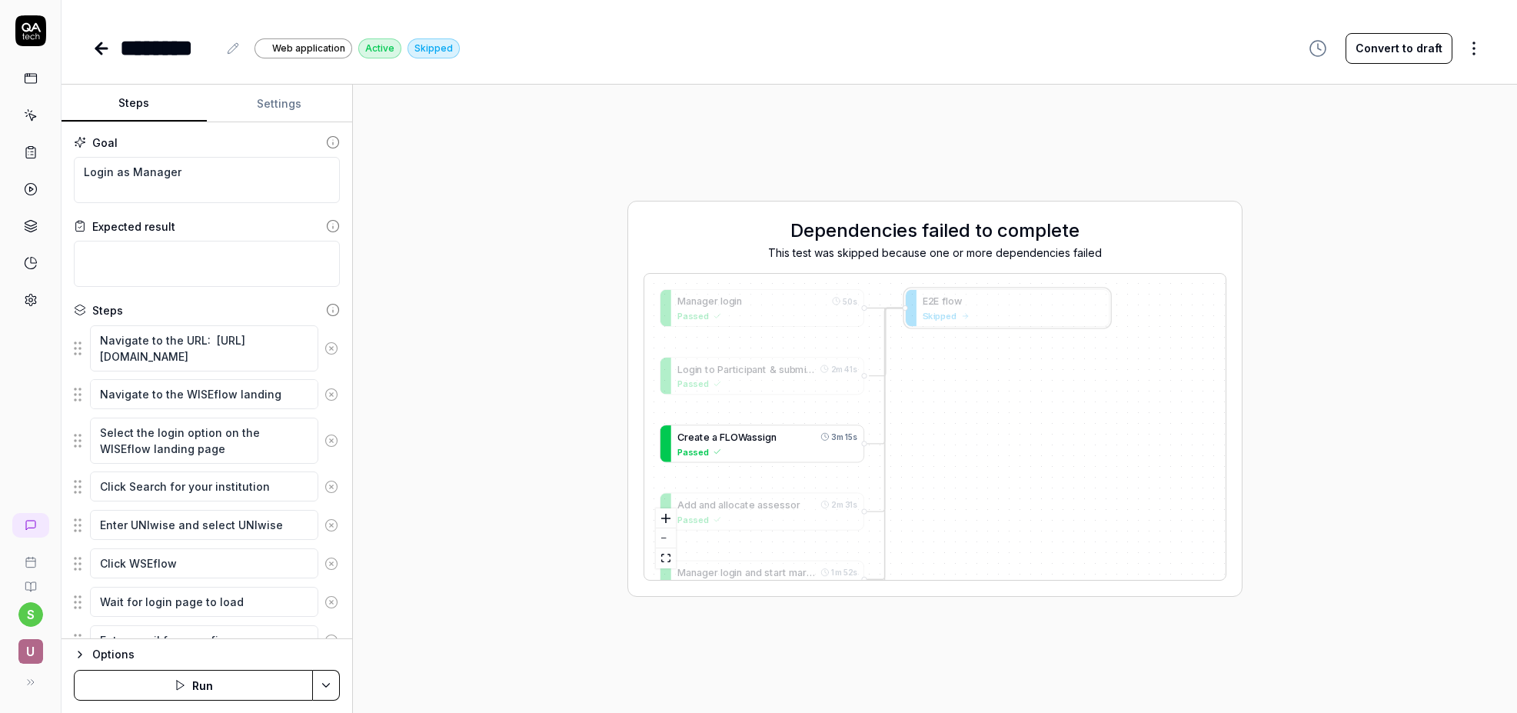
click at [772, 437] on span "n" at bounding box center [773, 437] width 5 height 12
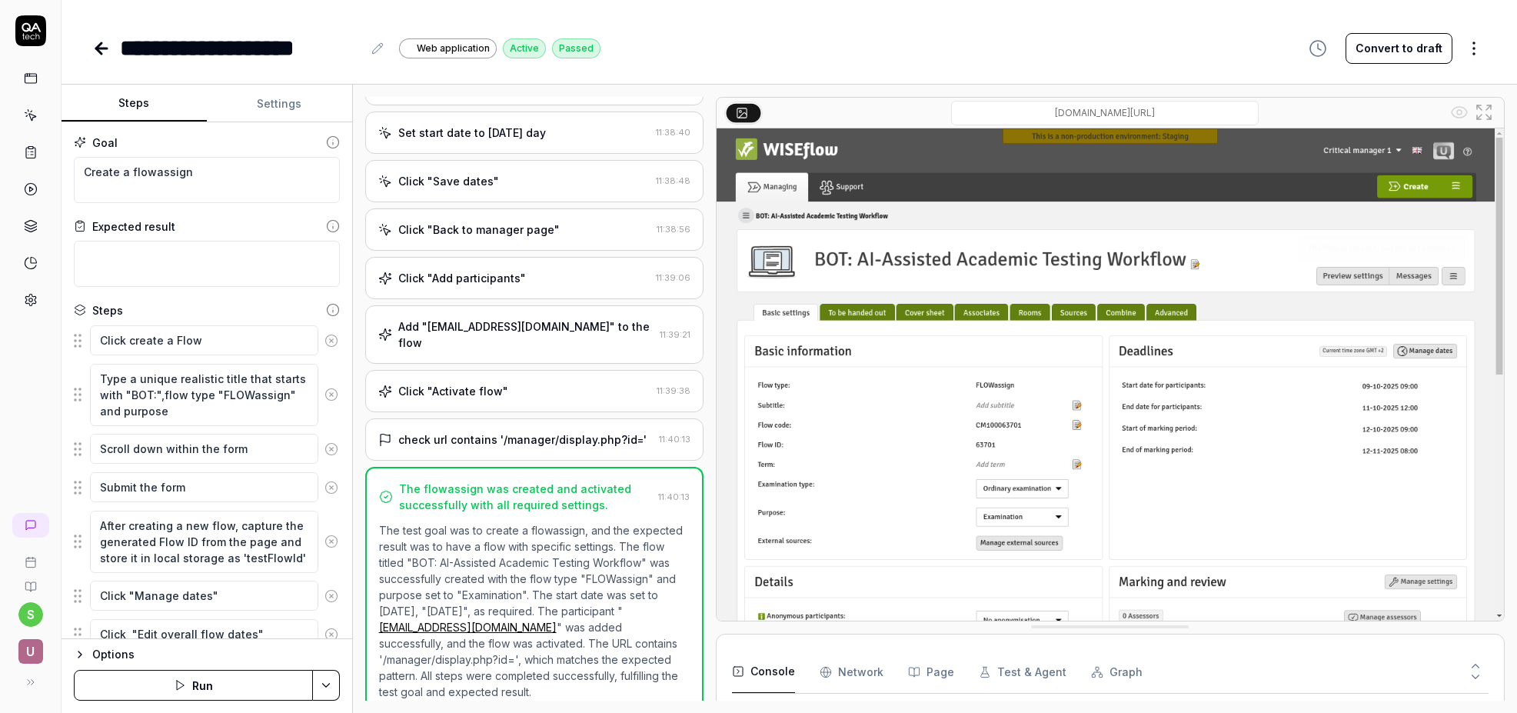
scroll to position [331, 0]
click at [100, 48] on icon at bounding box center [101, 48] width 11 height 0
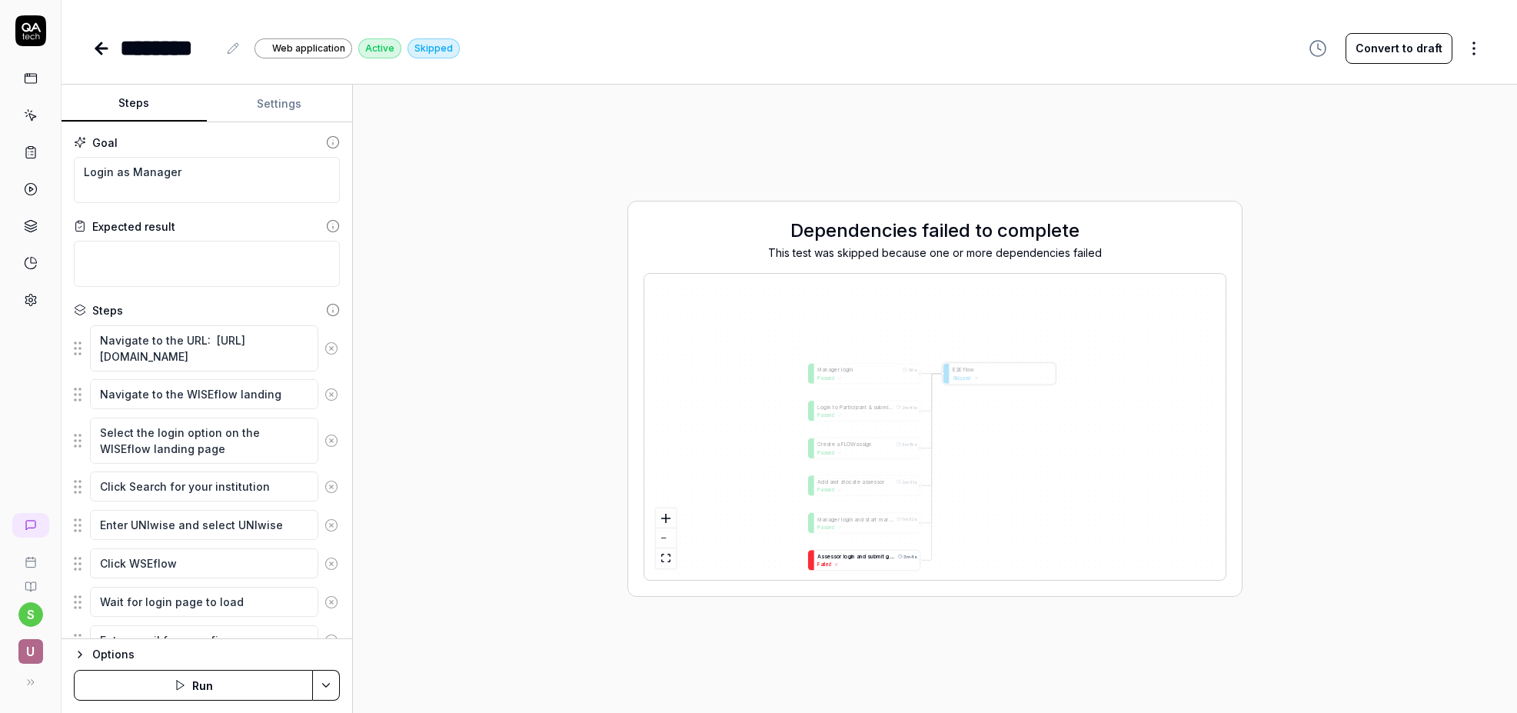
click at [866, 554] on span at bounding box center [867, 556] width 2 height 6
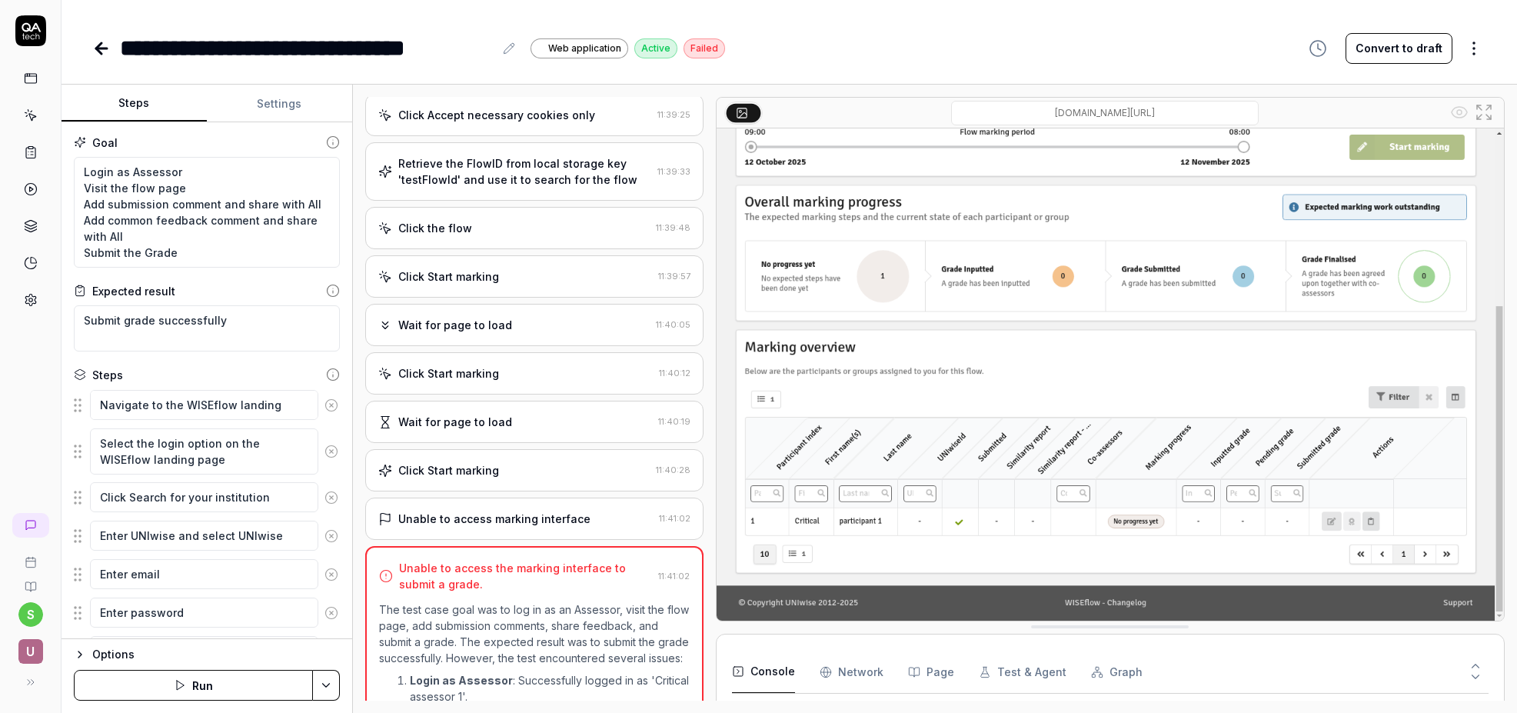
scroll to position [344, 0]
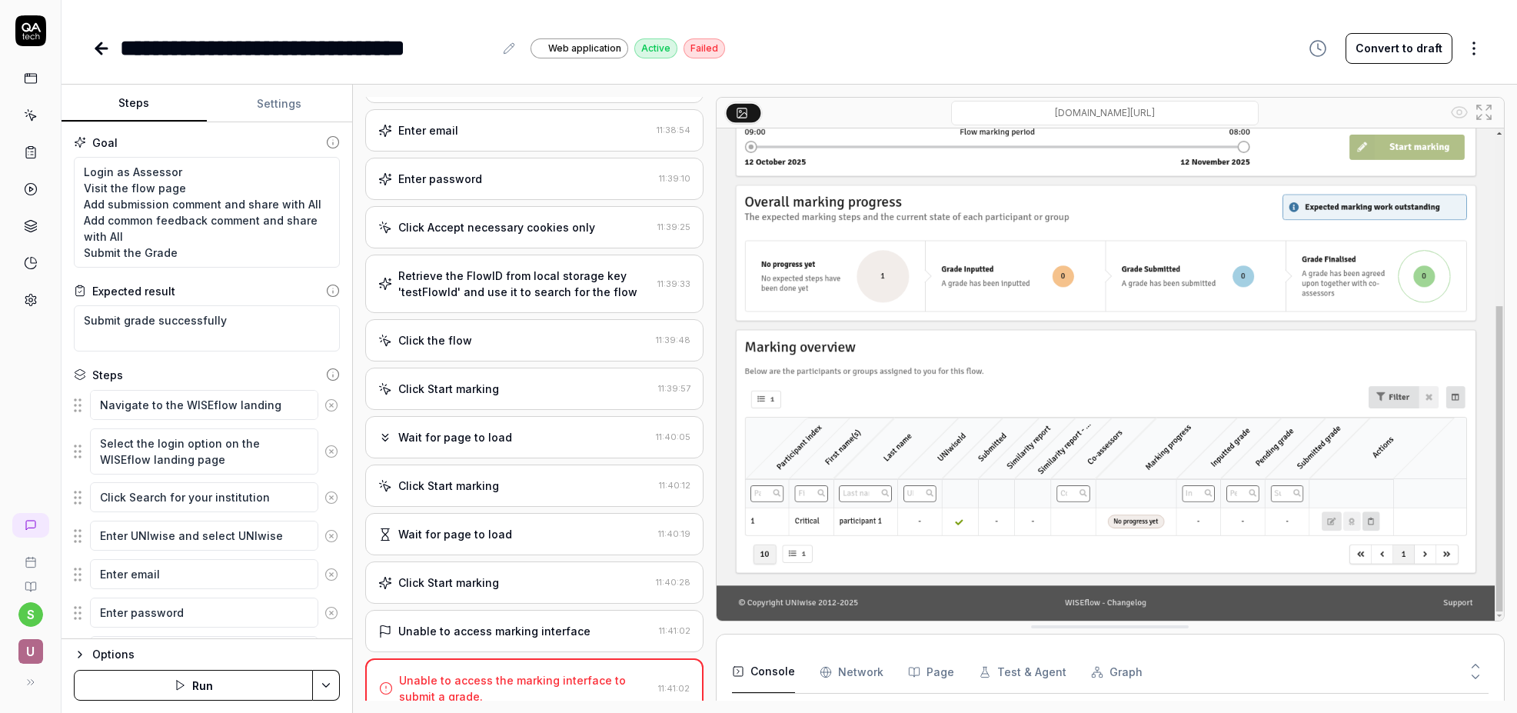
click at [624, 294] on div "Retrieve the FlowID from local storage key 'testFlowId' and use it to search fo…" at bounding box center [524, 284] width 253 height 32
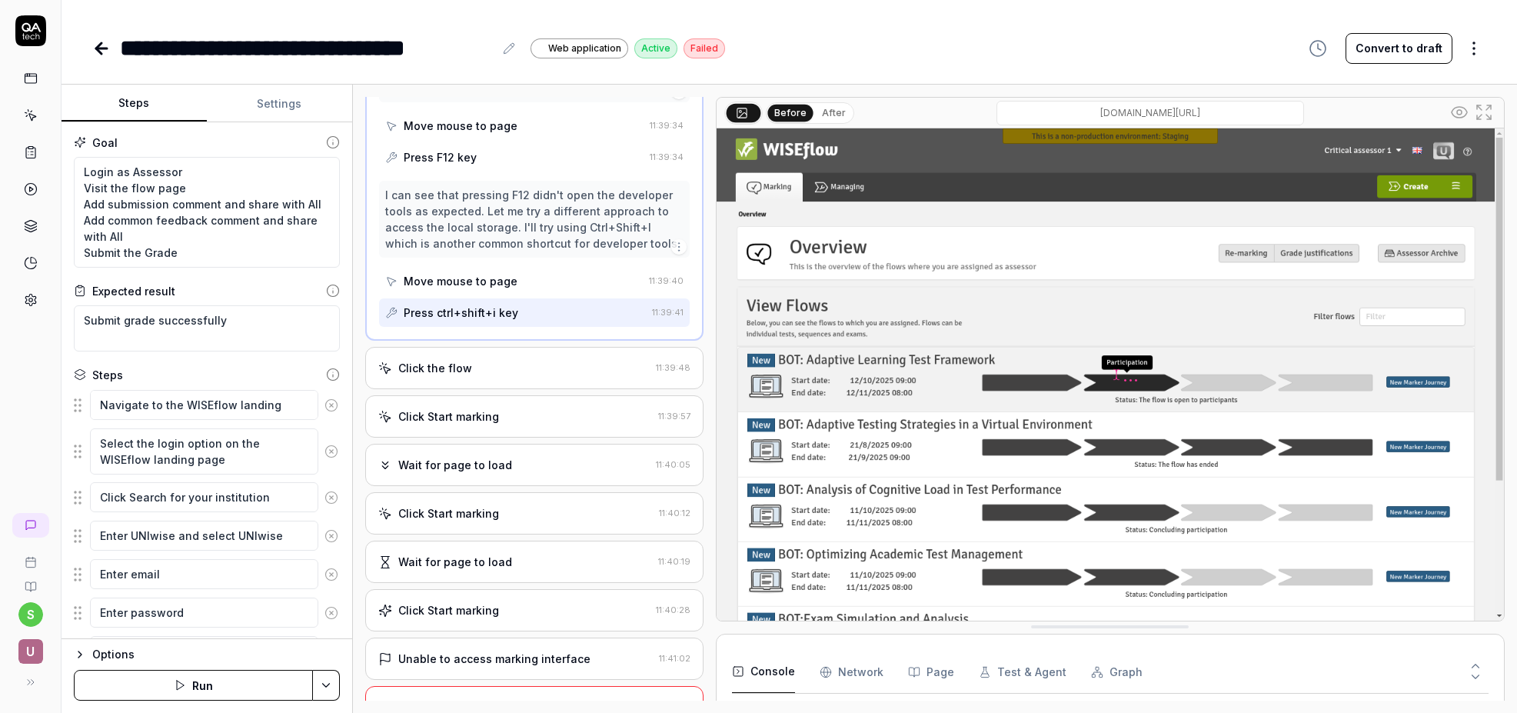
scroll to position [694, 0]
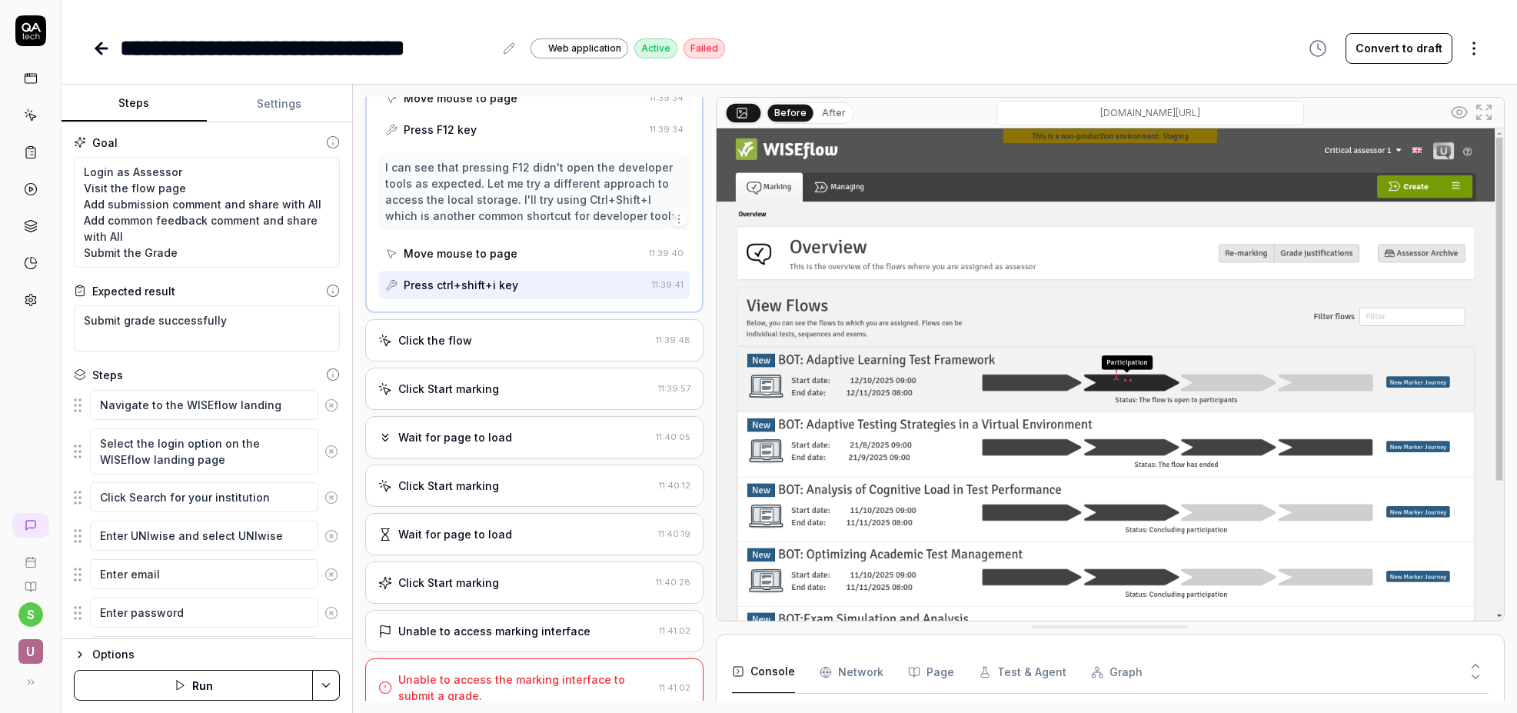
click at [500, 333] on div "Click the flow 11:39:48" at bounding box center [534, 340] width 338 height 42
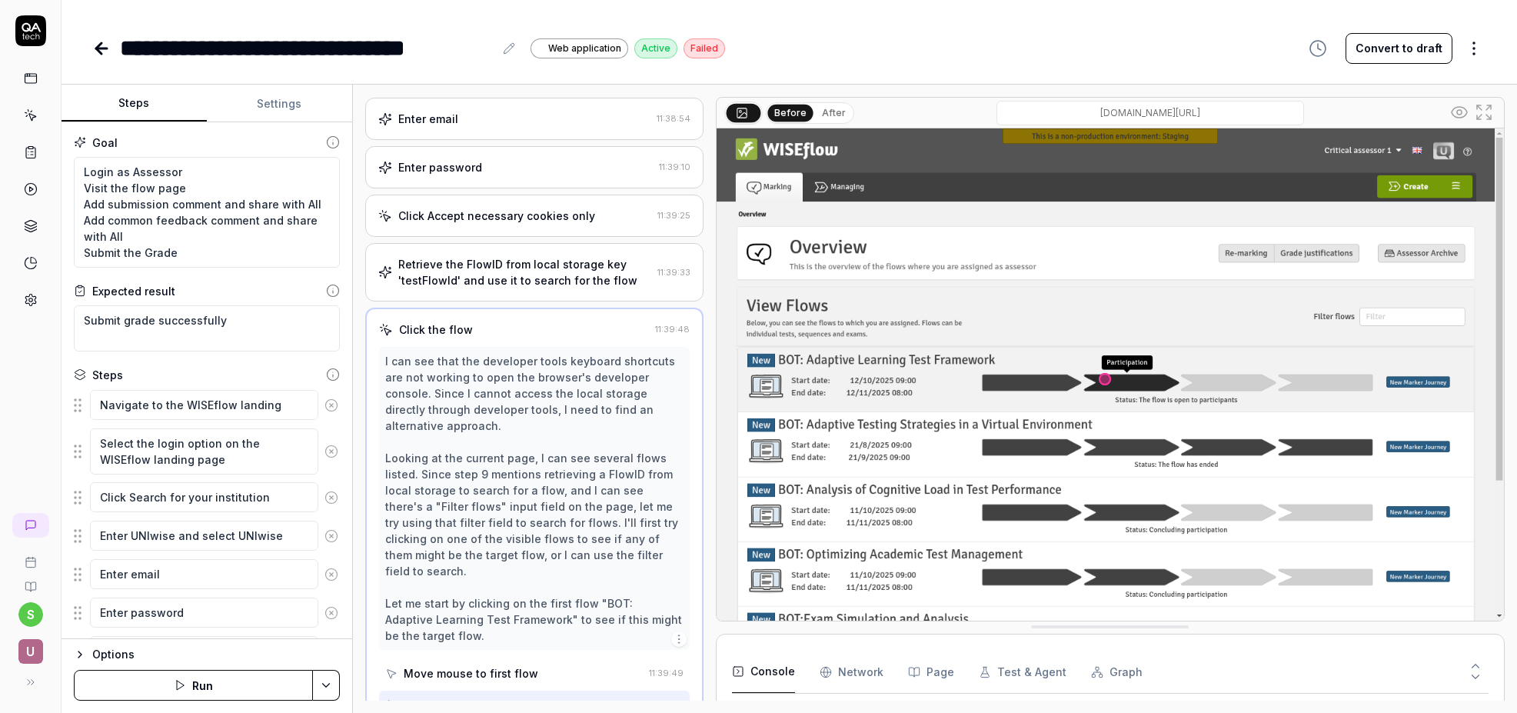
scroll to position [636, 0]
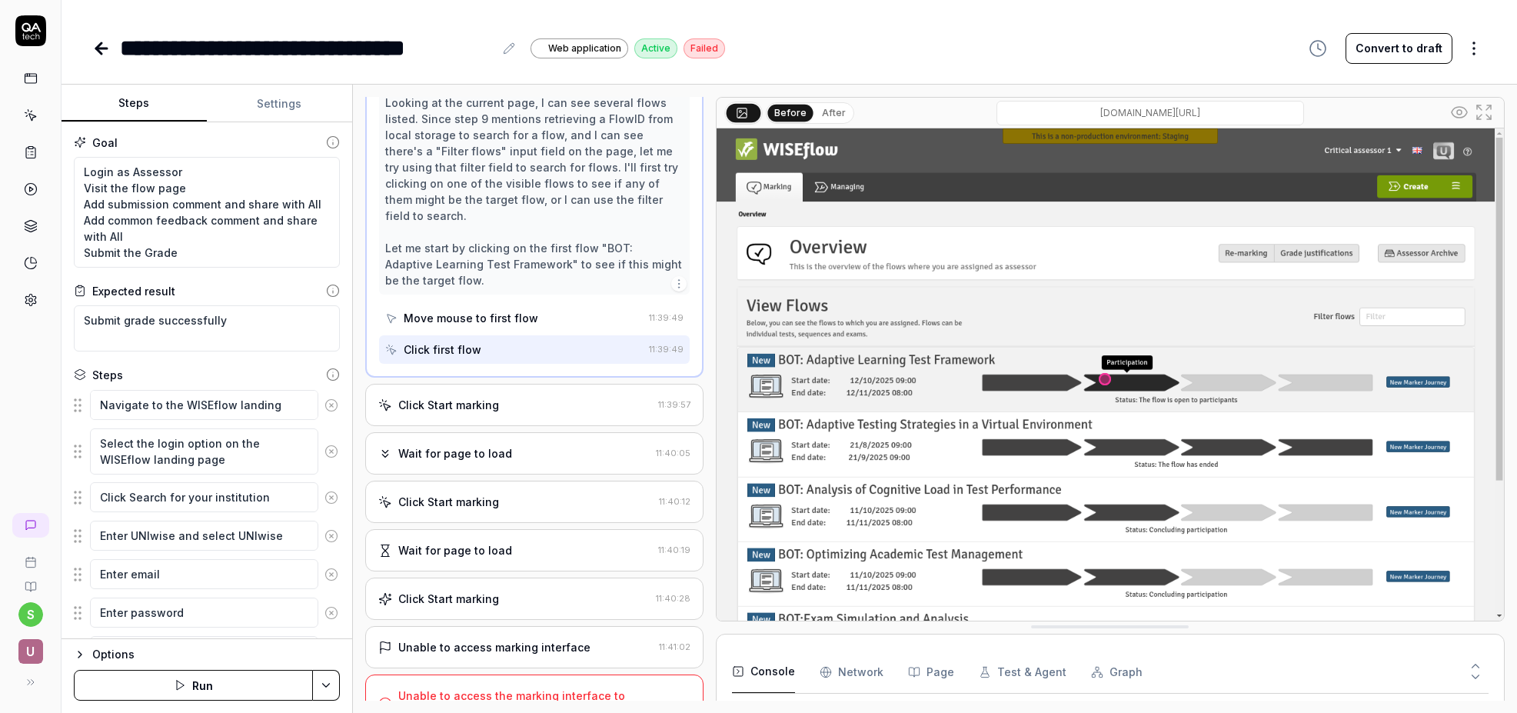
click at [521, 397] on div "Click Start marking" at bounding box center [515, 405] width 274 height 16
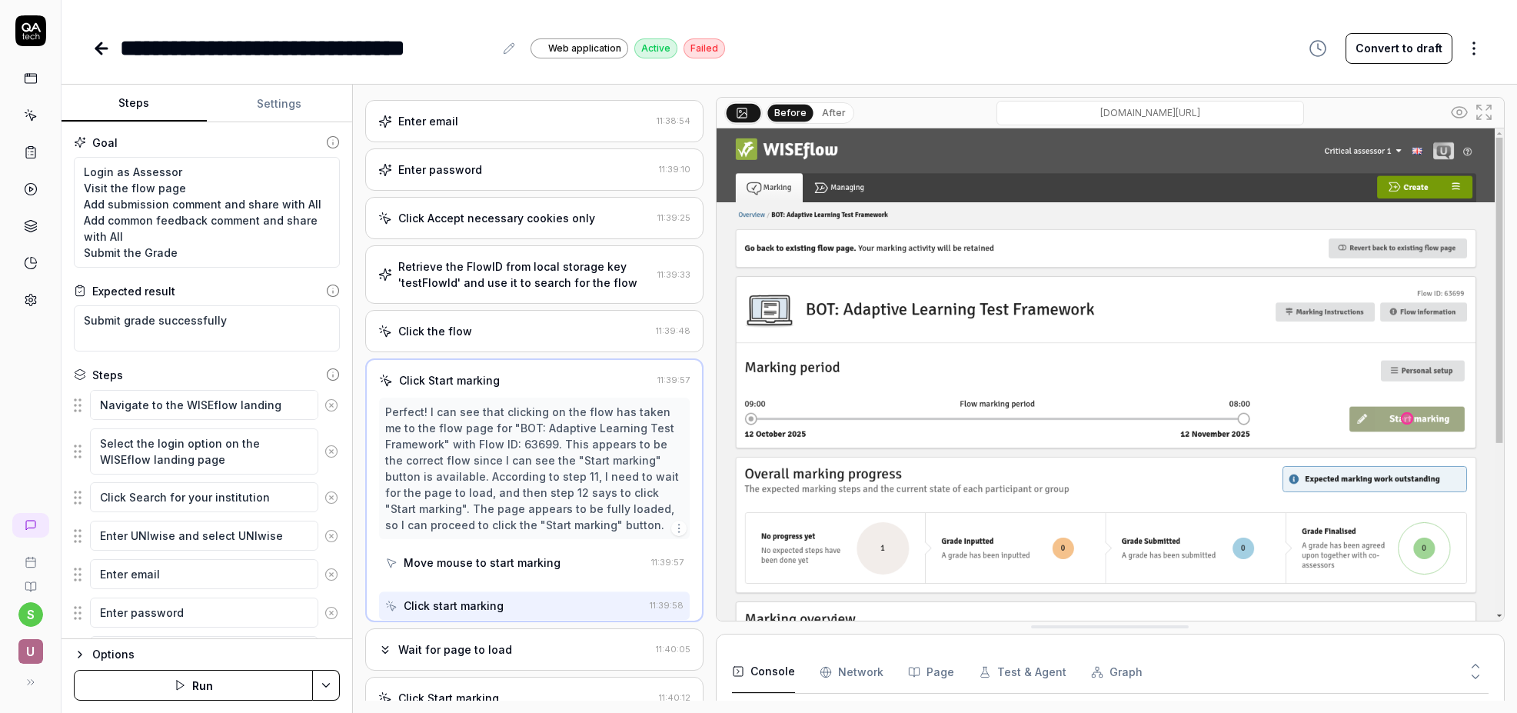
scroll to position [200, 0]
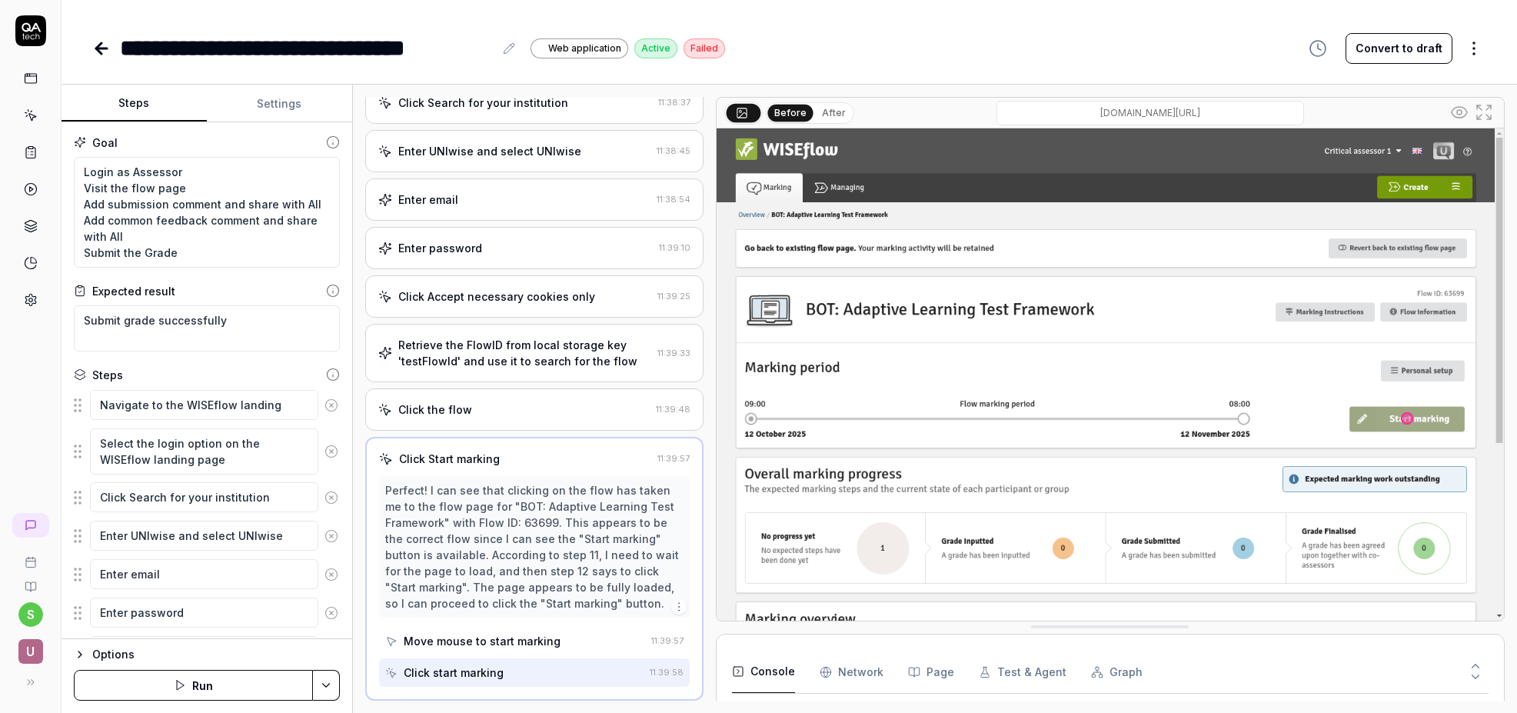
click at [528, 398] on div "Click the flow 11:39:48" at bounding box center [534, 409] width 338 height 42
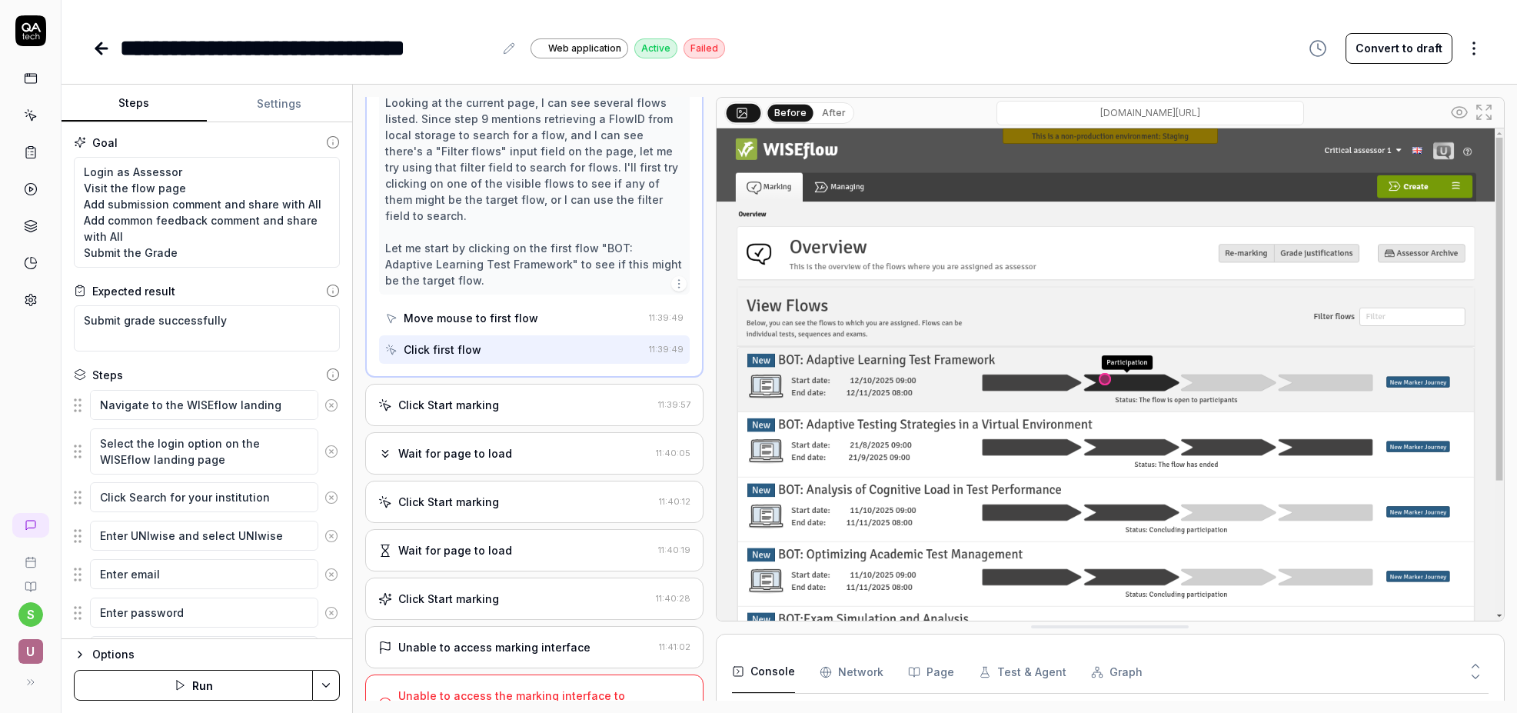
scroll to position [0, 0]
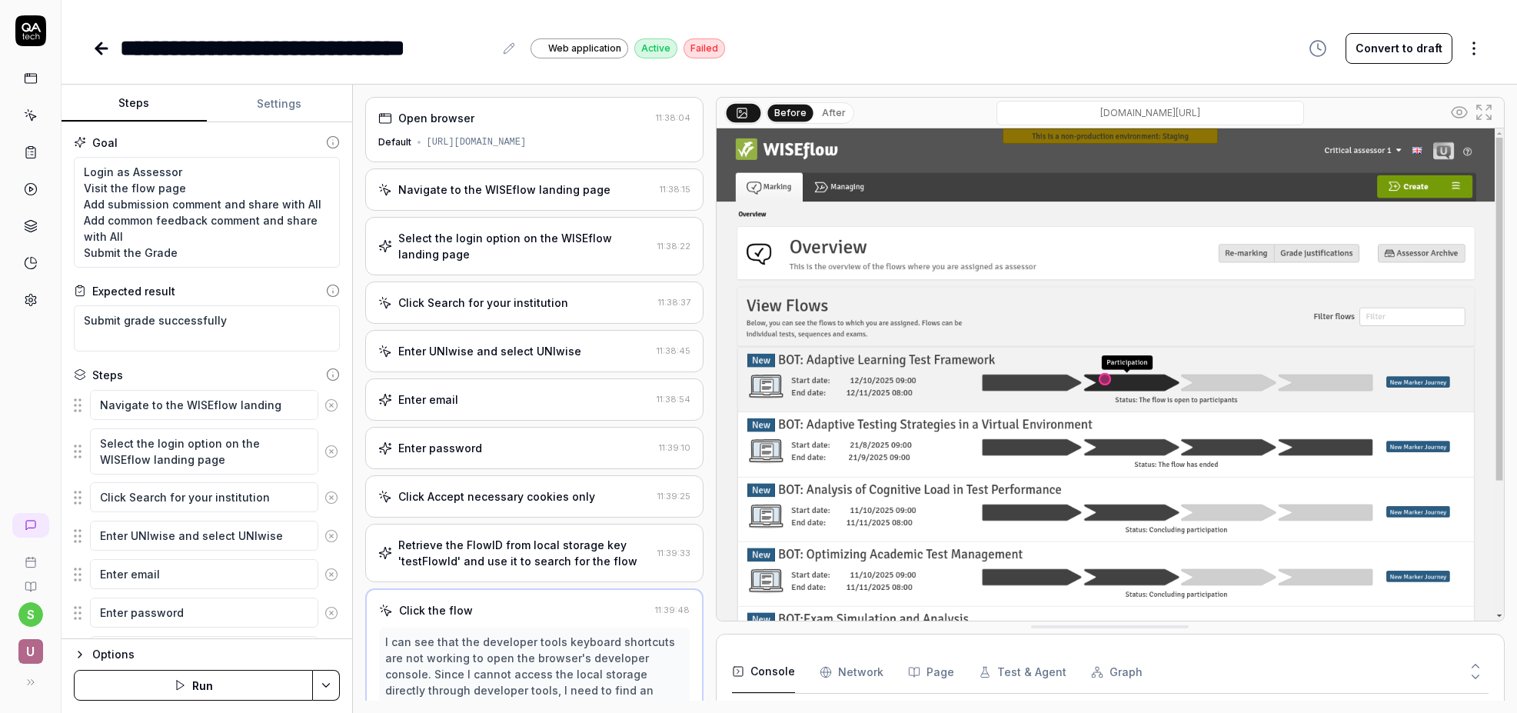
click at [102, 52] on icon at bounding box center [101, 48] width 18 height 18
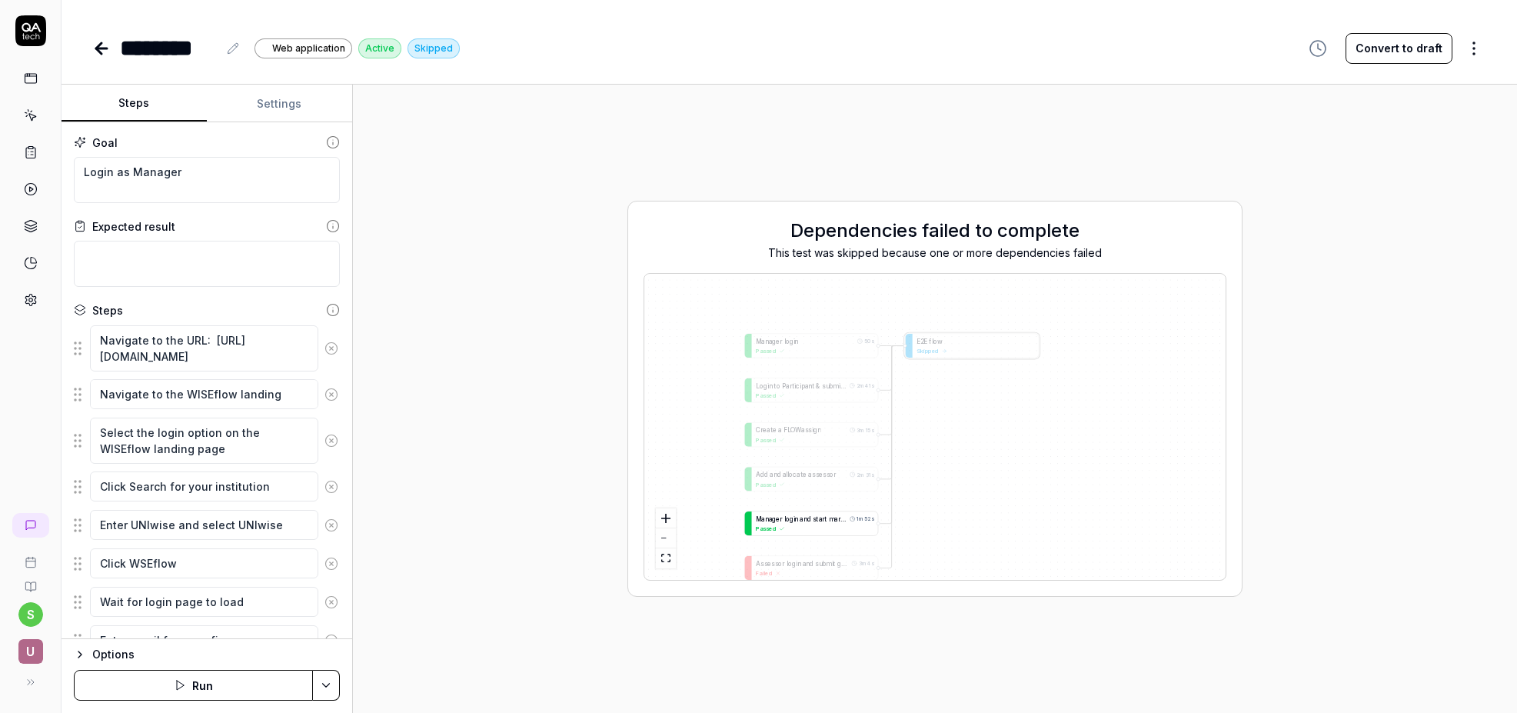
click at [797, 518] on span "n" at bounding box center [796, 519] width 4 height 8
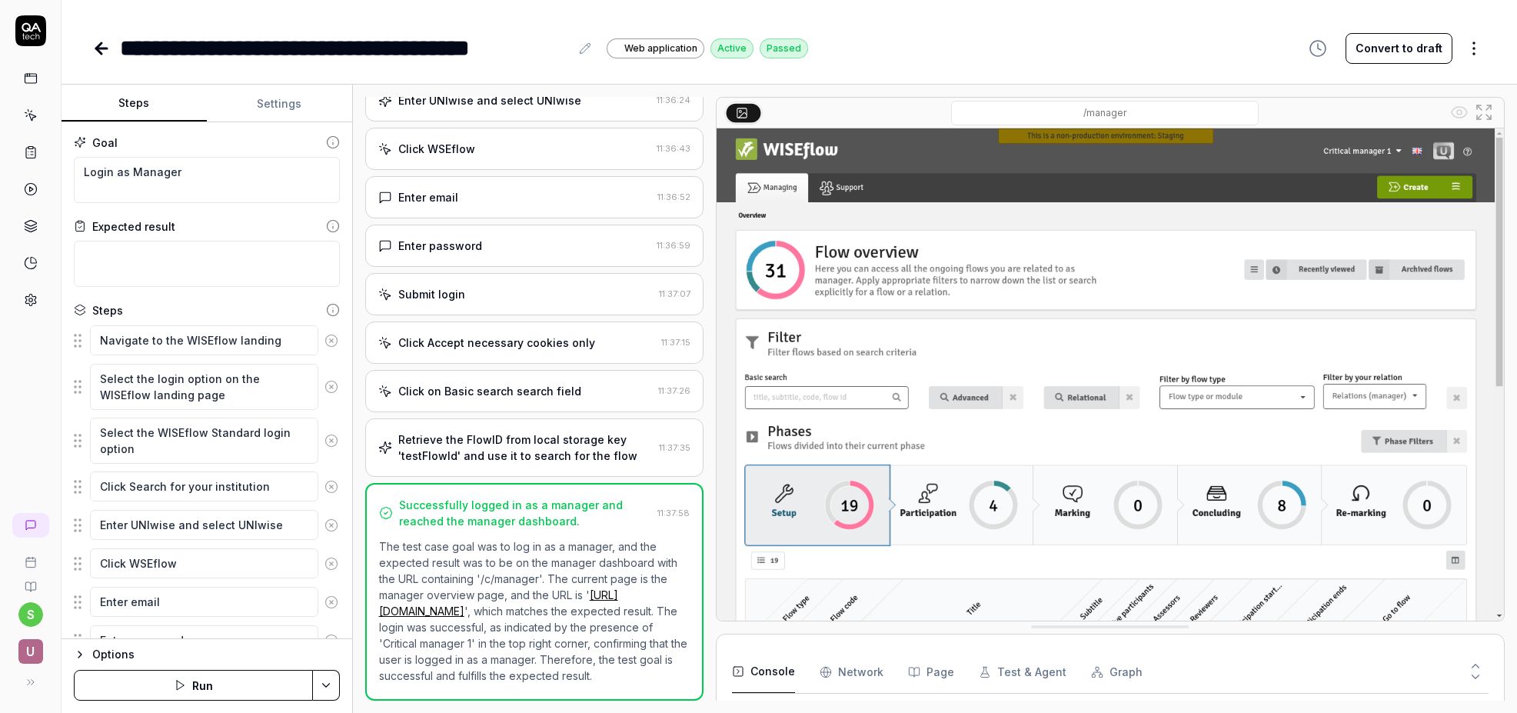
scroll to position [232, 0]
click at [633, 431] on div "Retrieve the FlowID from local storage key 'testFlowId' and use it to search fo…" at bounding box center [525, 447] width 254 height 32
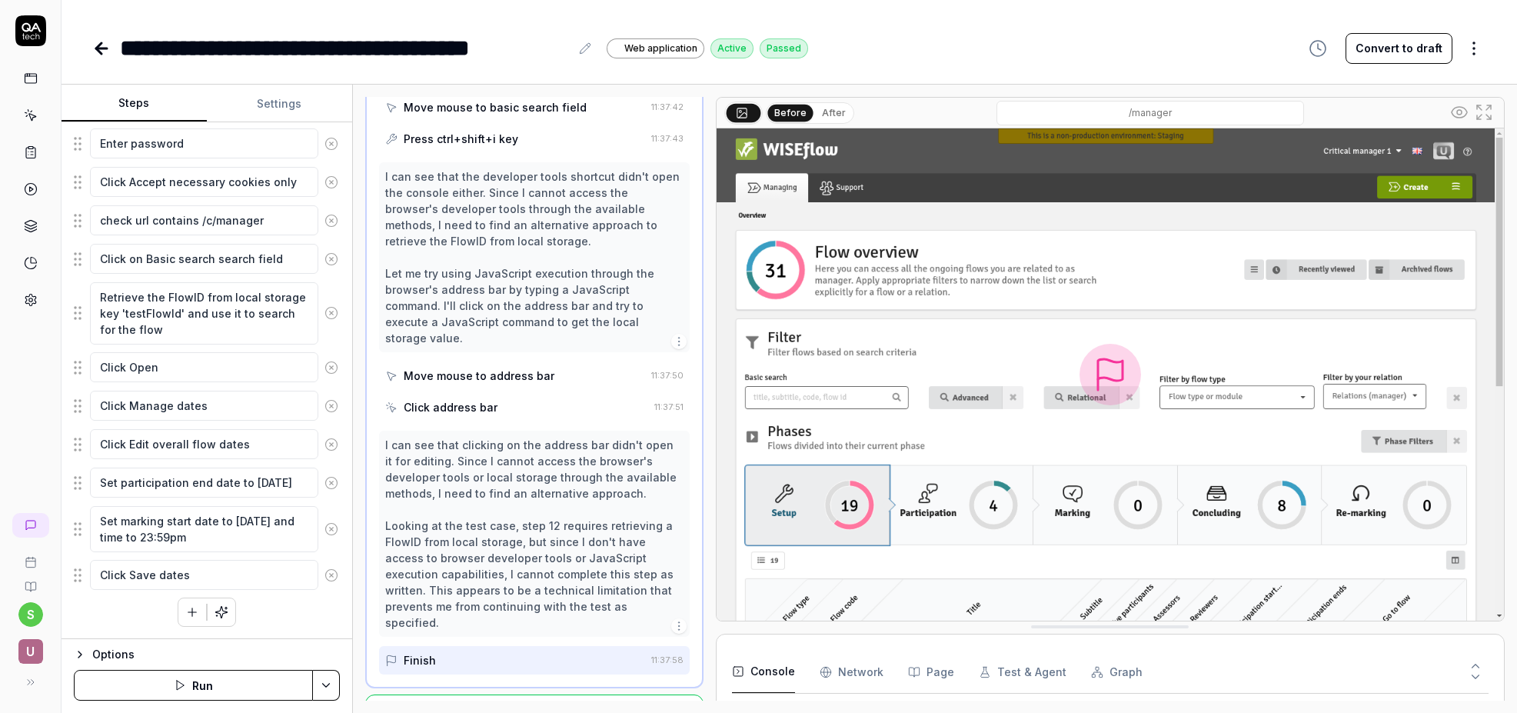
scroll to position [957, 0]
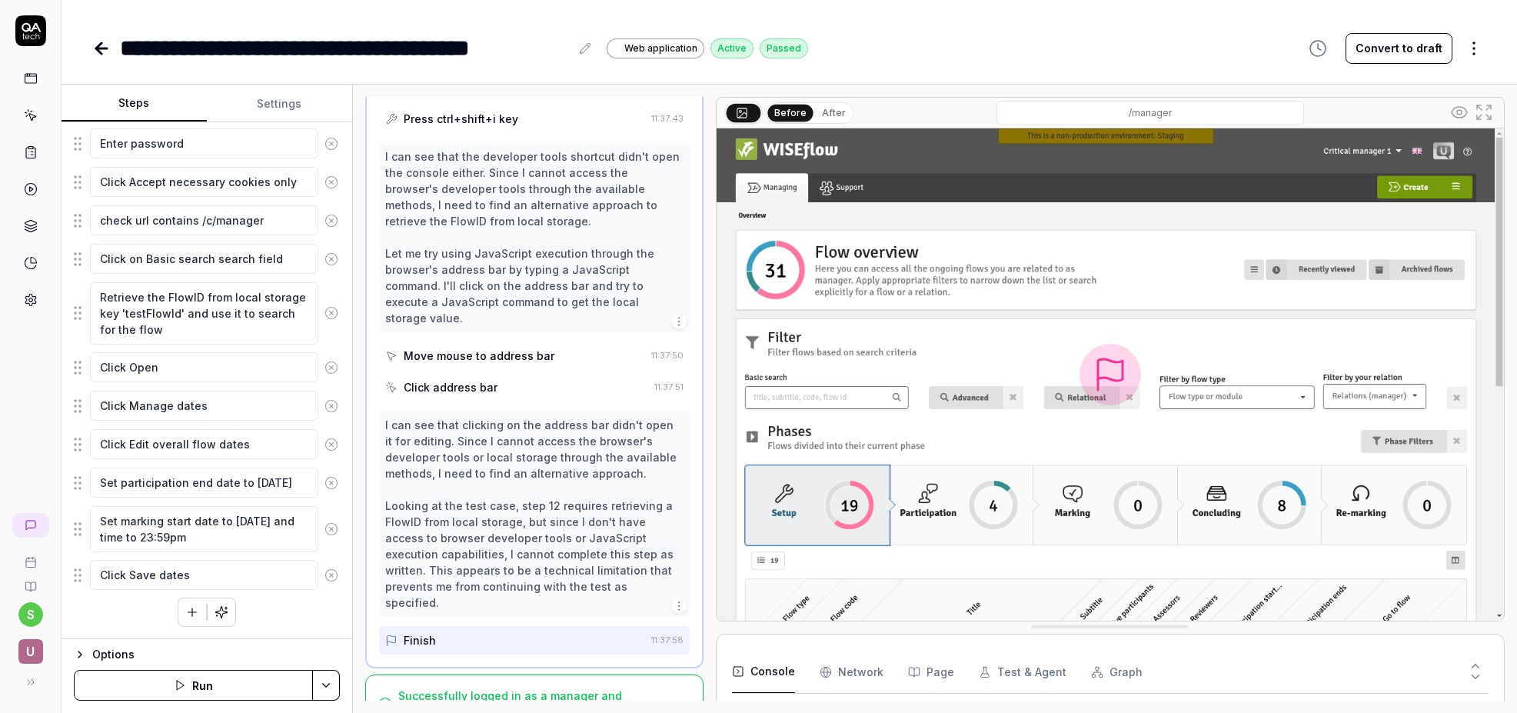
click at [639, 687] on div "Successfully logged in as a manager and reached the manager dashboard." at bounding box center [525, 703] width 254 height 32
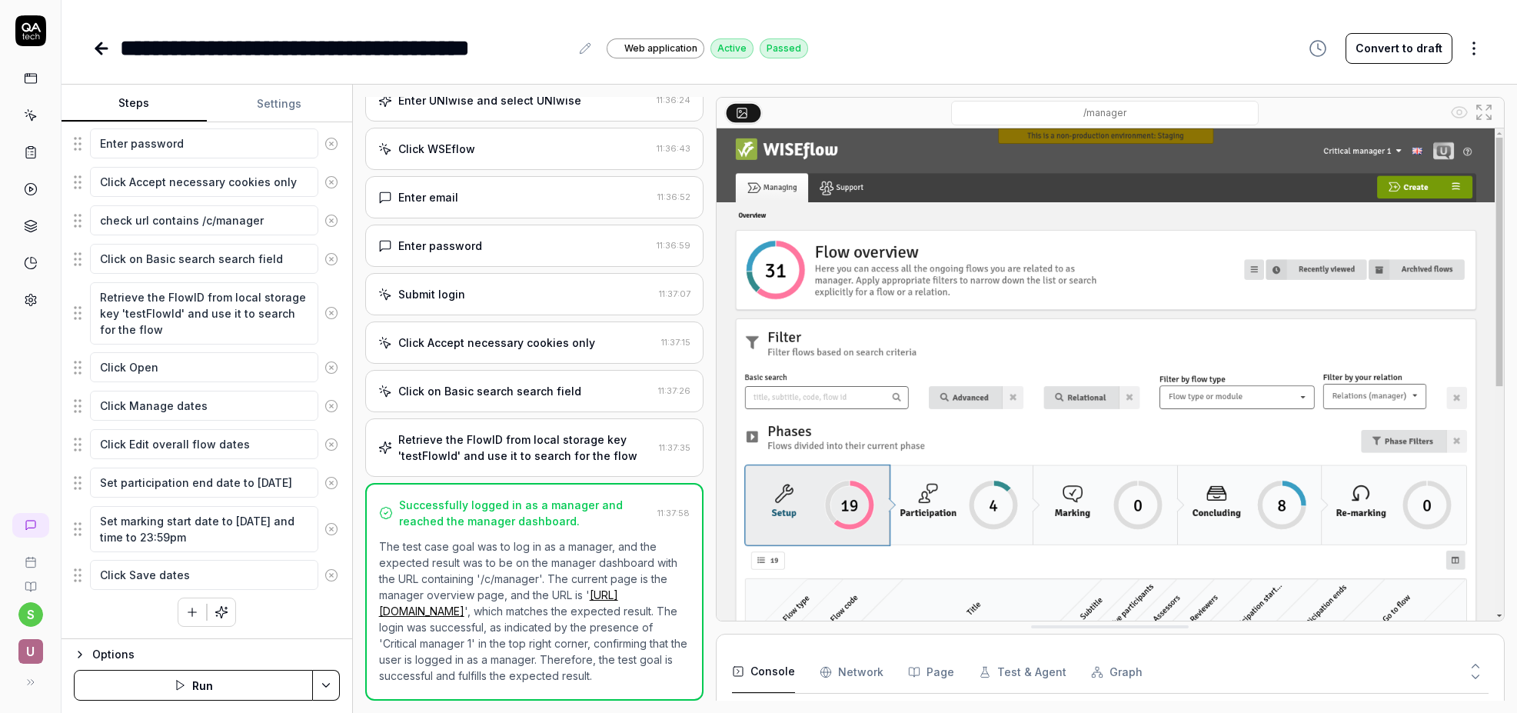
scroll to position [491, 0]
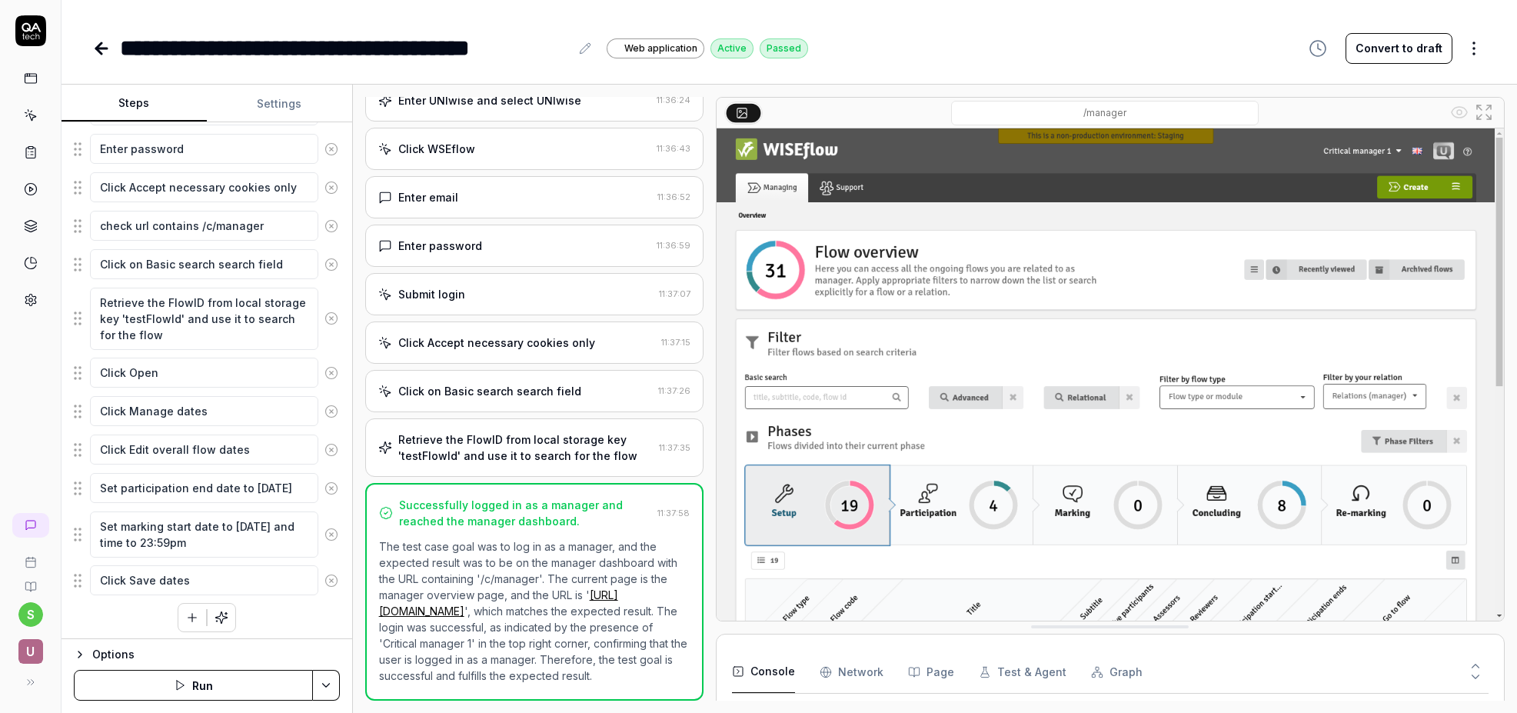
click at [102, 46] on icon at bounding box center [101, 48] width 18 height 18
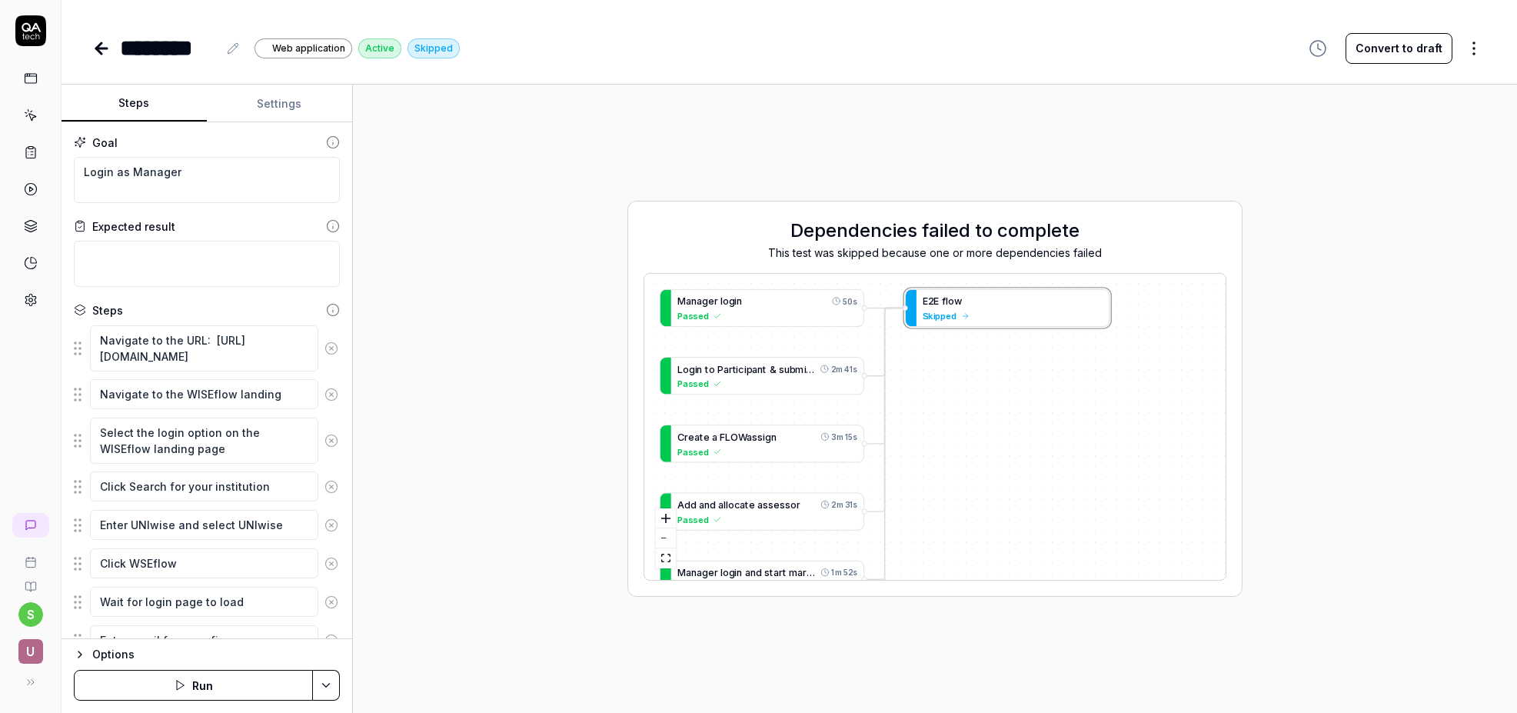
type textarea "*"
click at [289, 105] on button "Settings" at bounding box center [279, 103] width 145 height 37
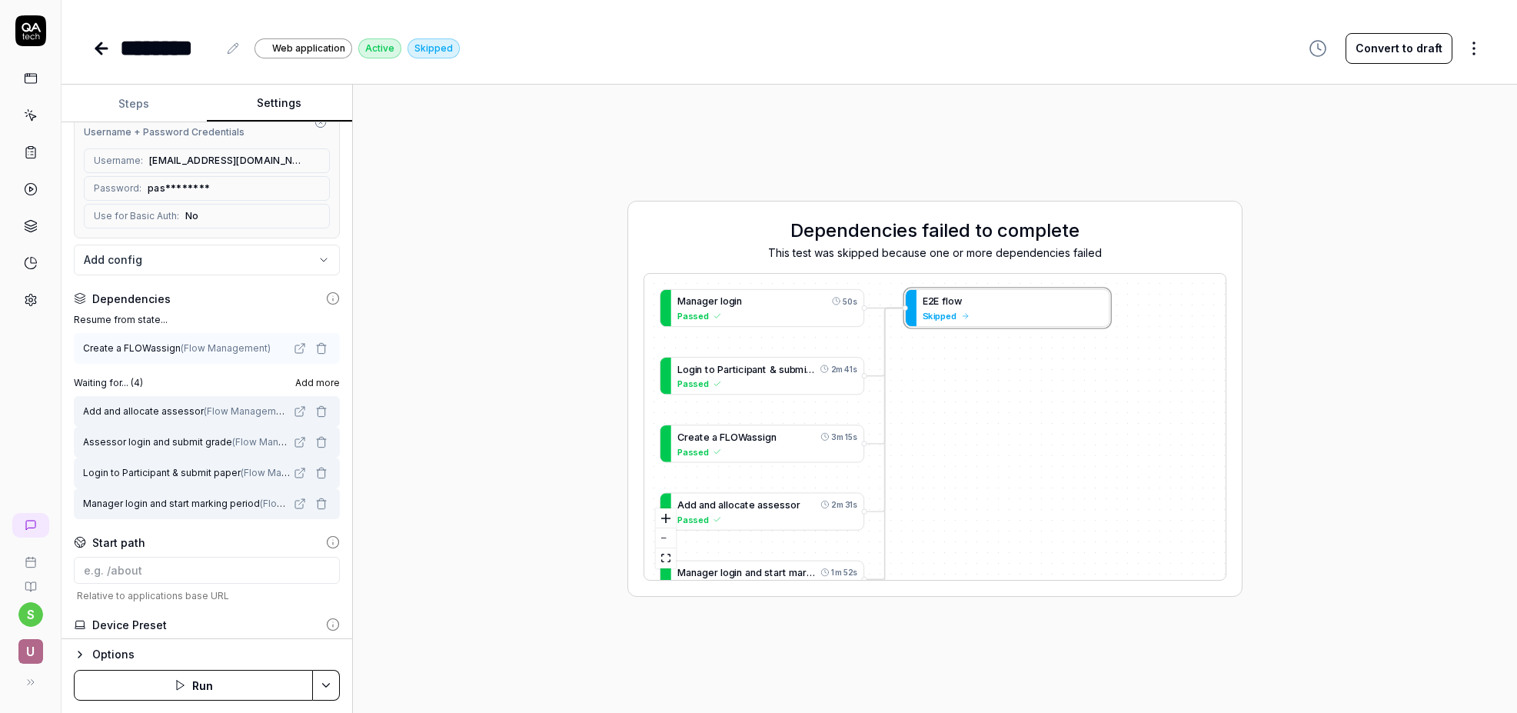
scroll to position [274, 0]
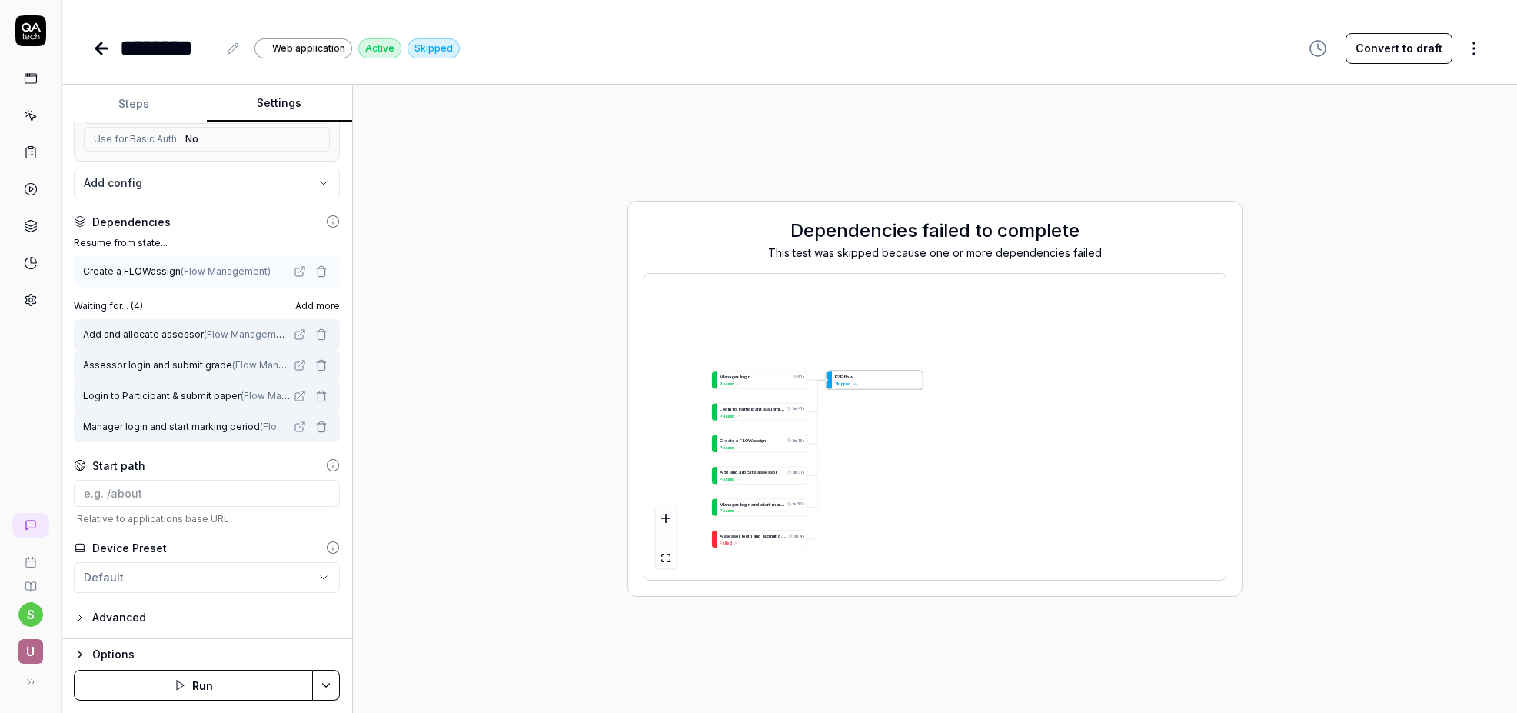
click at [548, 470] on div "Dependencies failed to complete This test was skipped because one or more depen…" at bounding box center [934, 399] width 1139 height 604
click at [42, 382] on div "s U" at bounding box center [31, 356] width 62 height 713
click at [171, 612] on div "Advanced" at bounding box center [207, 617] width 266 height 18
click at [80, 618] on icon "button" at bounding box center [79, 617] width 3 height 6
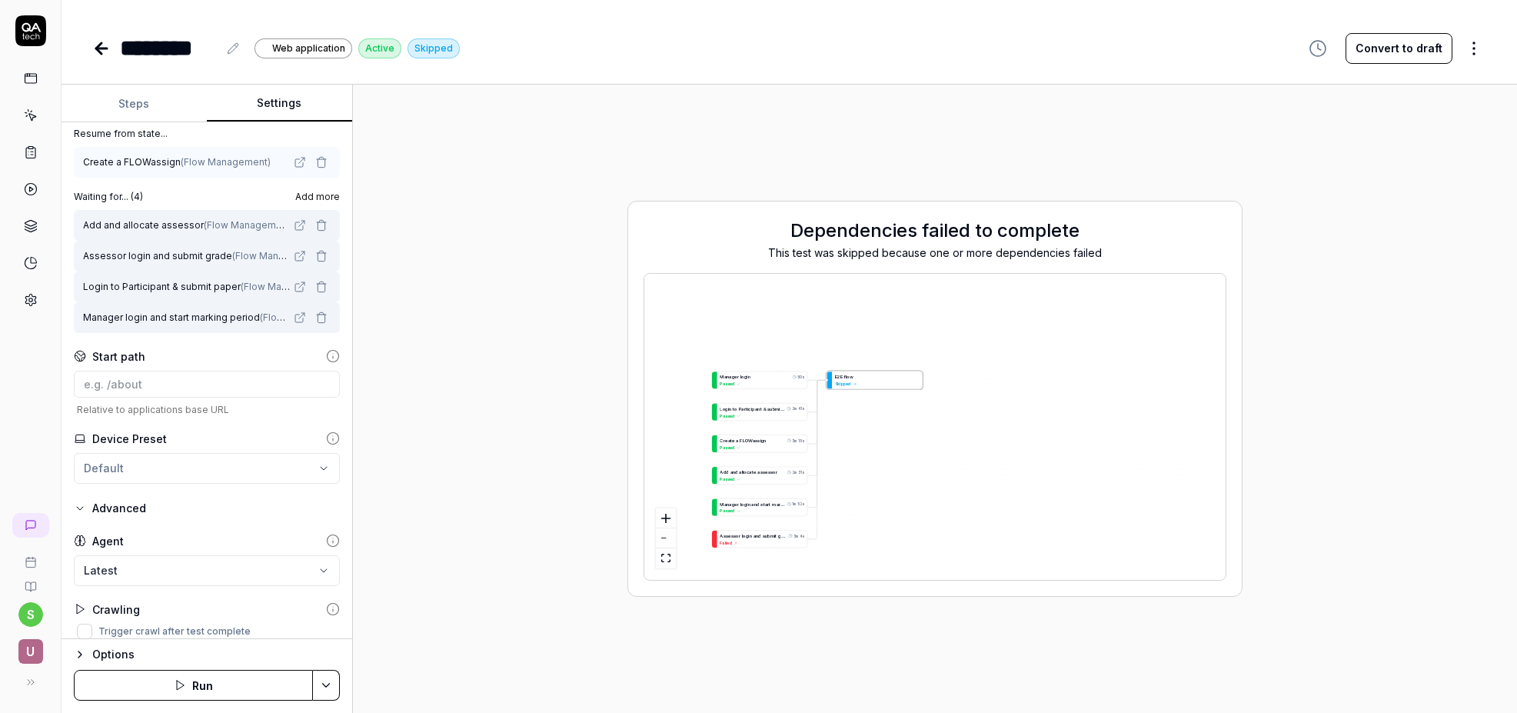
scroll to position [396, 0]
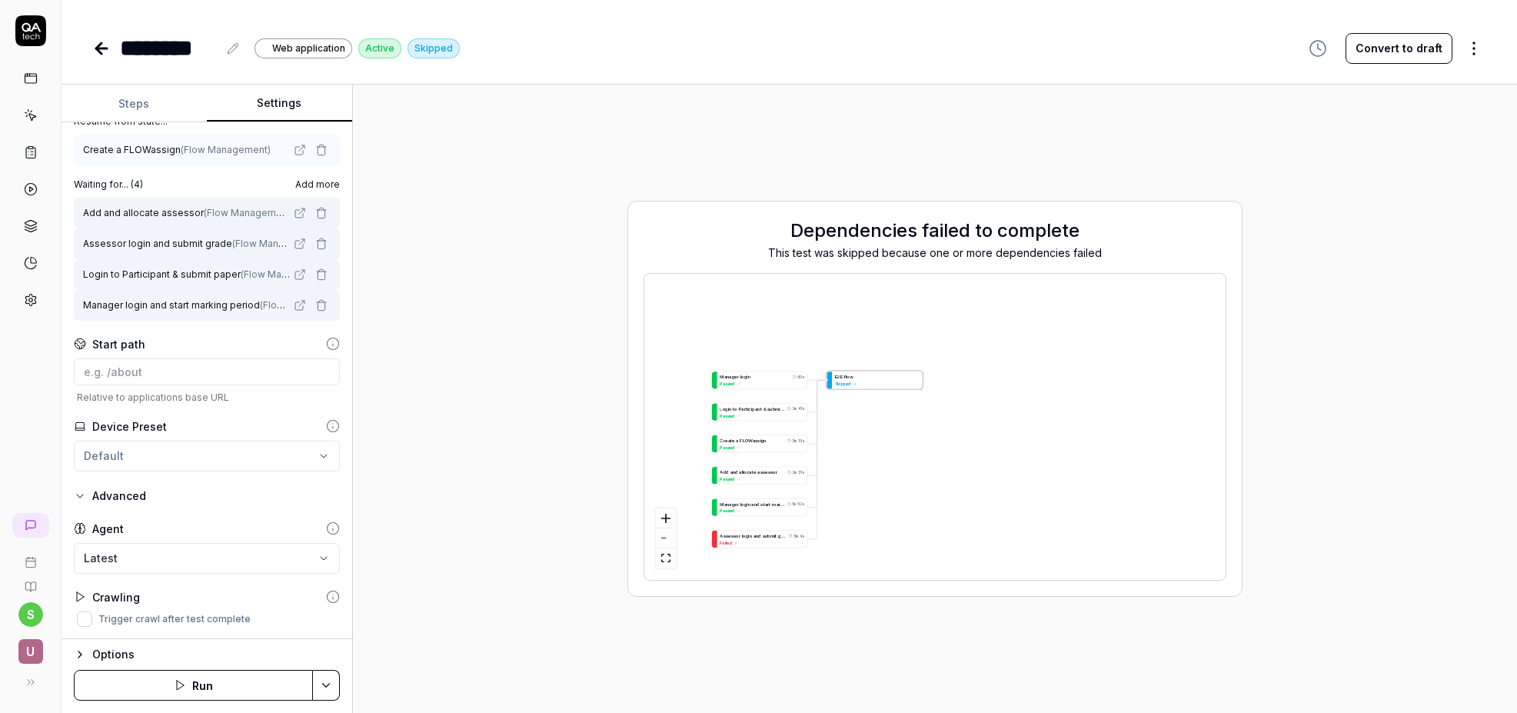
click at [80, 496] on icon "button" at bounding box center [80, 495] width 6 height 3
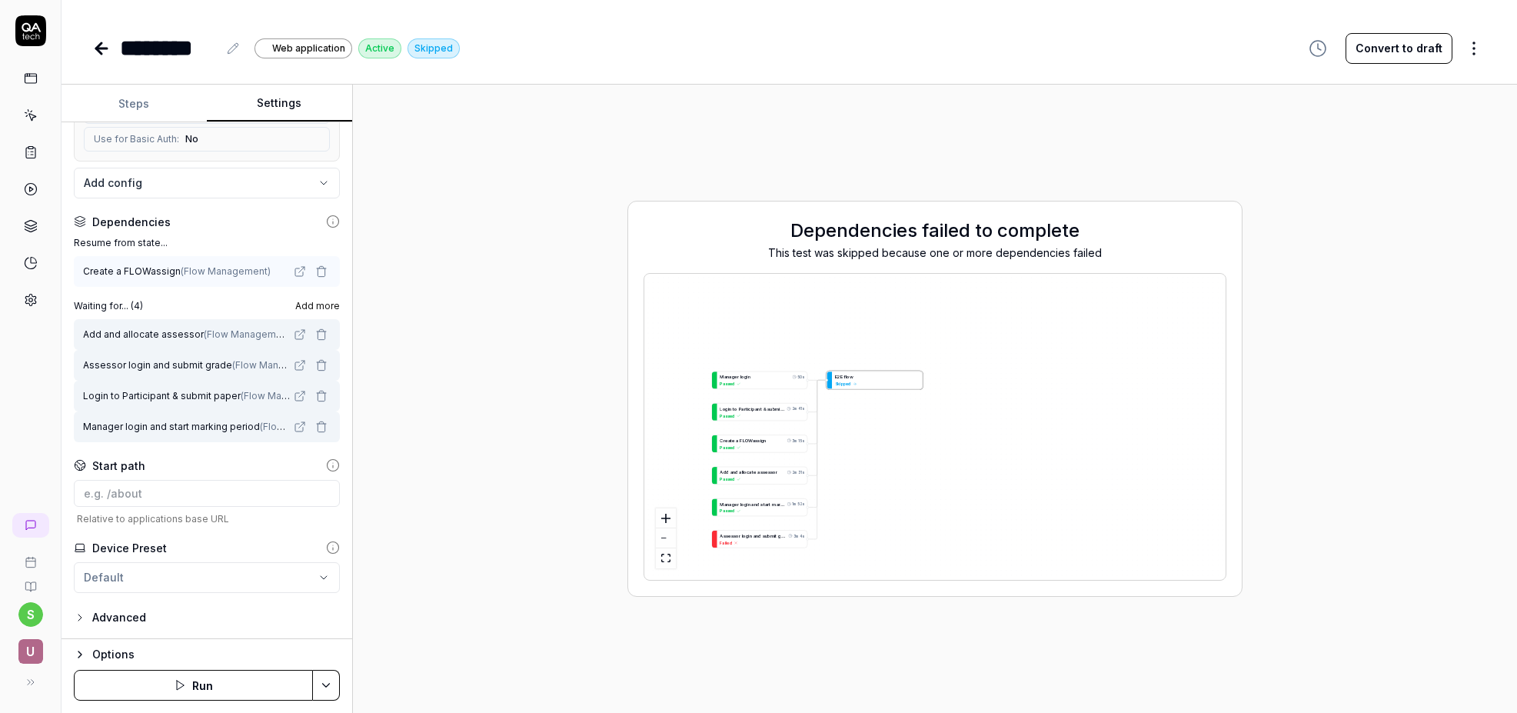
click at [82, 655] on icon "button" at bounding box center [80, 654] width 12 height 12
click at [81, 494] on icon "button" at bounding box center [80, 495] width 12 height 12
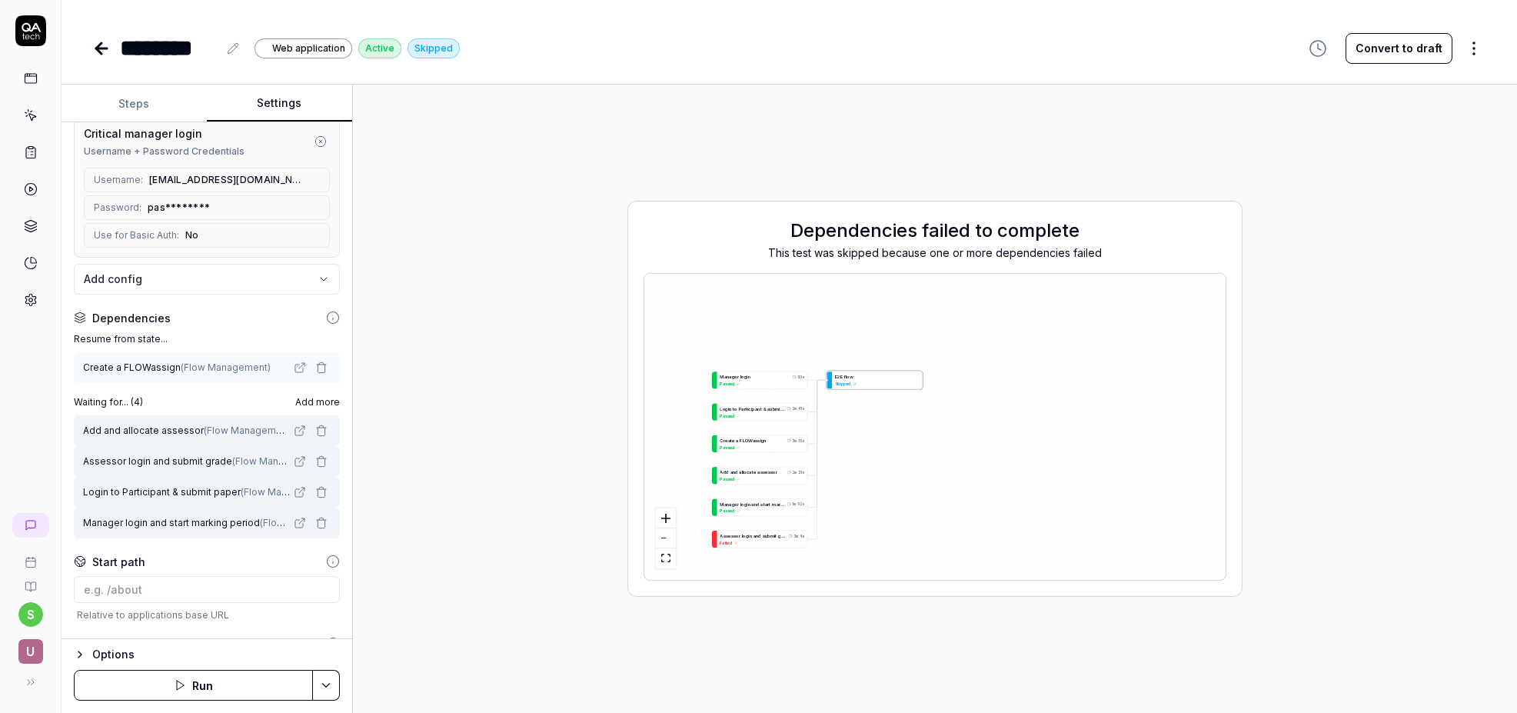
scroll to position [177, 0]
click at [376, 511] on div "Dependencies failed to complete This test was skipped because one or more depen…" at bounding box center [934, 399] width 1139 height 604
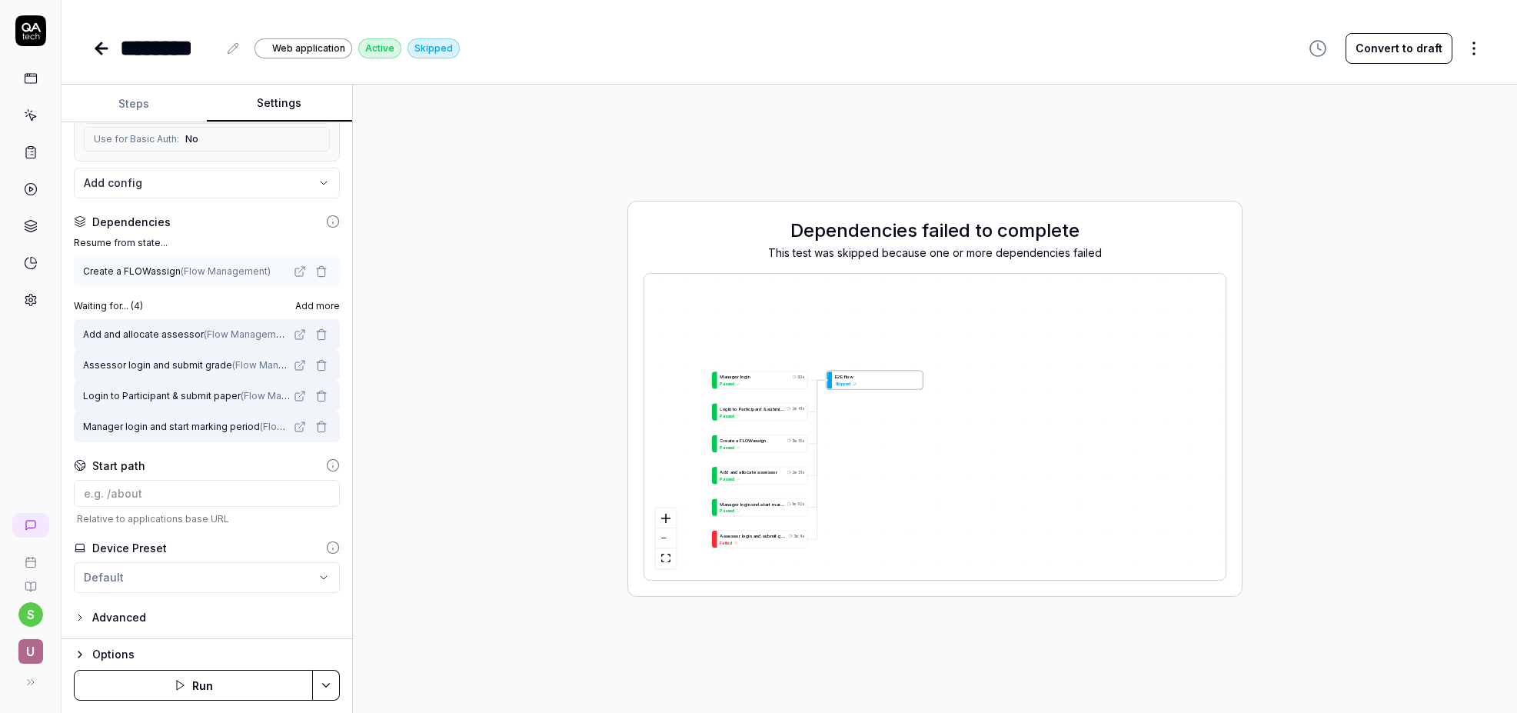
scroll to position [0, 0]
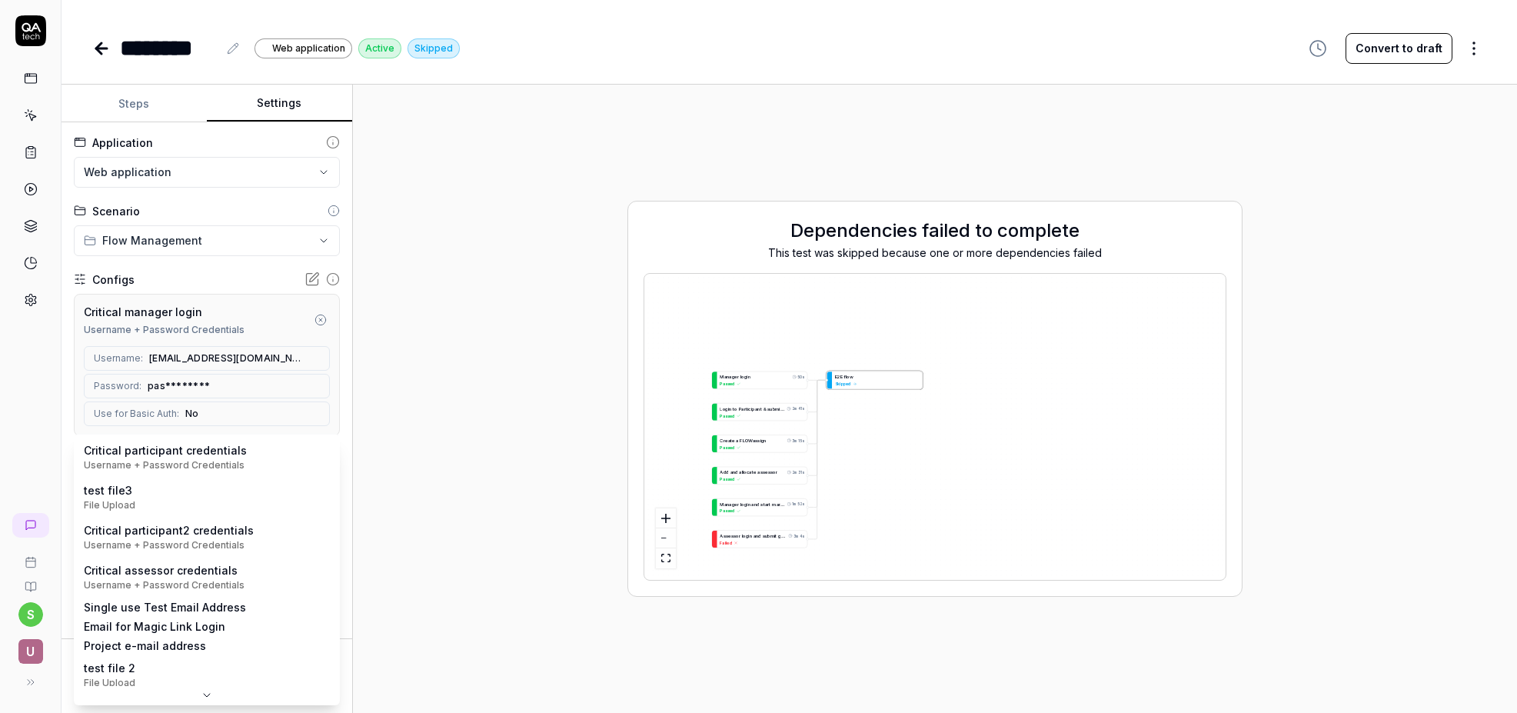
click at [328, 458] on body "**********" at bounding box center [758, 356] width 1517 height 713
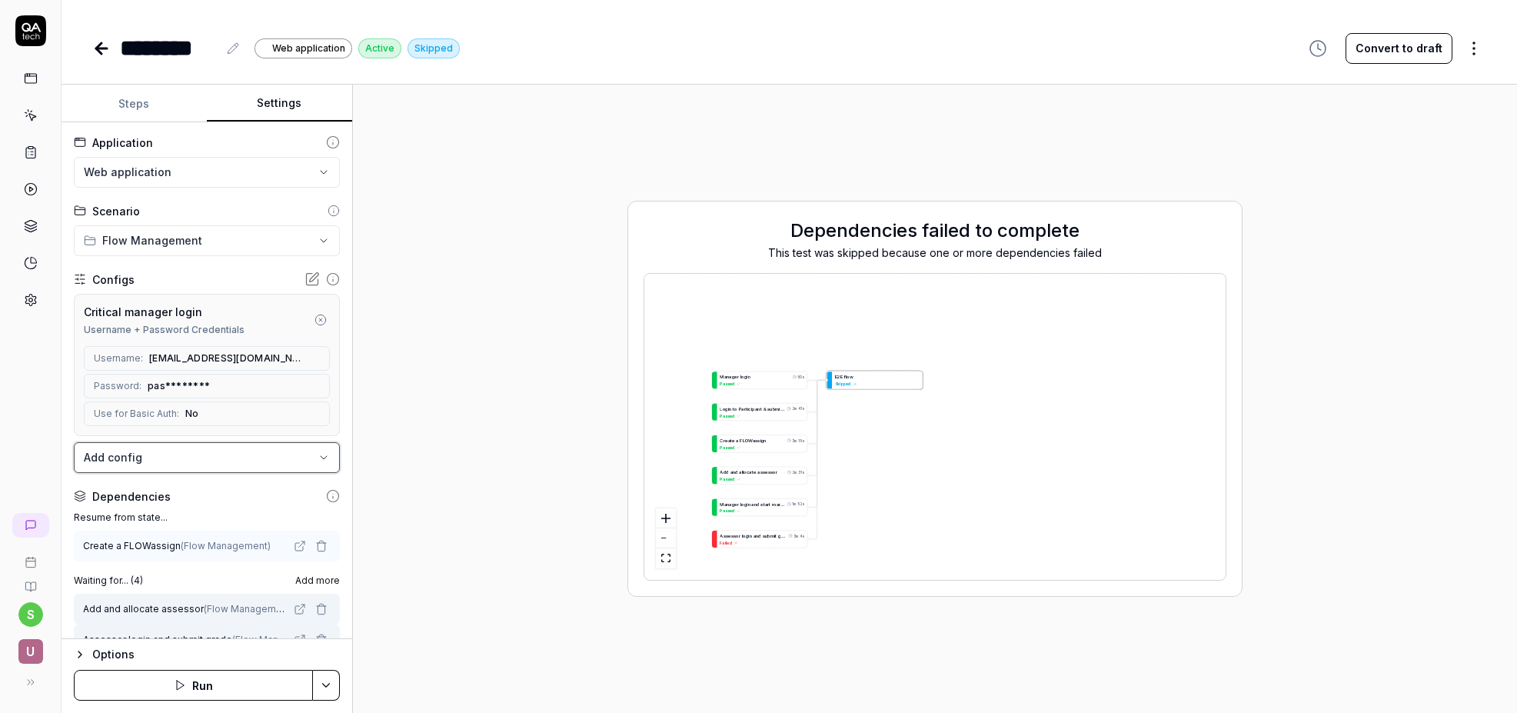
click at [383, 524] on html "**********" at bounding box center [758, 356] width 1517 height 713
